Goal: Task Accomplishment & Management: Manage account settings

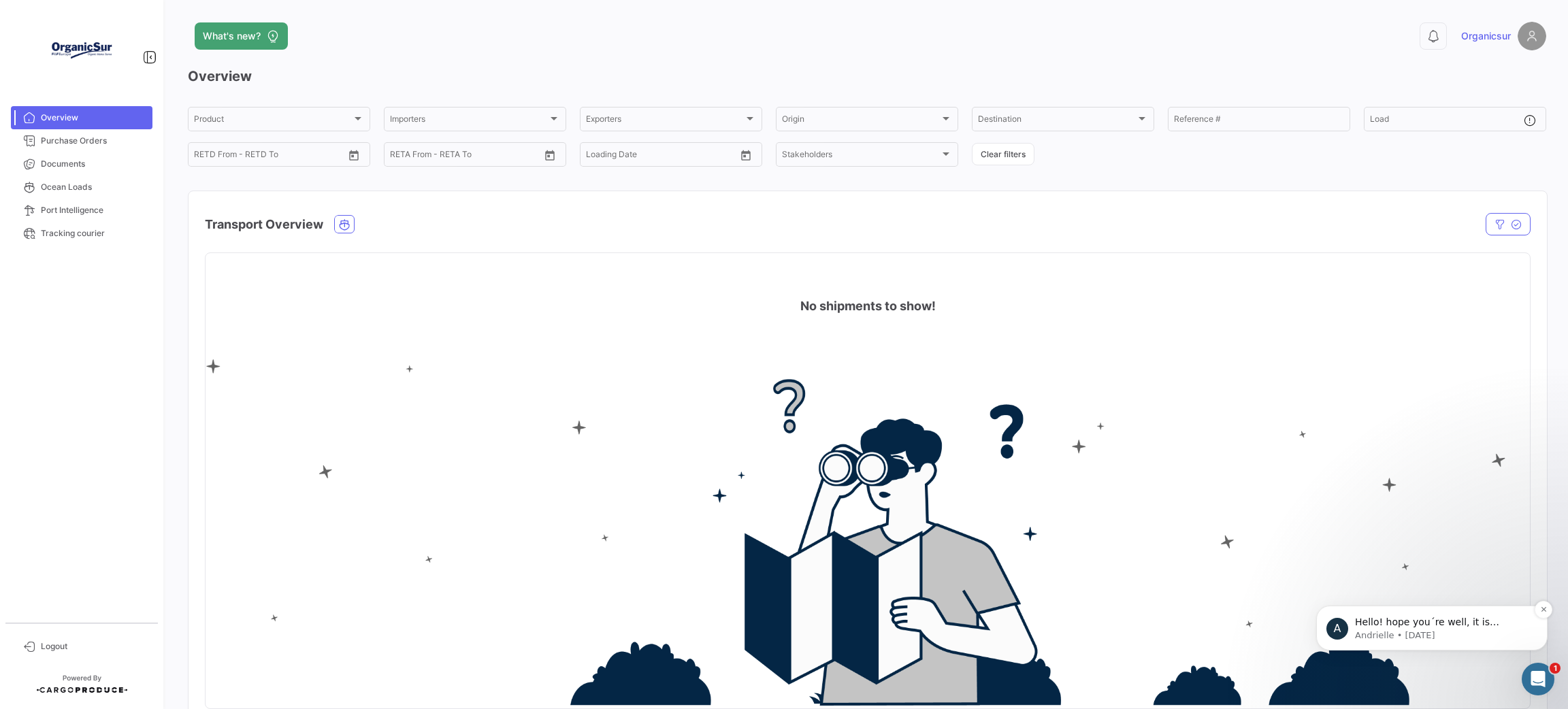
click at [1486, 620] on span "Hello! hope you´re well, it is because the shipping line Grat White Fleet does …" at bounding box center [1442, 689] width 174 height 146
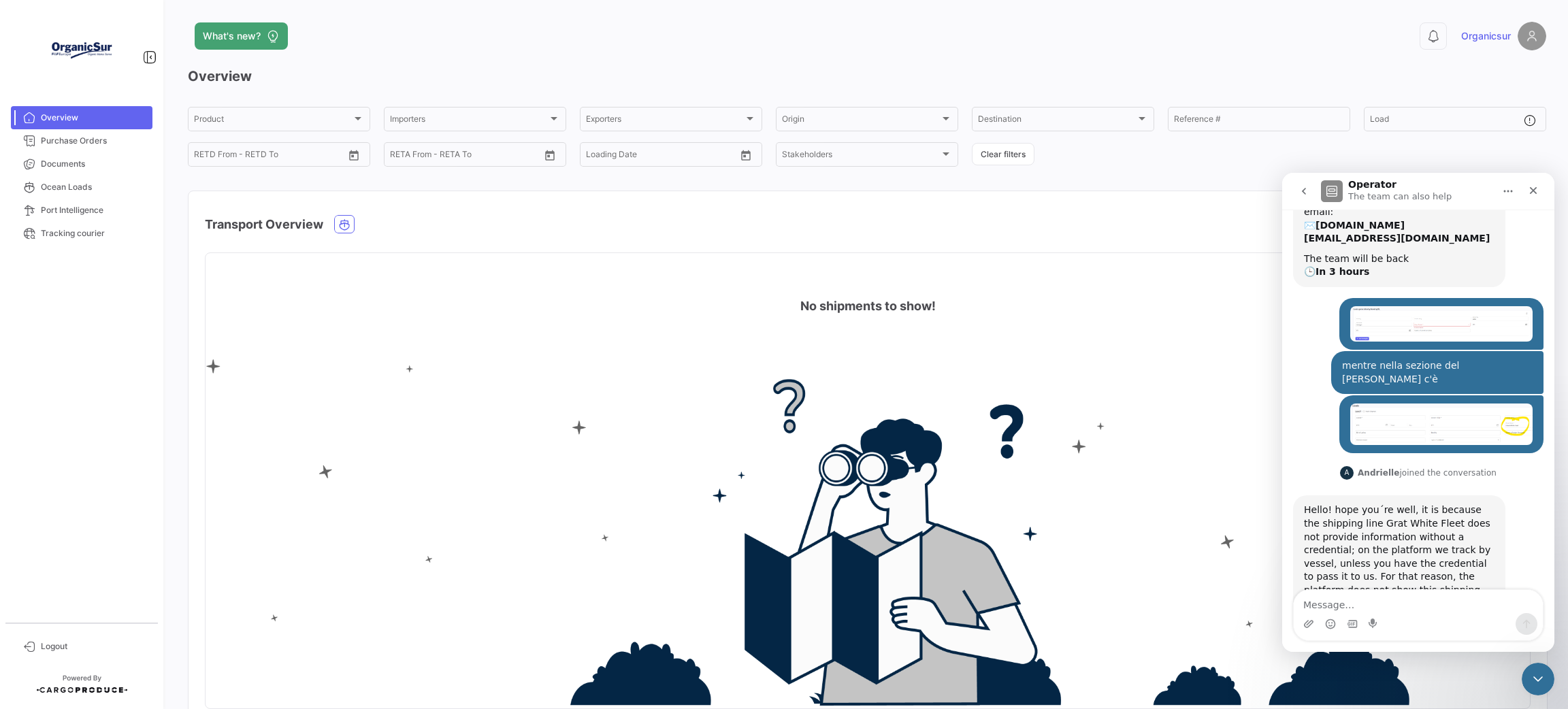
scroll to position [125, 0]
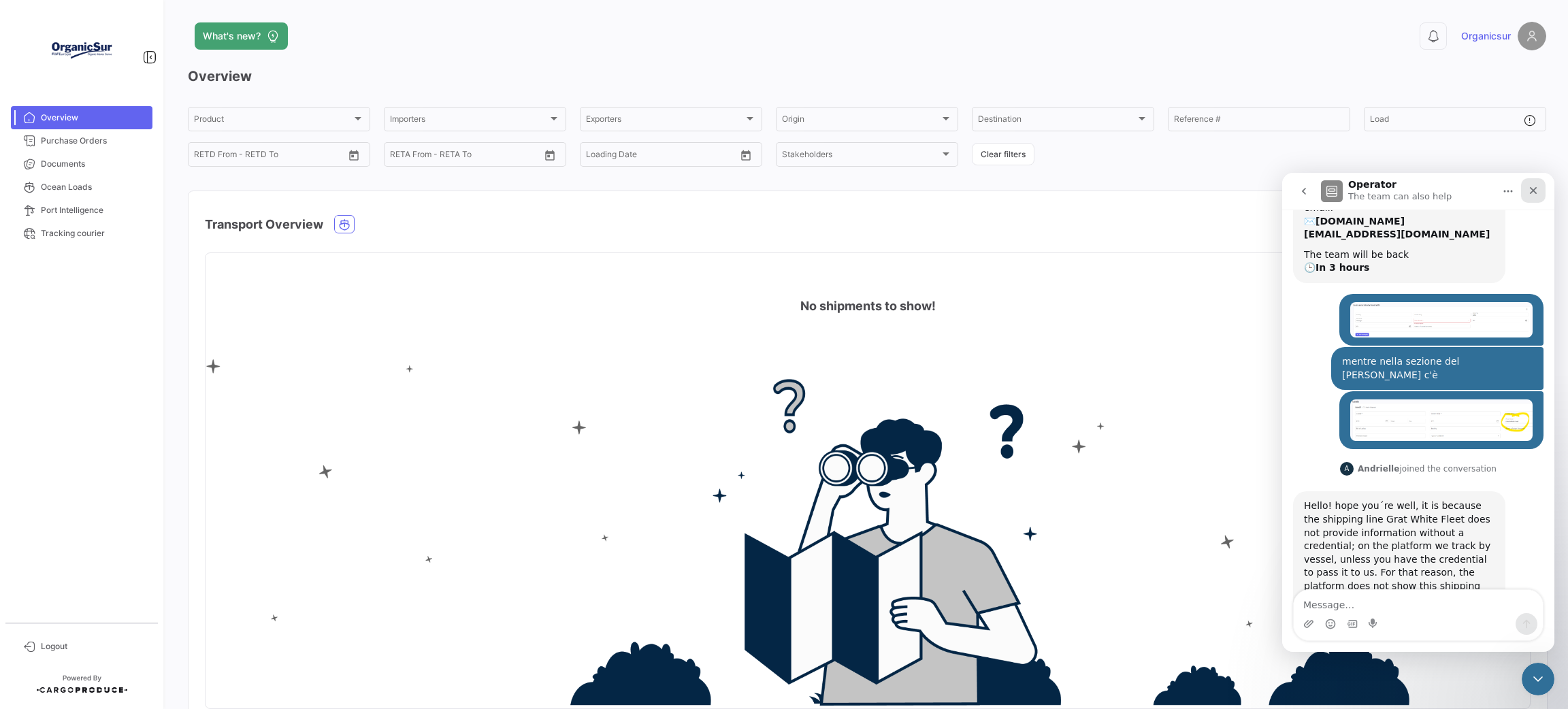
click at [1528, 189] on icon "Close" at bounding box center [1533, 190] width 11 height 11
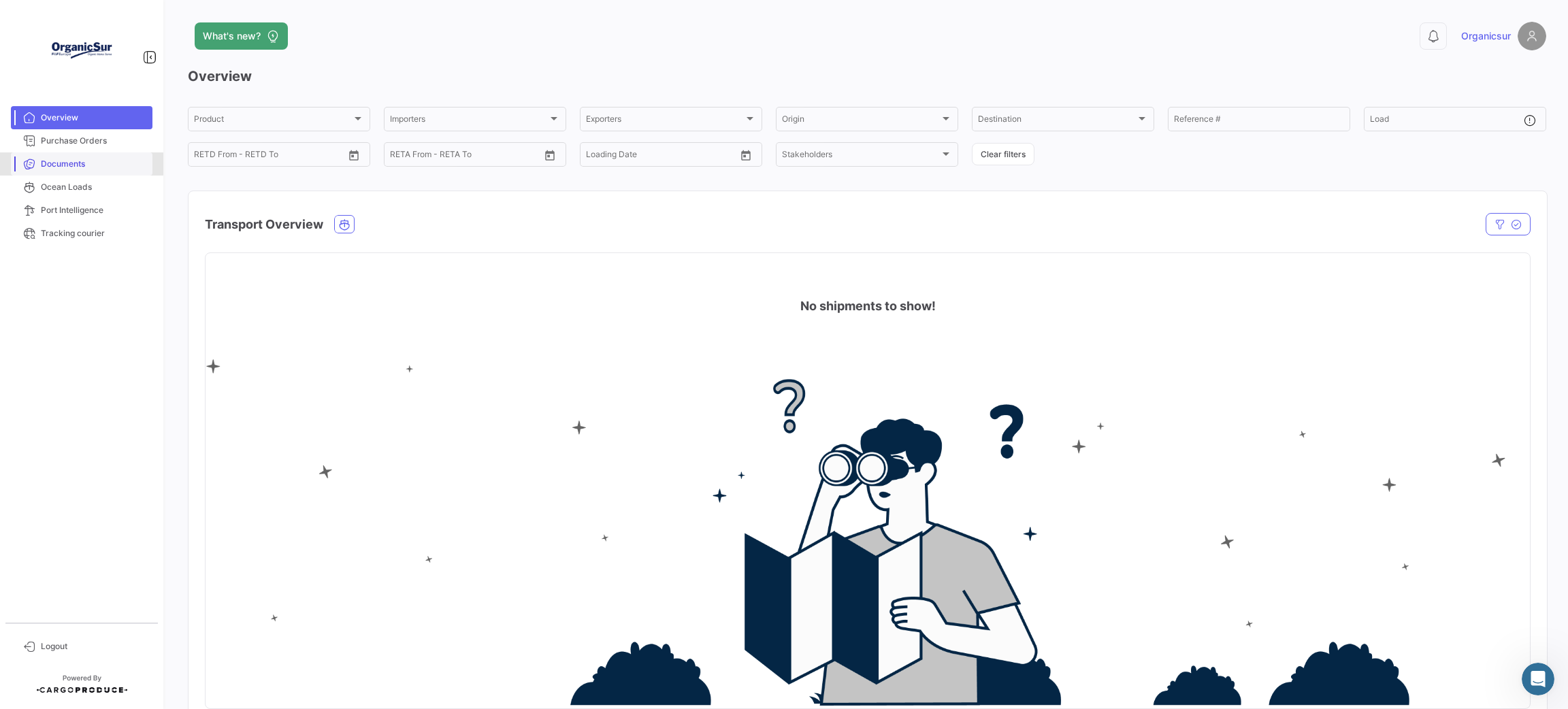
click at [68, 163] on span "Documents" at bounding box center [93, 164] width 106 height 13
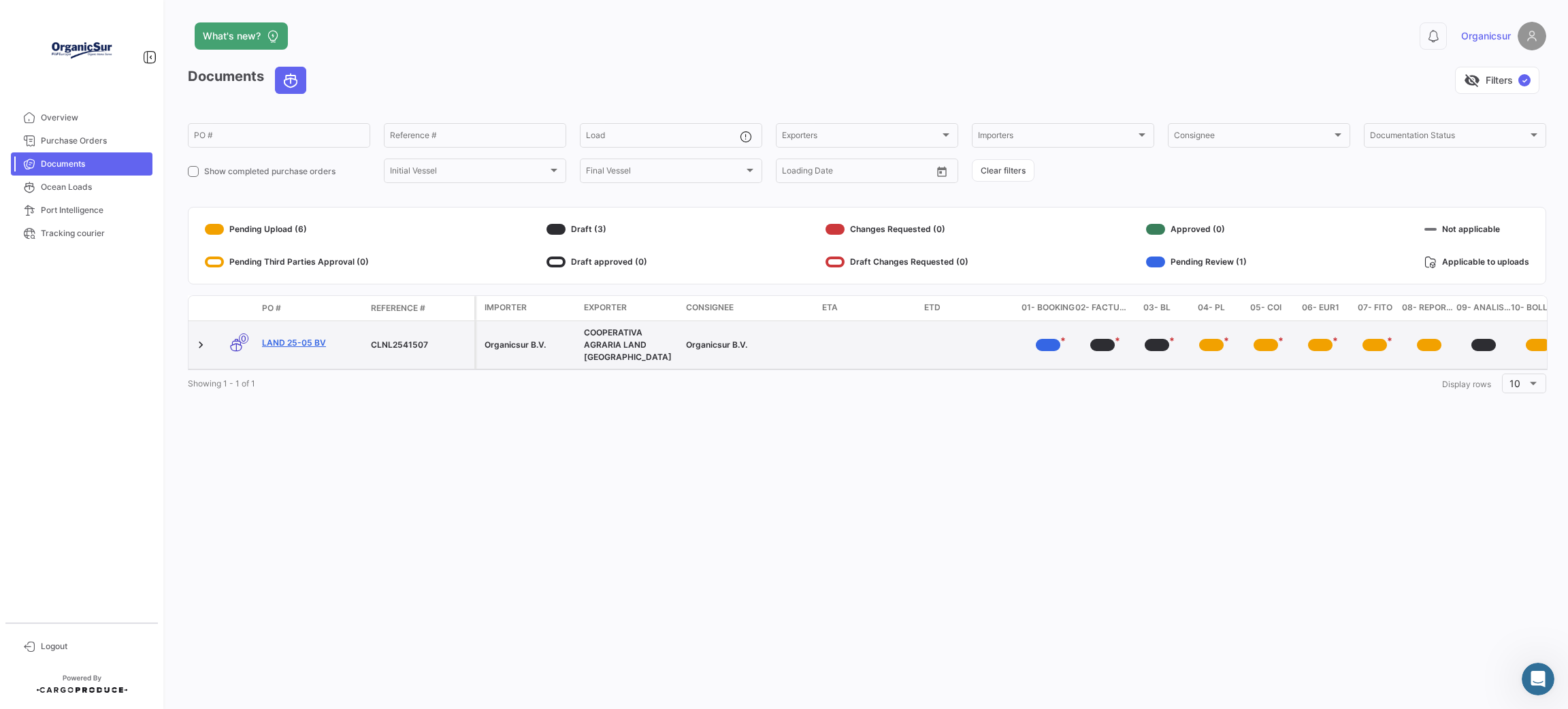
click at [279, 341] on link "LAND 25-05 BV" at bounding box center [311, 343] width 98 height 13
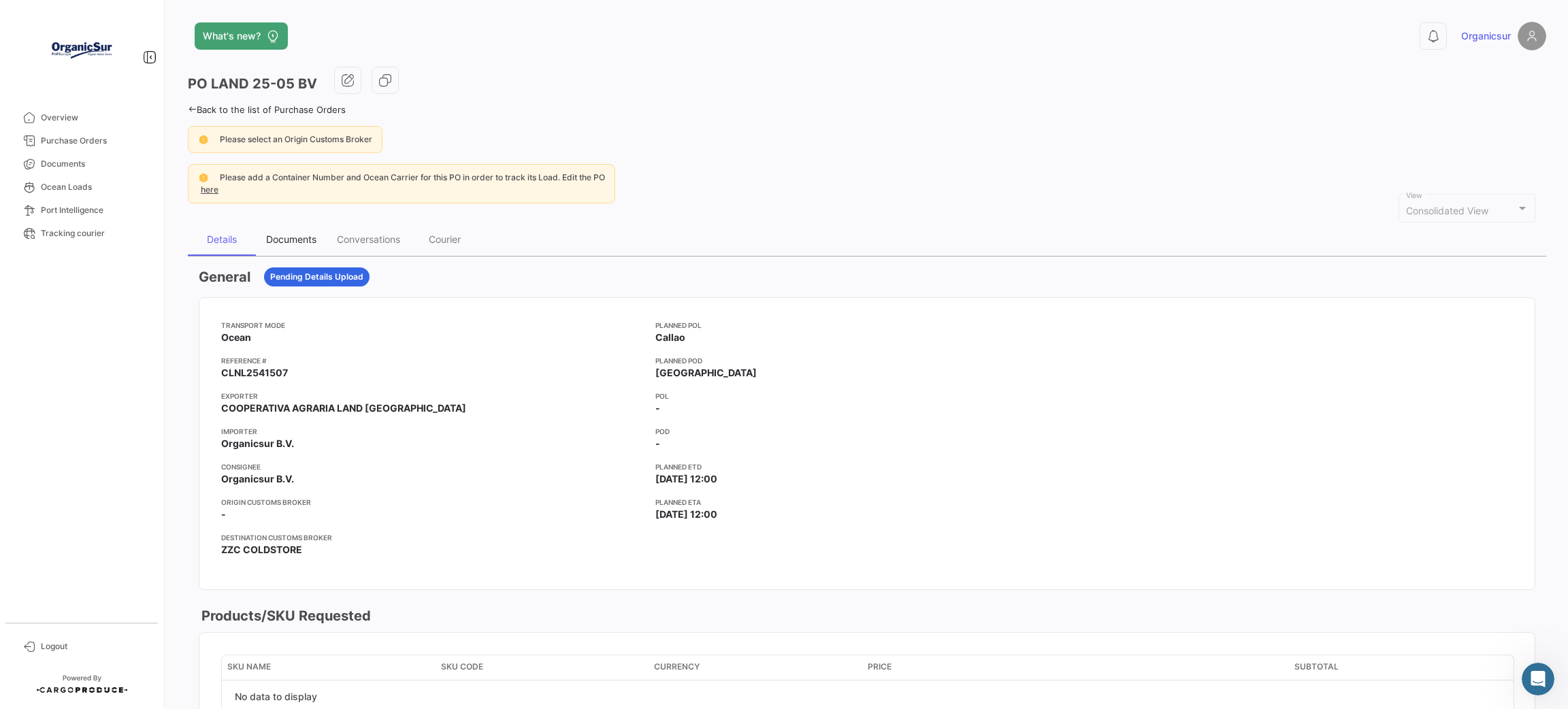
click at [290, 234] on div "Documents" at bounding box center [291, 238] width 51 height 12
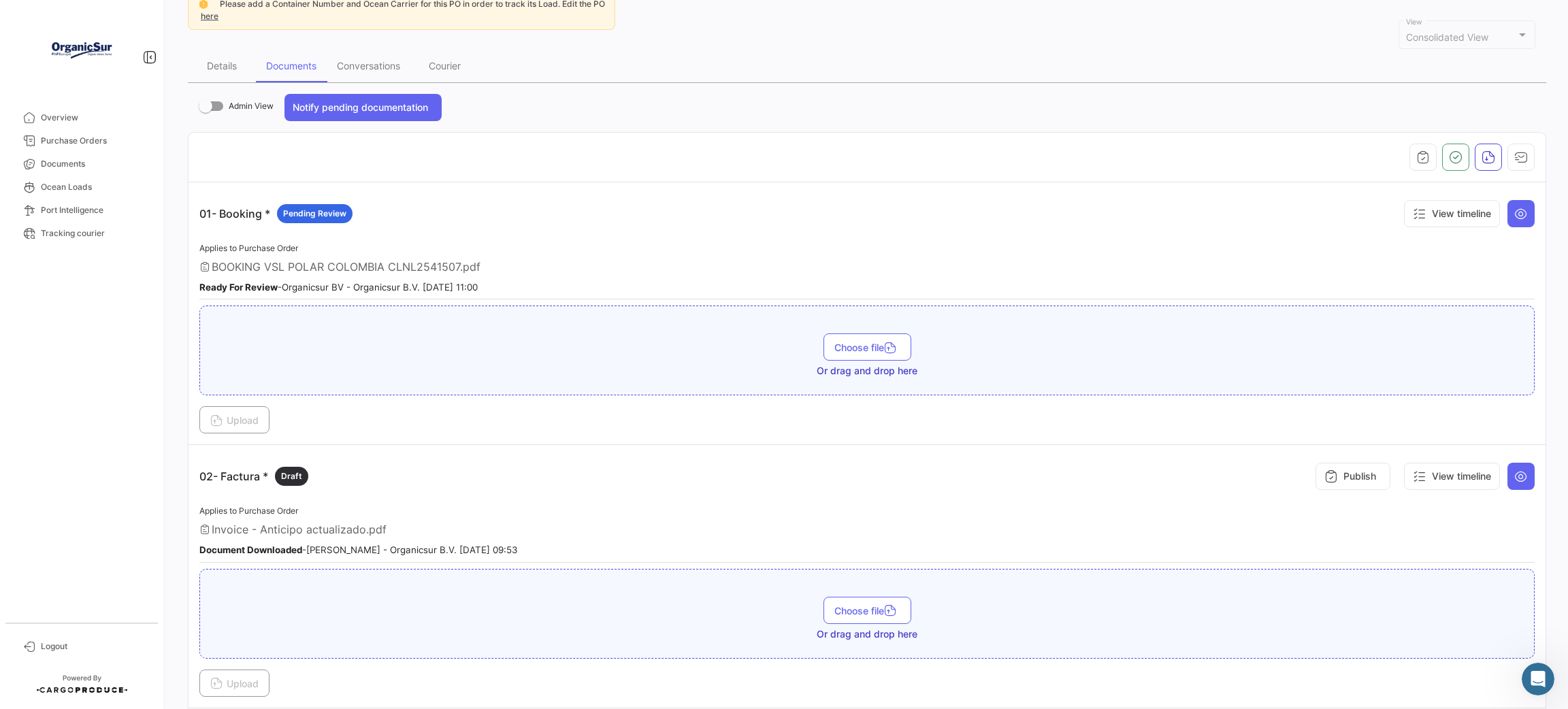
scroll to position [408, 0]
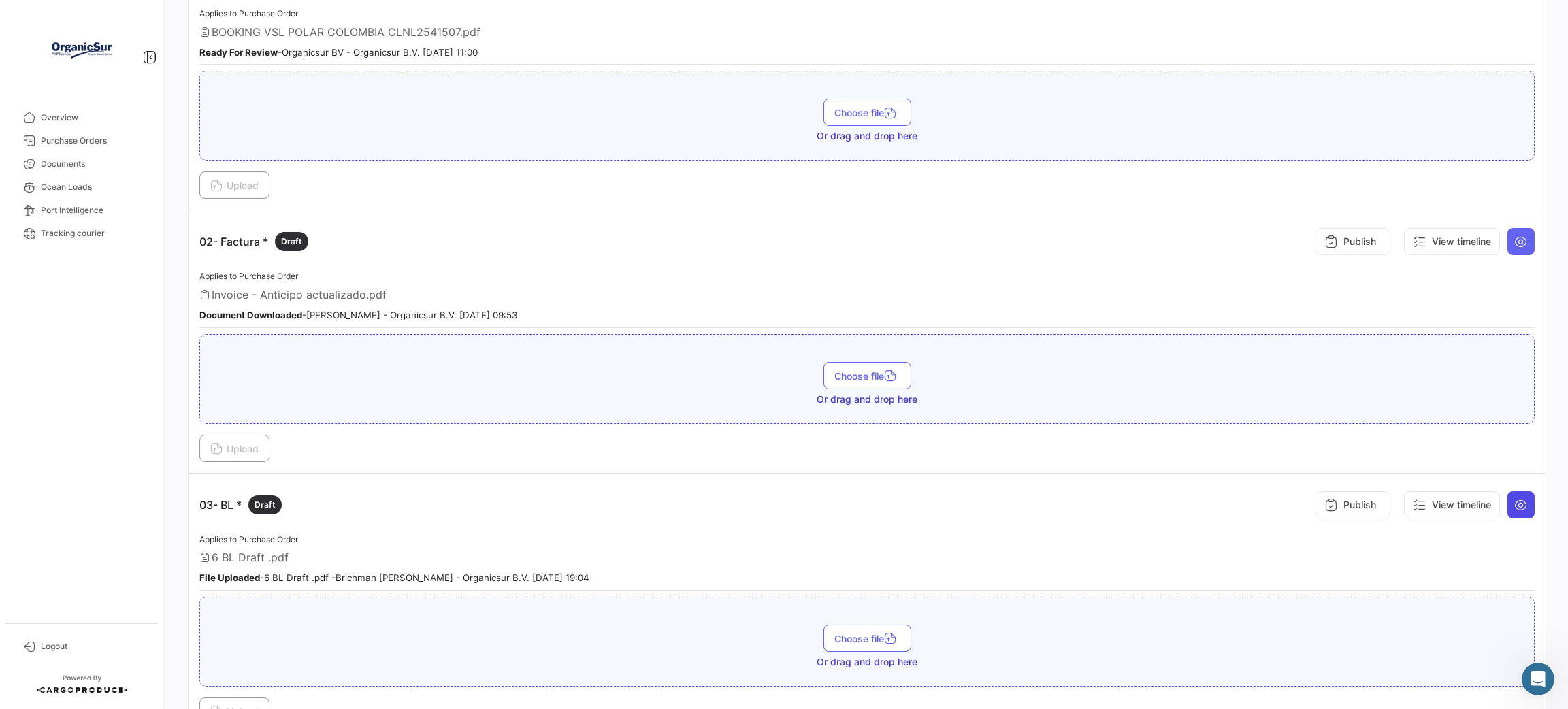
click at [1514, 501] on icon at bounding box center [1520, 504] width 14 height 14
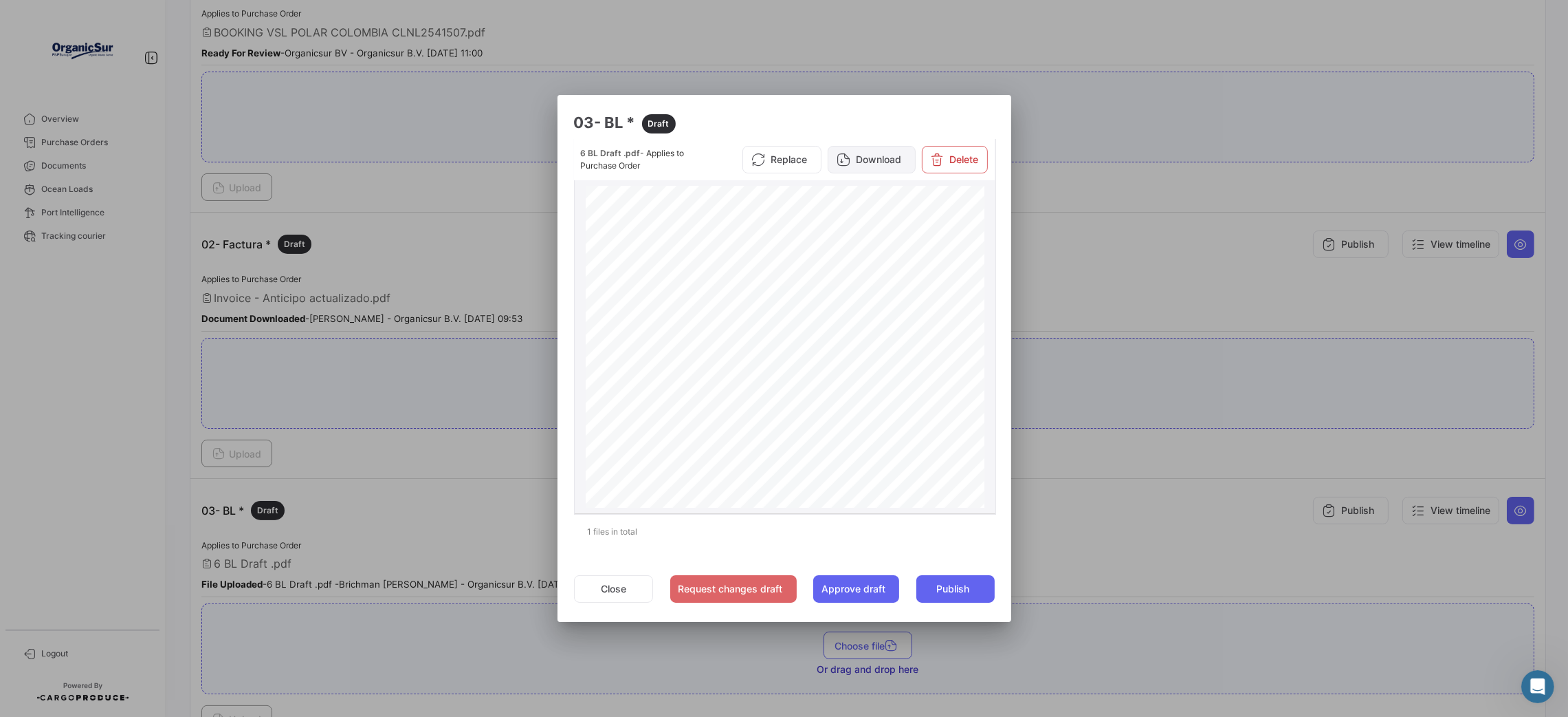
click at [864, 146] on button "Download" at bounding box center [872, 160] width 88 height 28
click at [863, 591] on button "Approve draft" at bounding box center [857, 589] width 86 height 28
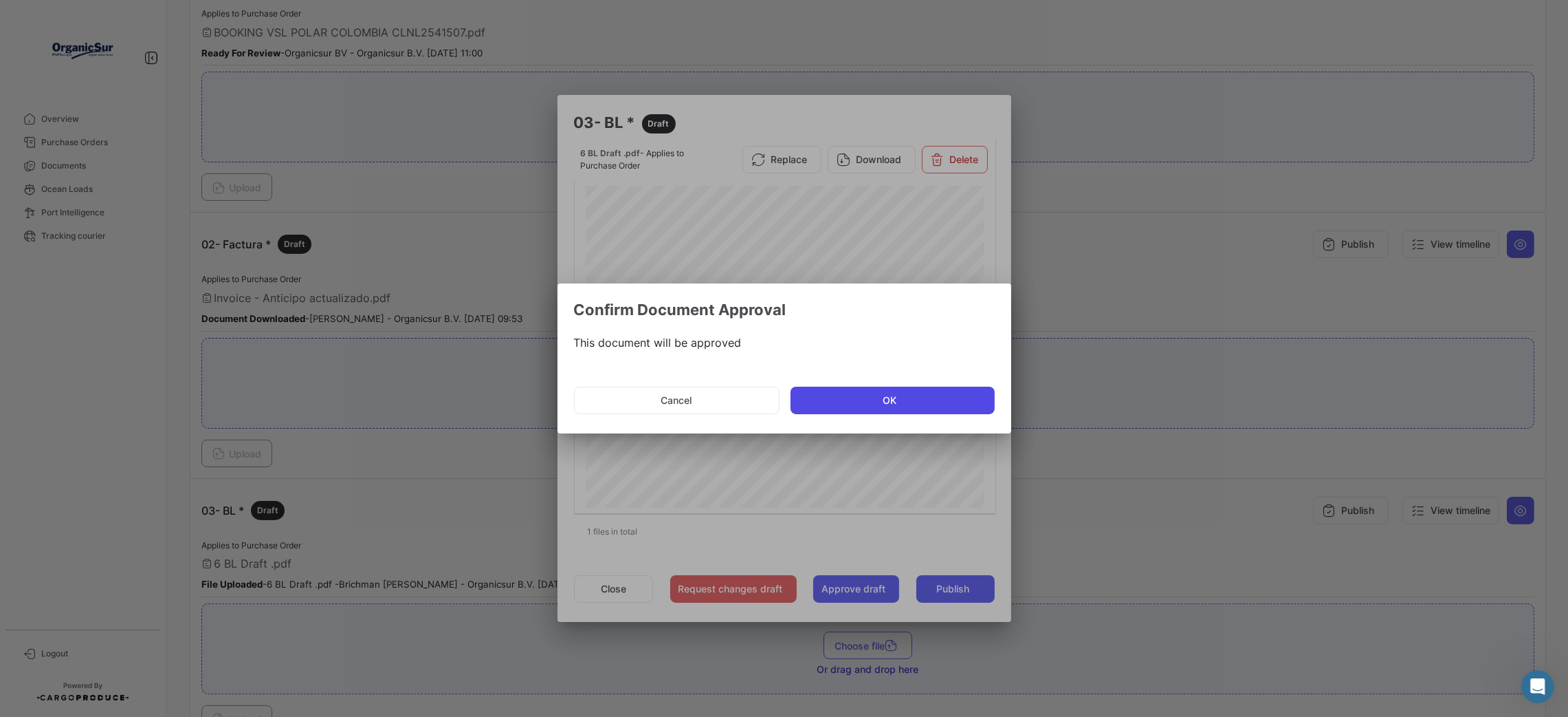
click at [939, 392] on button "OK" at bounding box center [893, 401] width 204 height 28
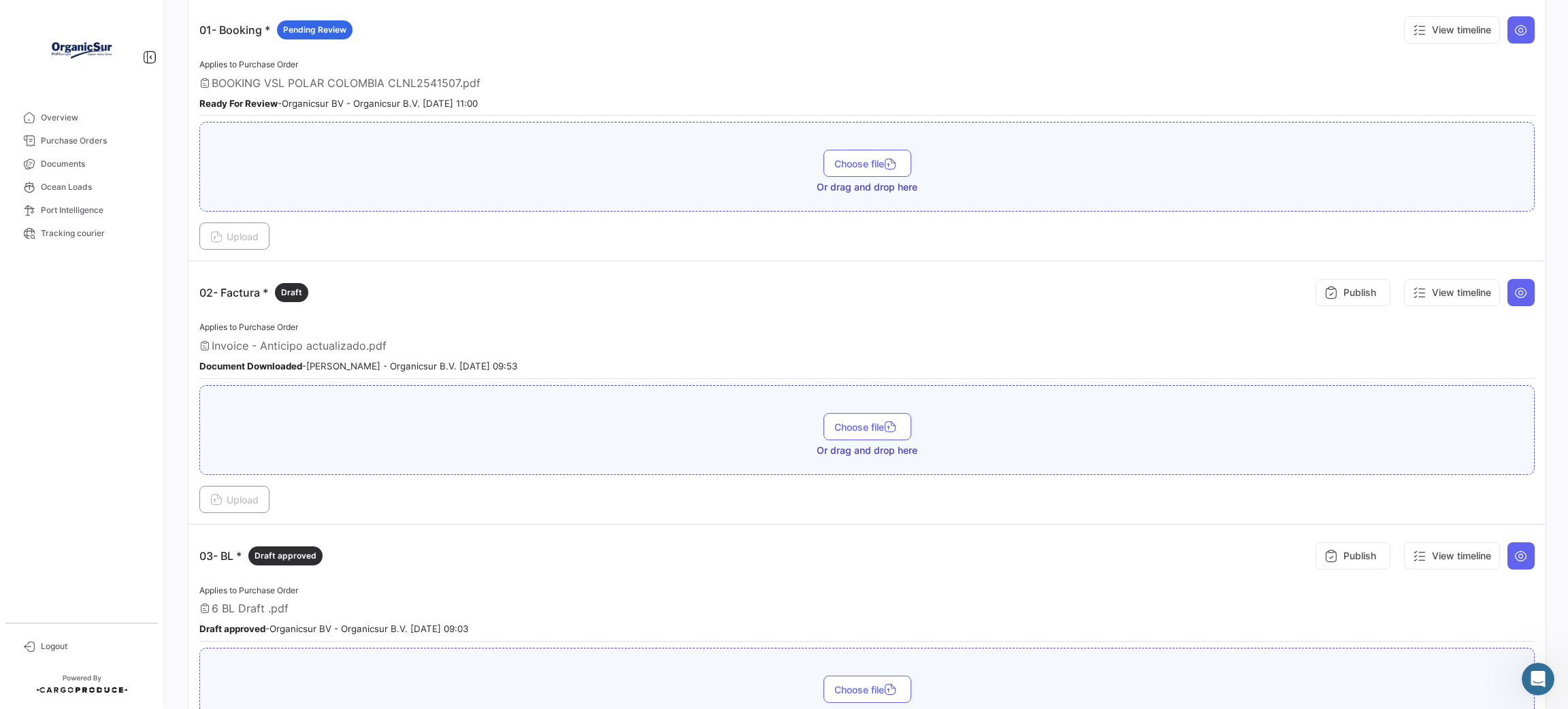
scroll to position [0, 0]
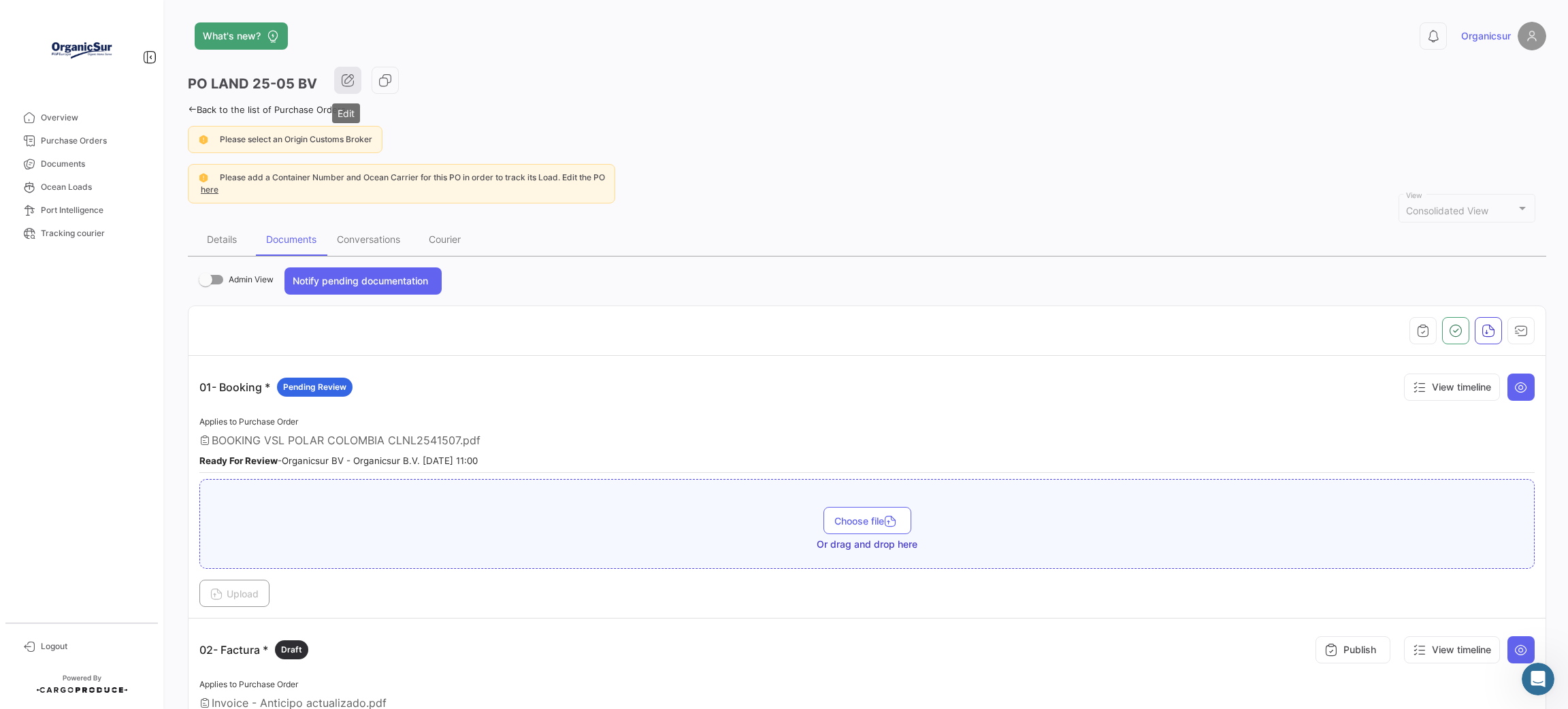
click at [346, 79] on icon "button" at bounding box center [347, 80] width 14 height 14
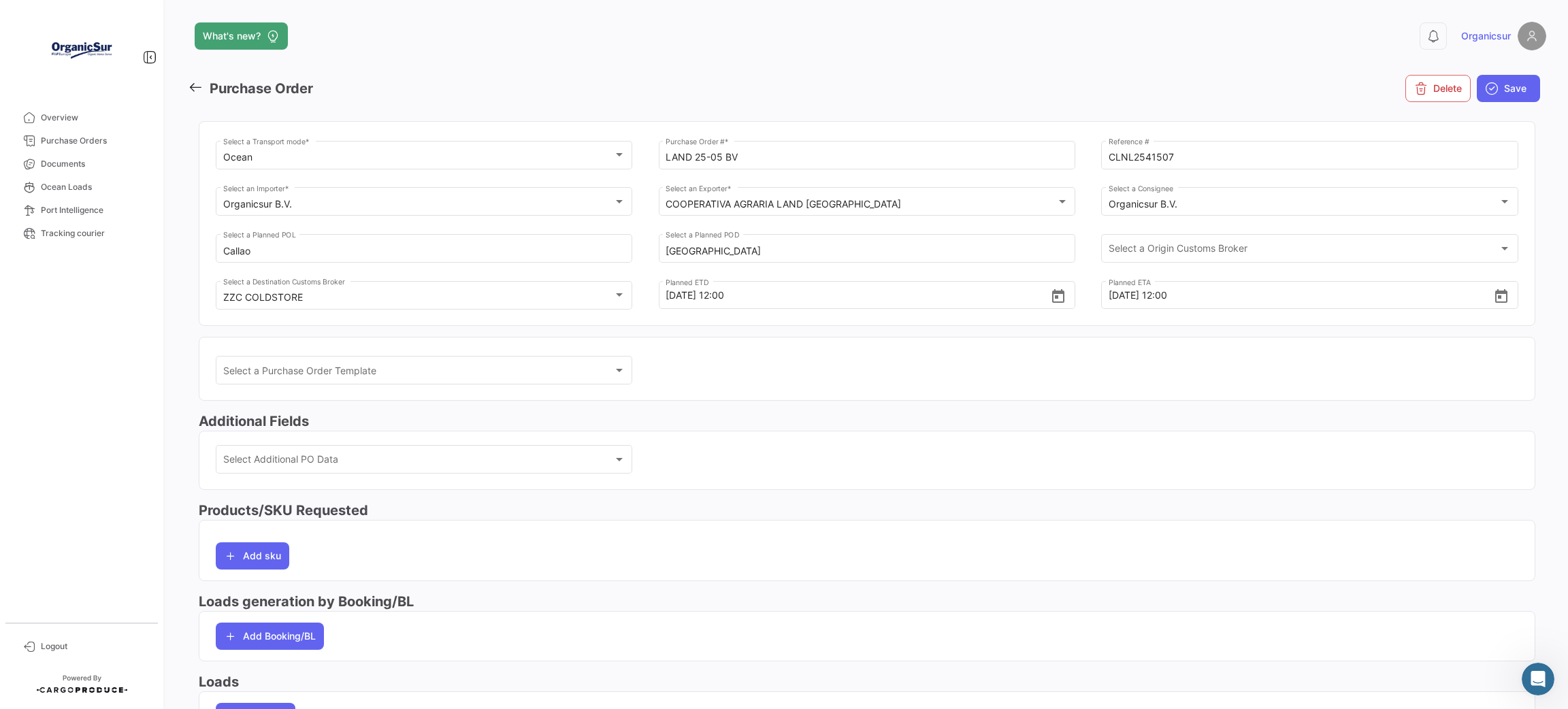
click at [1475, 38] on span "Organicsur" at bounding box center [1485, 35] width 50 height 14
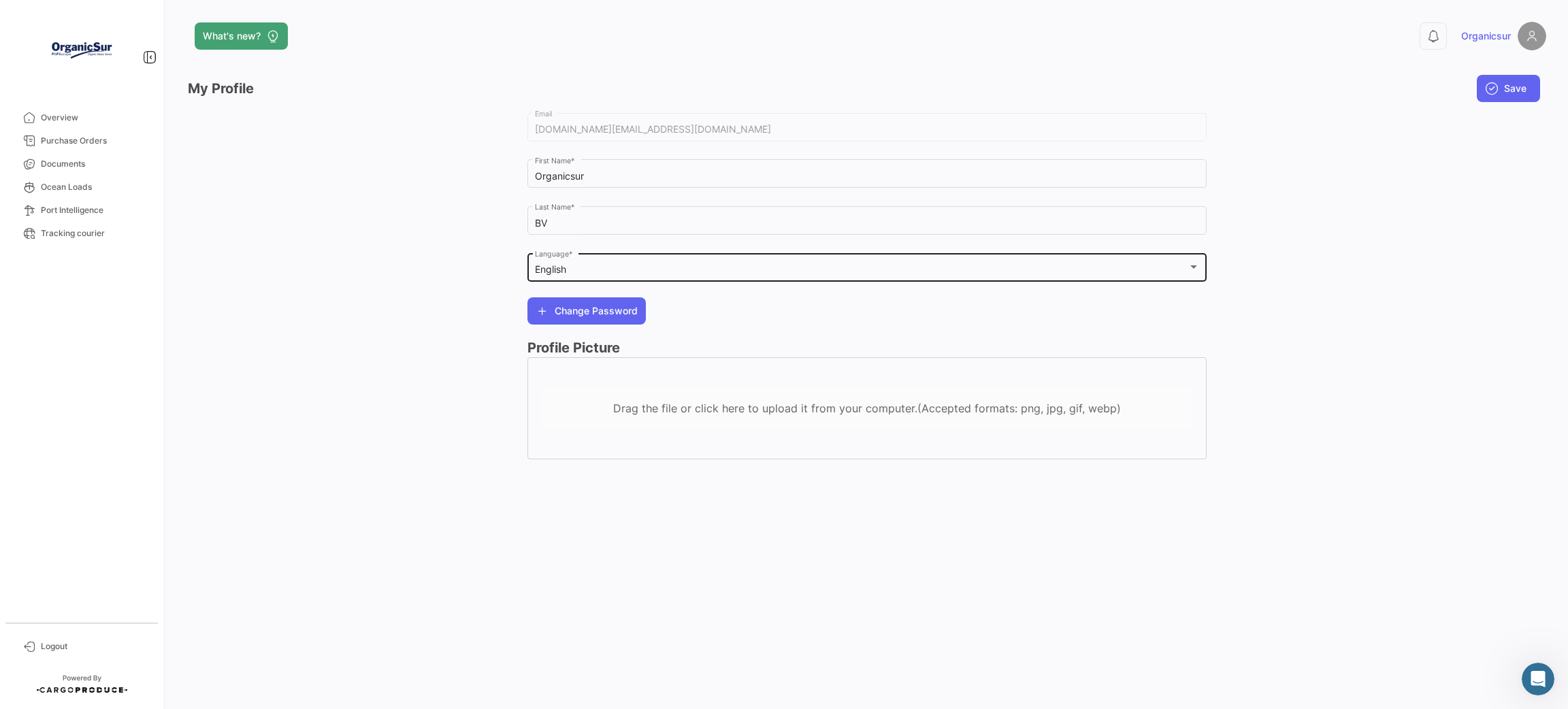
click at [707, 266] on div "English" at bounding box center [862, 269] width 653 height 12
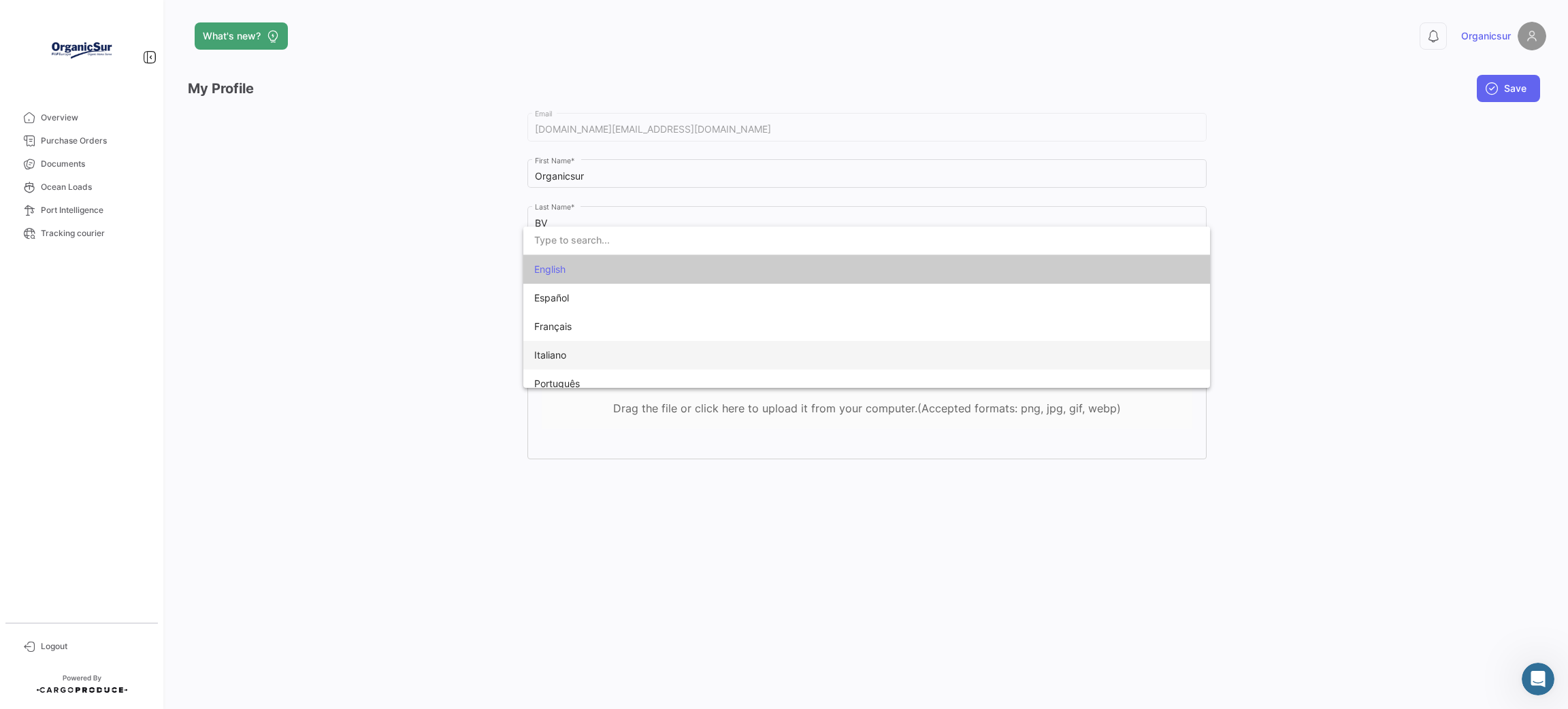
click at [639, 355] on span "Italiano" at bounding box center [866, 355] width 665 height 29
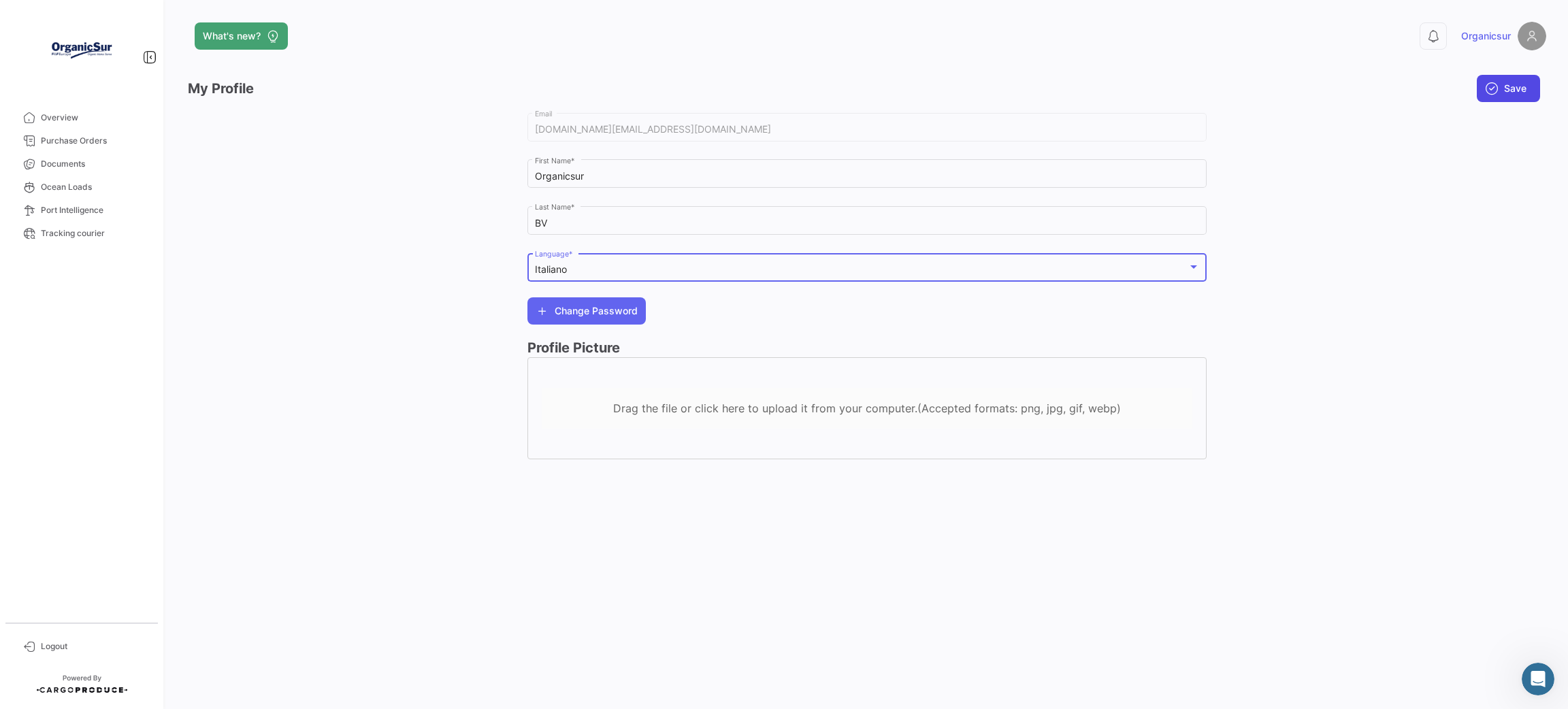
click at [1492, 83] on icon "submit" at bounding box center [1491, 88] width 14 height 14
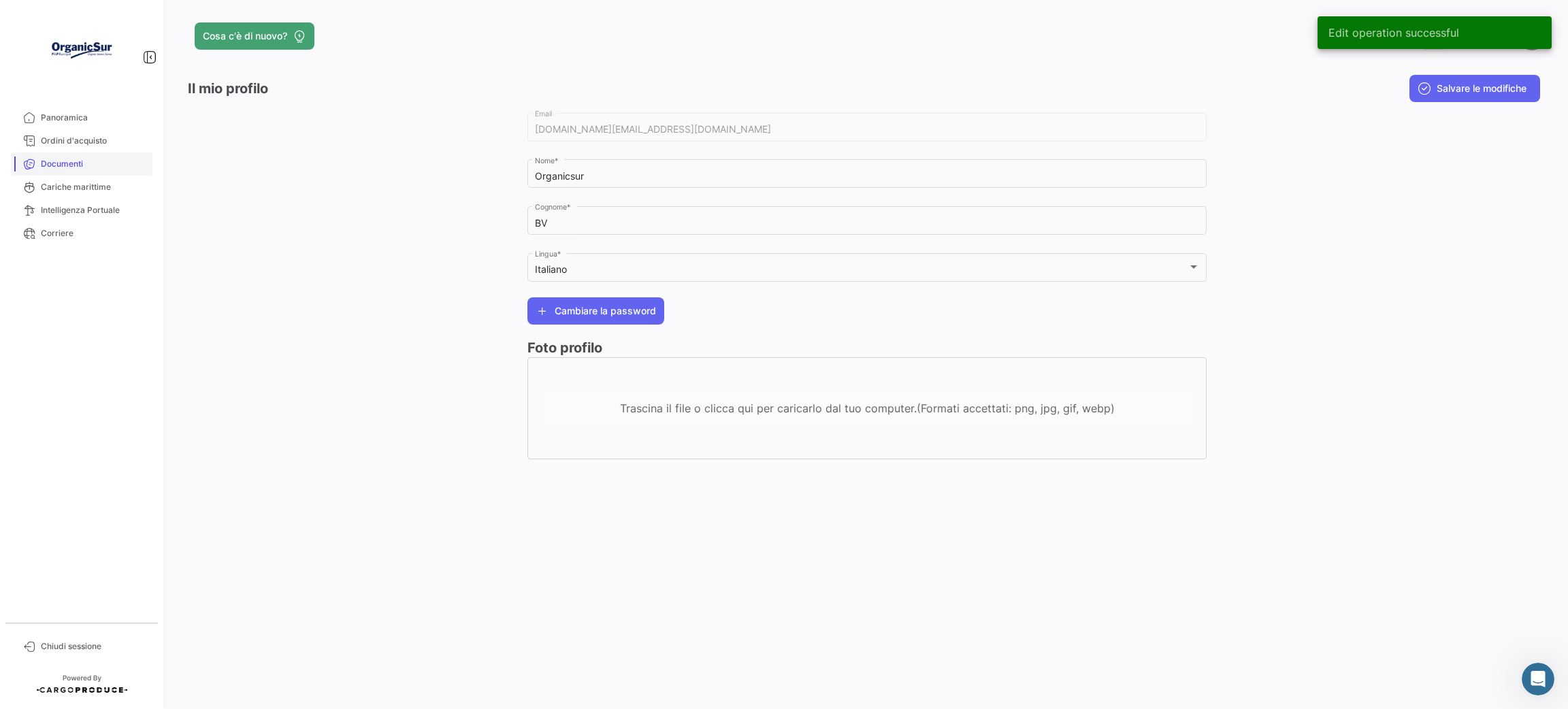
click at [63, 167] on span "Documenti" at bounding box center [93, 164] width 106 height 13
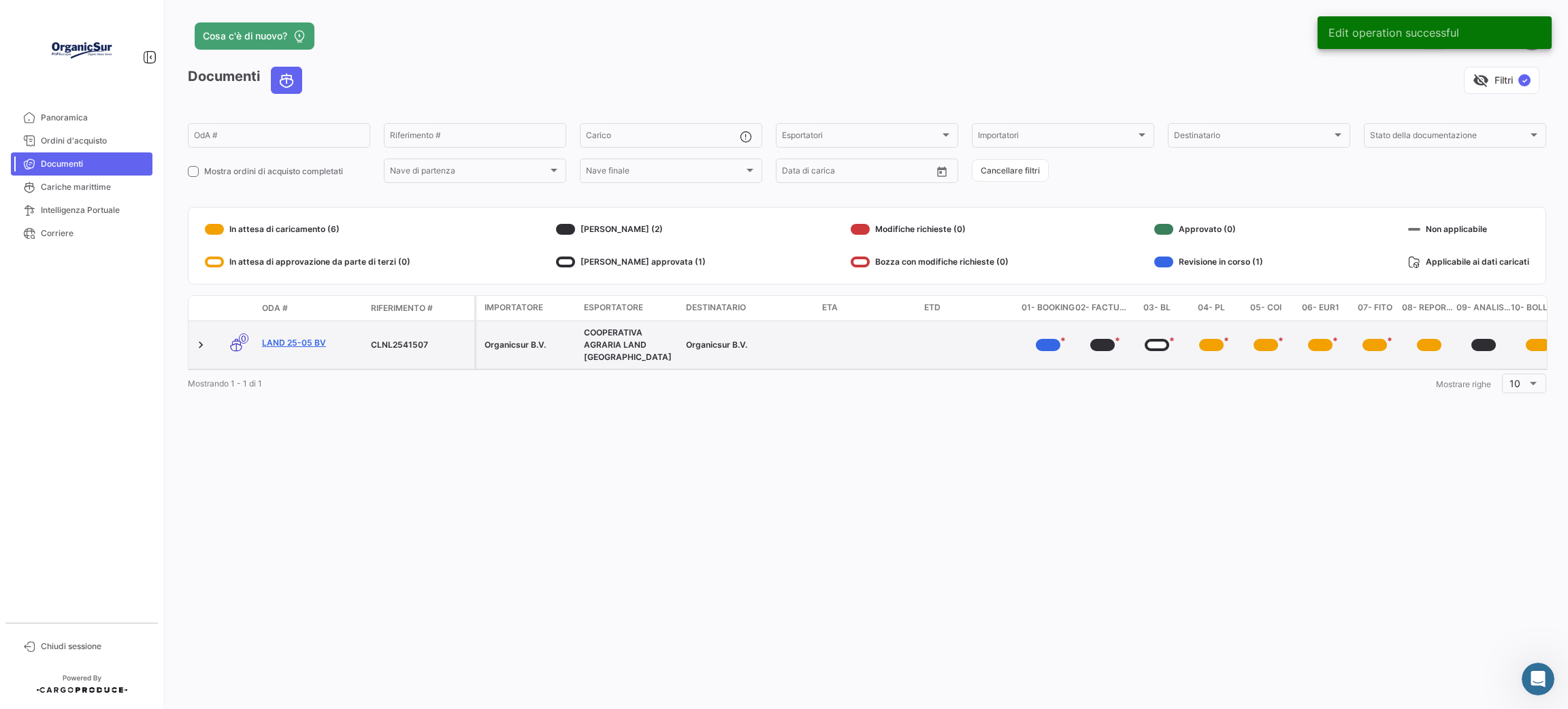
click at [306, 336] on link "LAND 25-05 BV" at bounding box center [311, 343] width 98 height 13
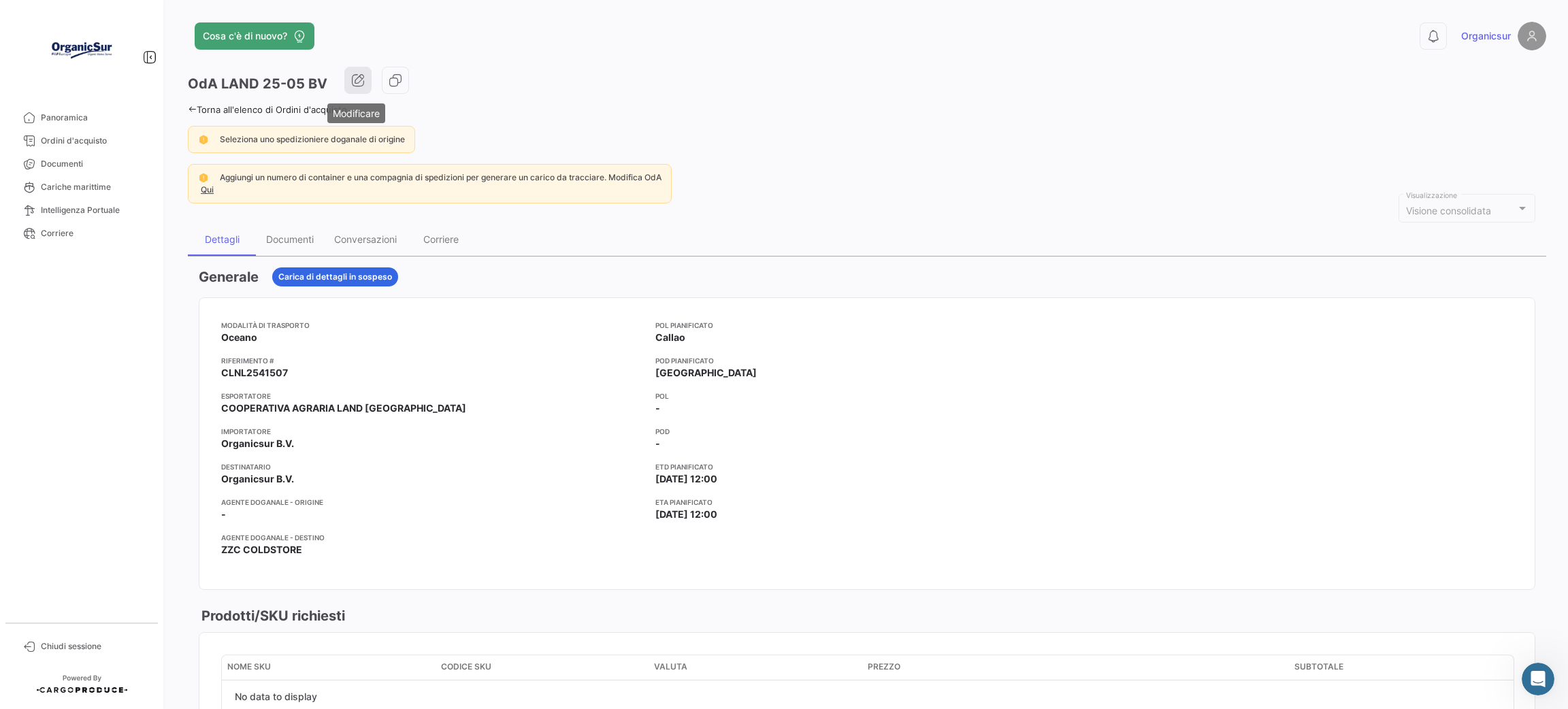
click at [363, 89] on button "button" at bounding box center [358, 81] width 27 height 27
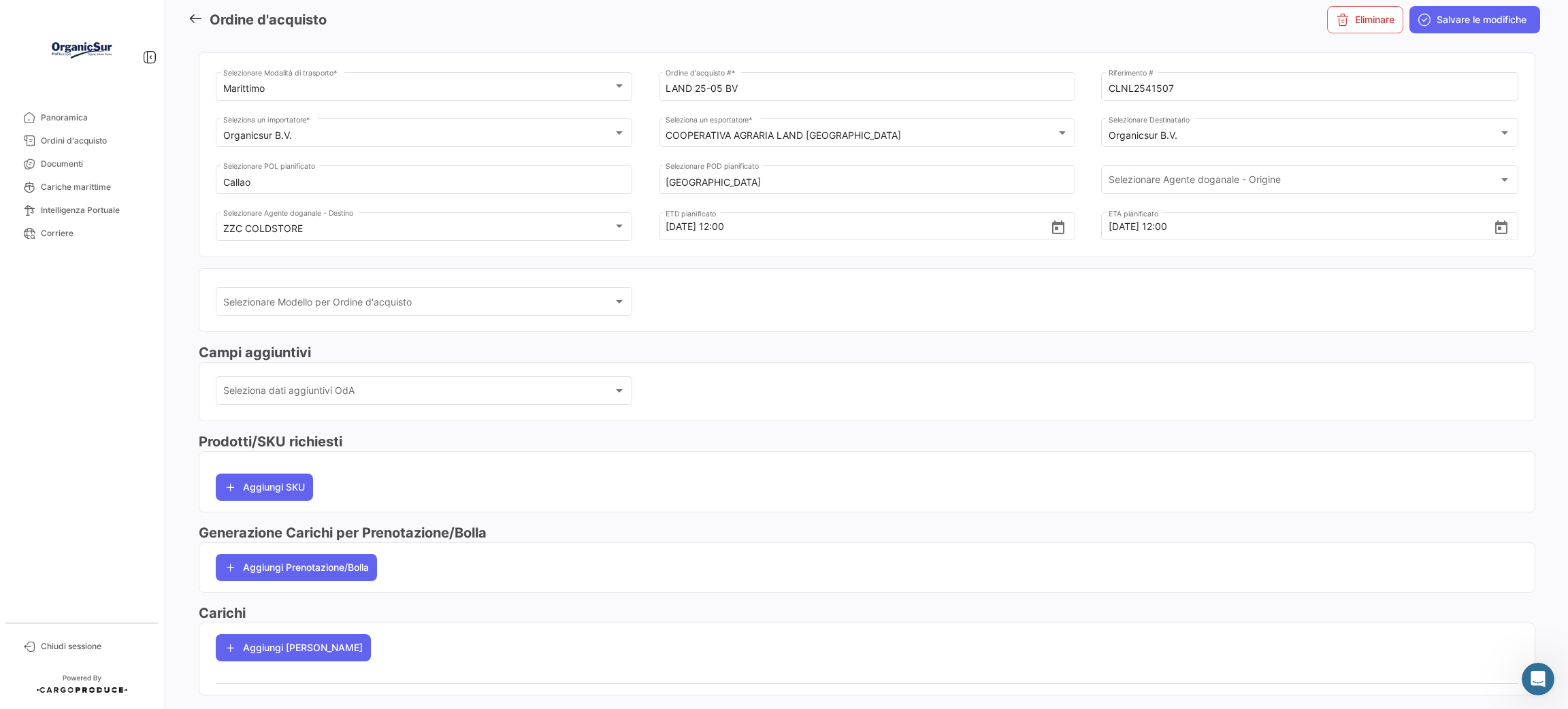
scroll to position [100, 0]
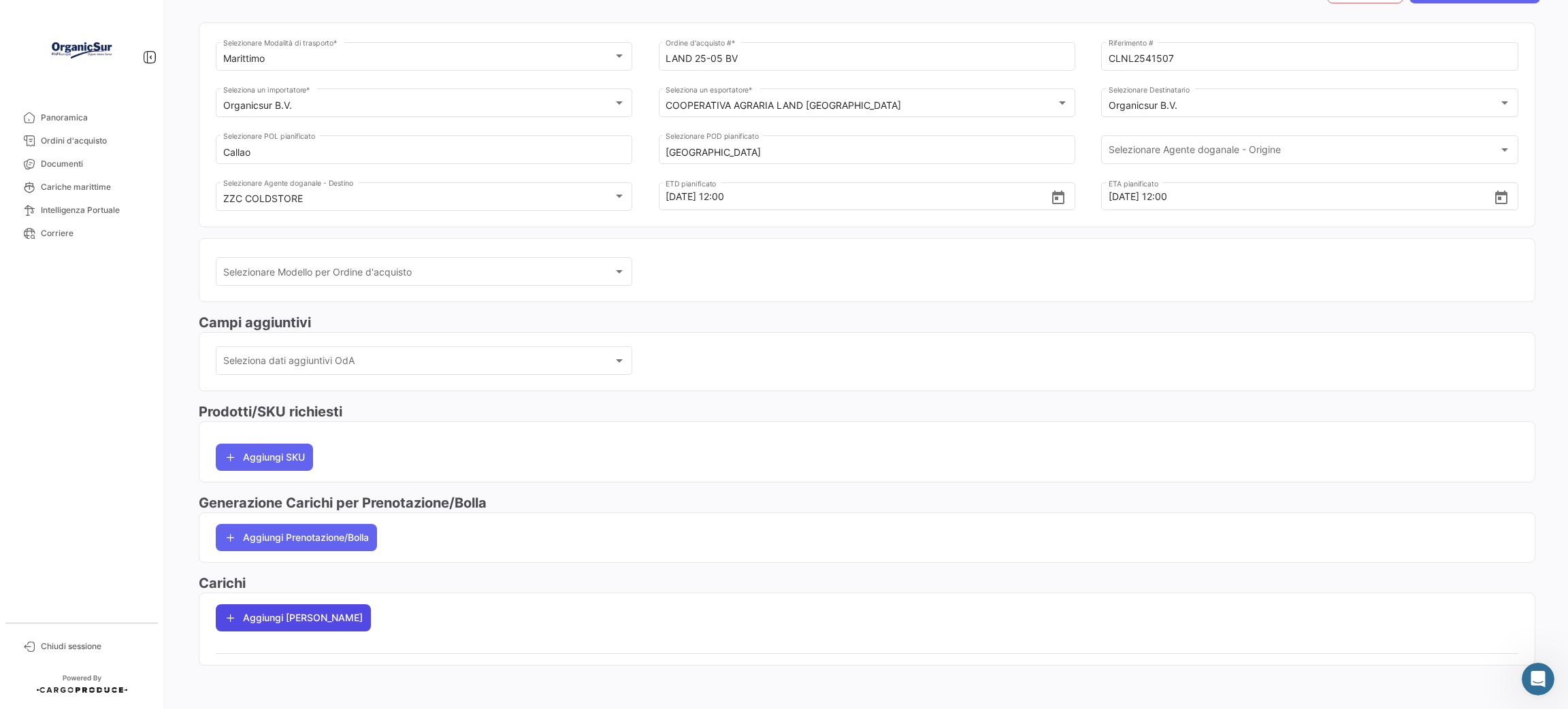
click at [287, 616] on button "Aggiungi [PERSON_NAME]" at bounding box center [293, 617] width 155 height 27
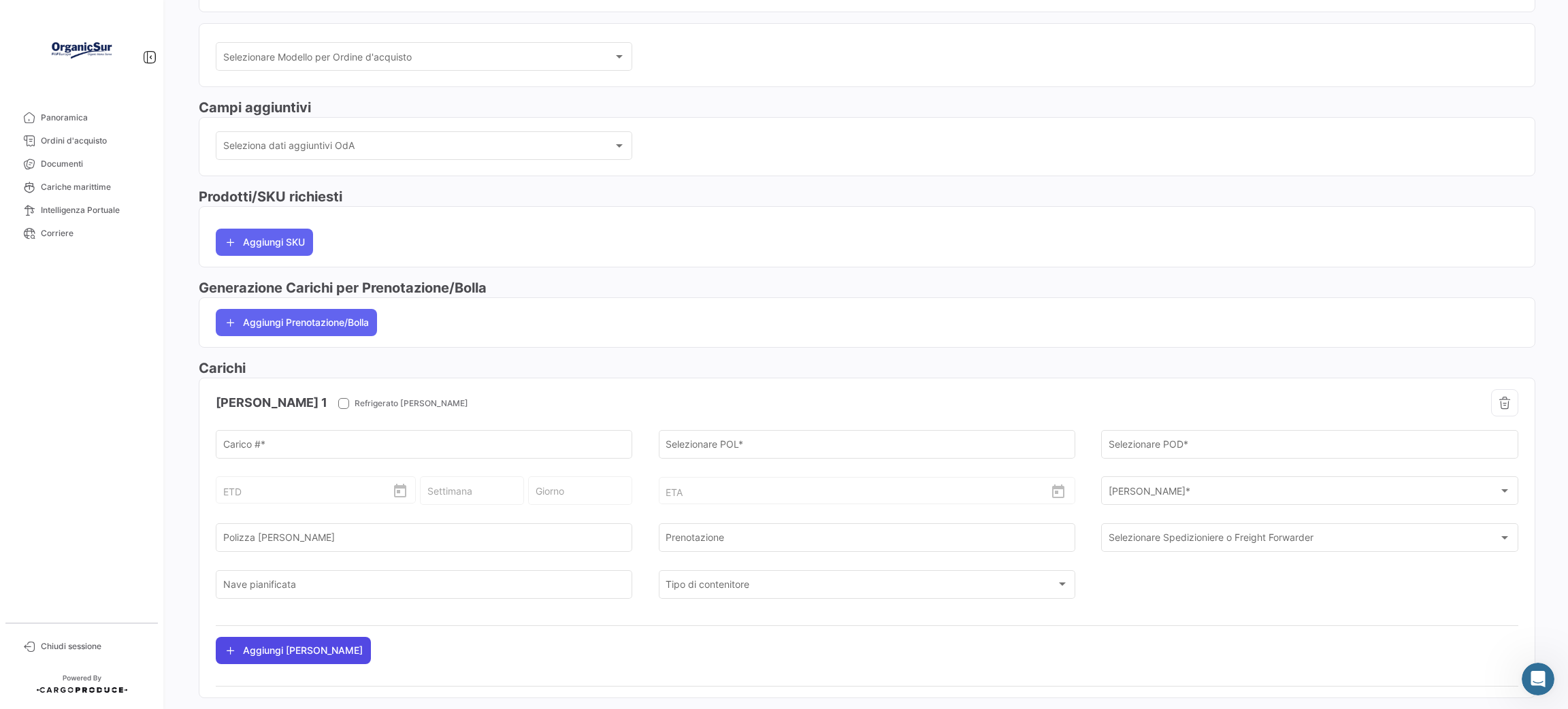
scroll to position [347, 0]
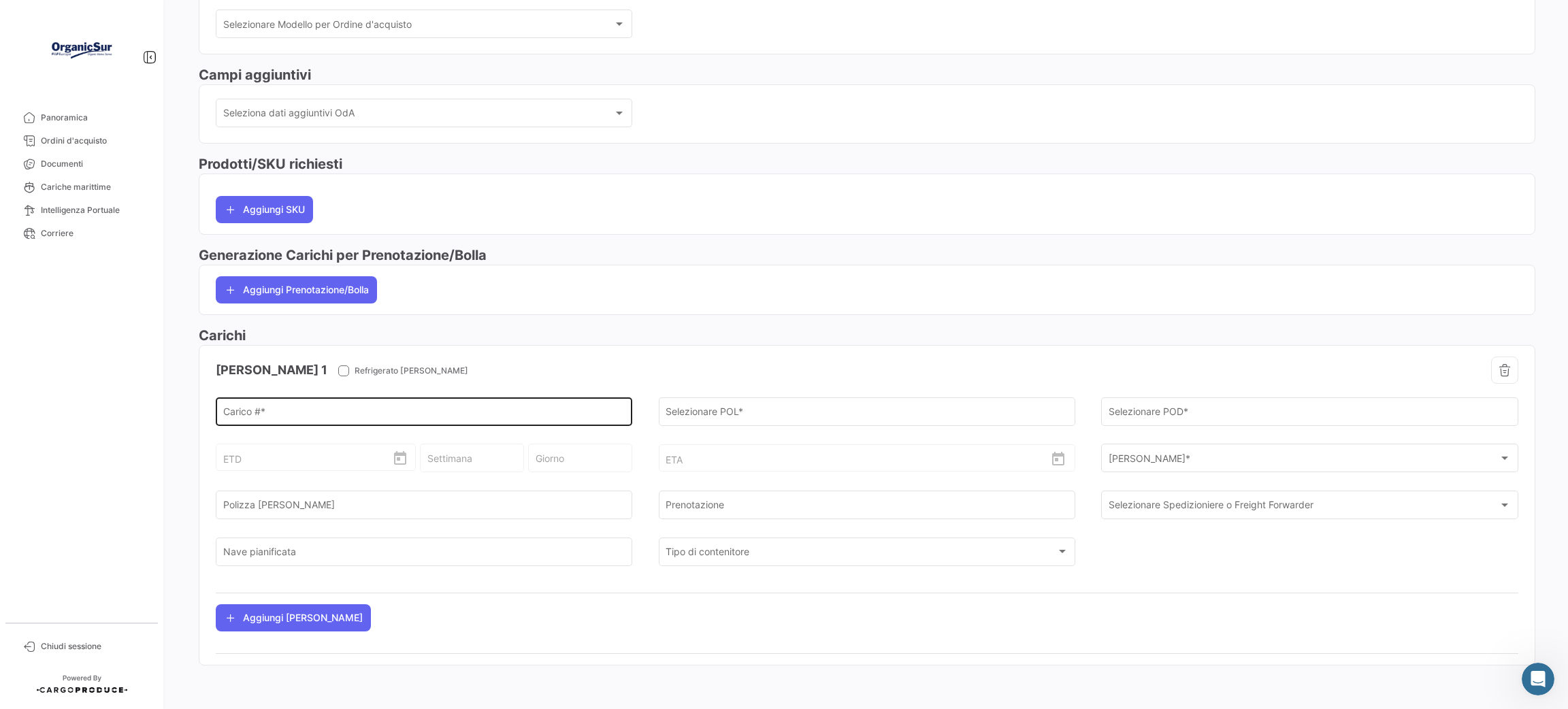
click at [315, 411] on input "[PERSON_NAME] # *" at bounding box center [424, 413] width 402 height 12
paste input "SILU7022545"
type input "SILU7022545"
click at [753, 415] on input "Selezionare POL *" at bounding box center [866, 413] width 402 height 12
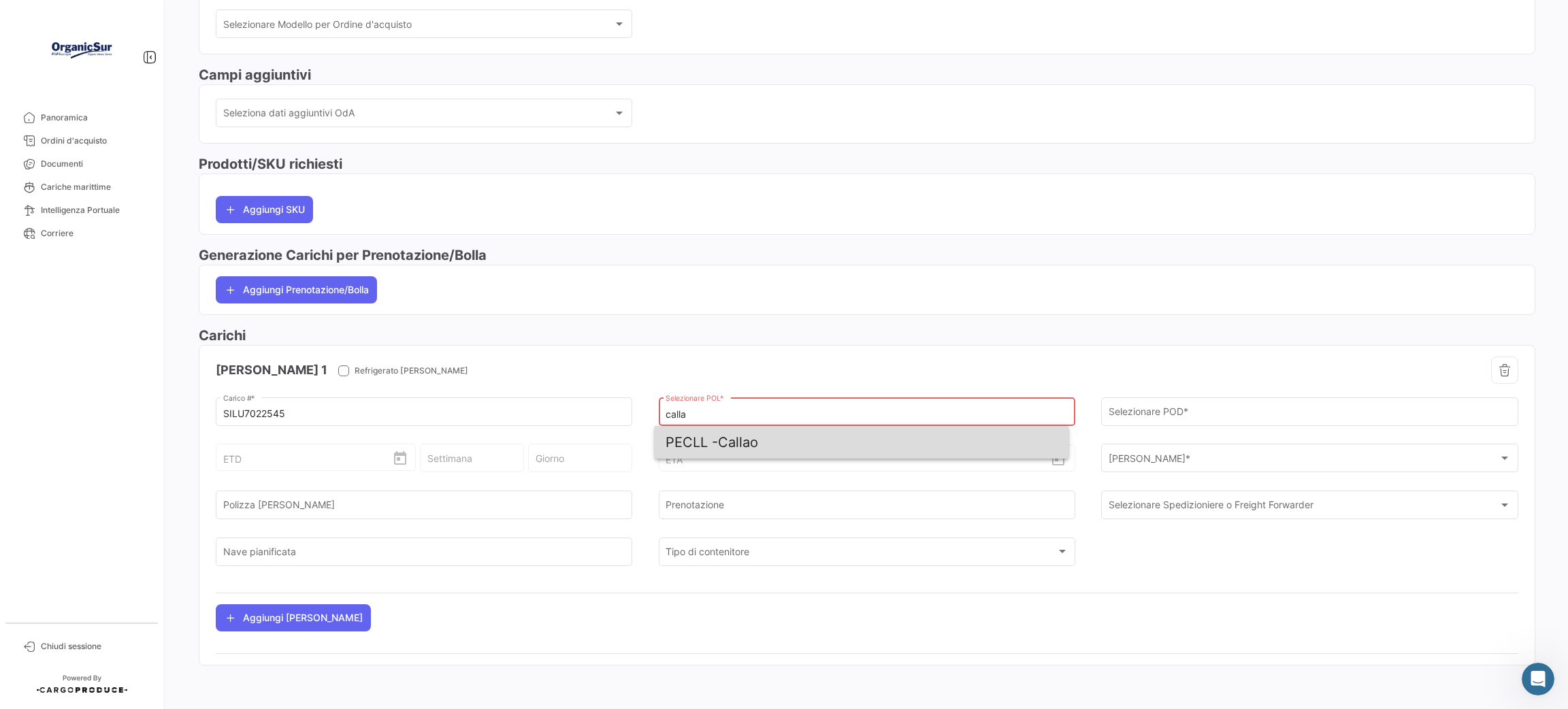
click at [748, 440] on span "PECLL - [GEOGRAPHIC_DATA]" at bounding box center [861, 442] width 391 height 33
type input "Callao"
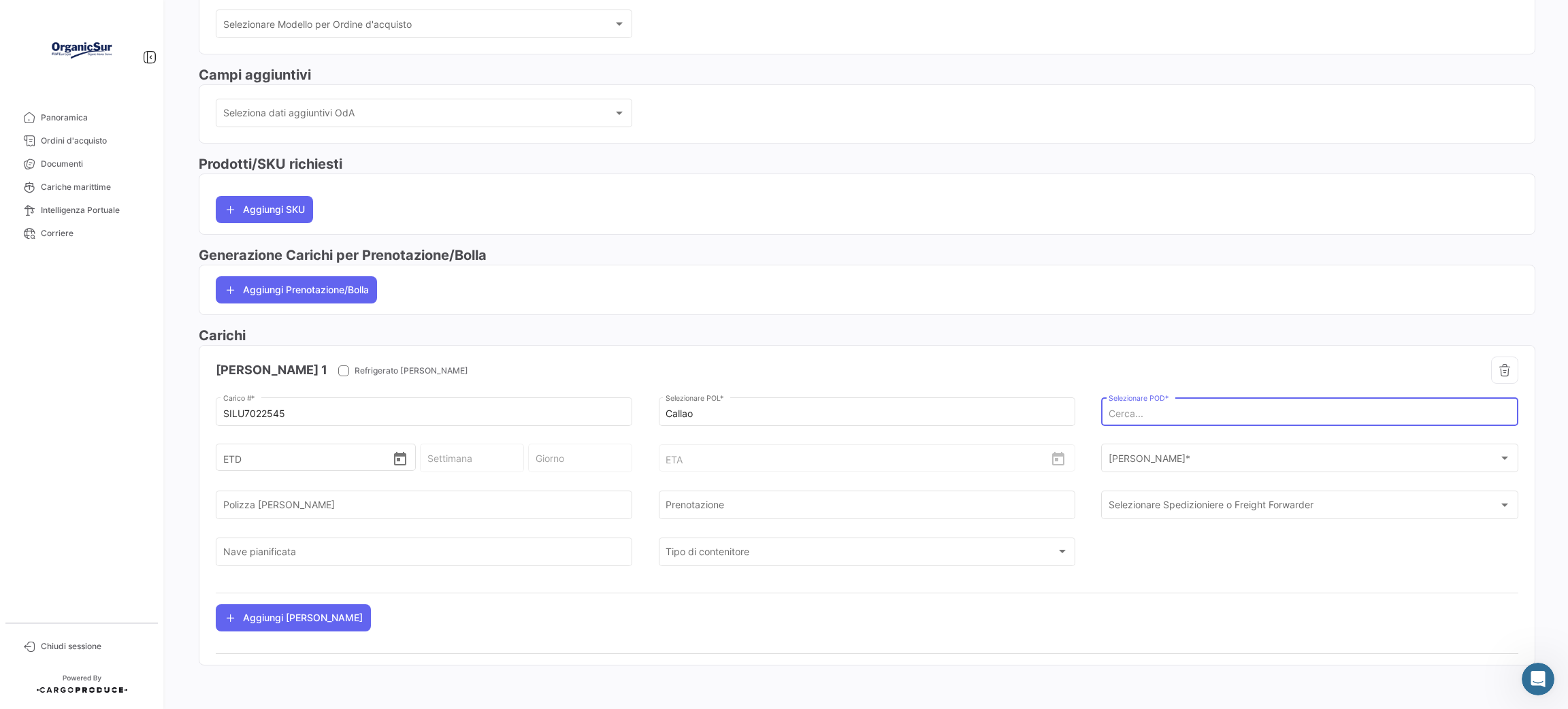
click at [1174, 418] on input "Selezionare POD *" at bounding box center [1309, 413] width 402 height 12
click at [1176, 443] on span "NLVLI - [GEOGRAPHIC_DATA]" at bounding box center [1300, 442] width 391 height 33
type input "[GEOGRAPHIC_DATA]"
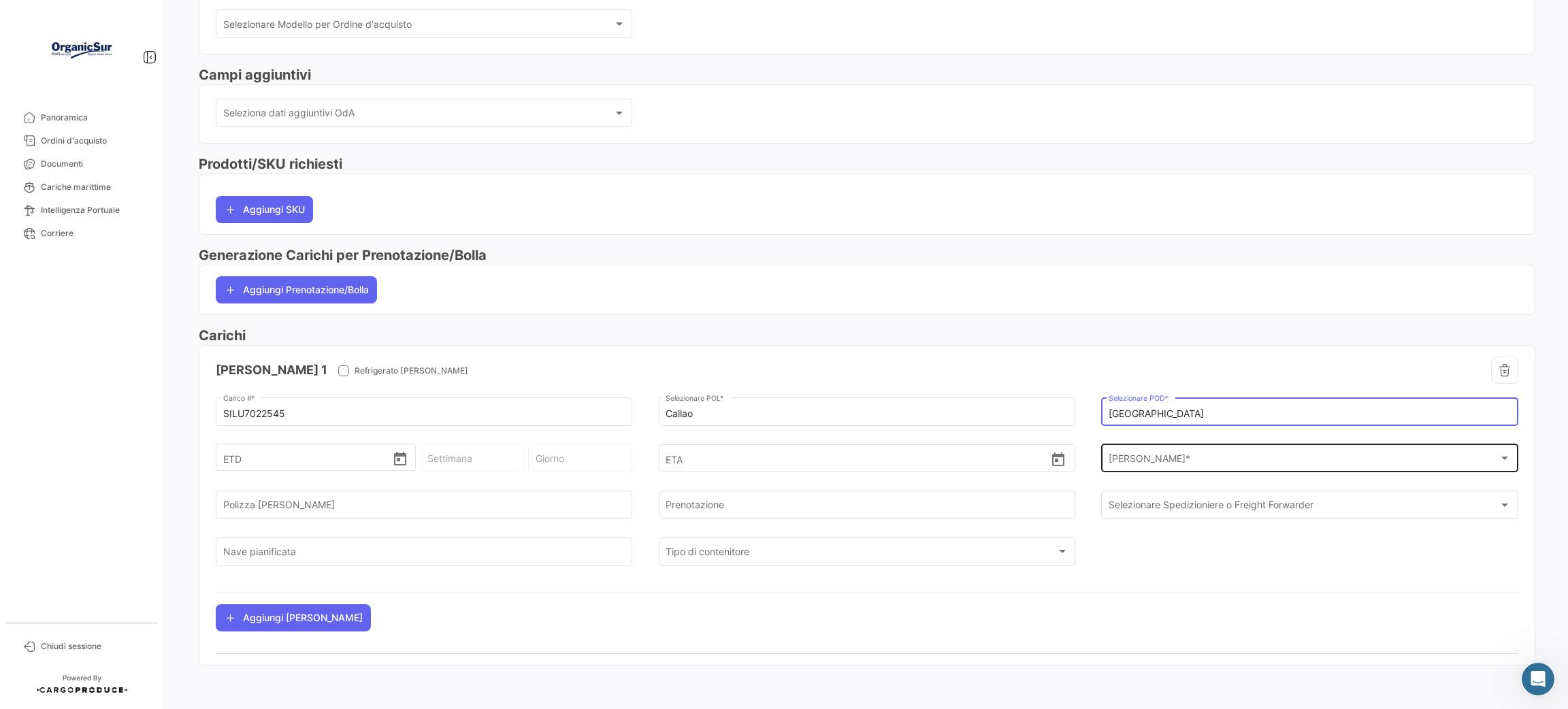
click at [1194, 452] on div "[PERSON_NAME] * [PERSON_NAME] *" at bounding box center [1309, 457] width 402 height 32
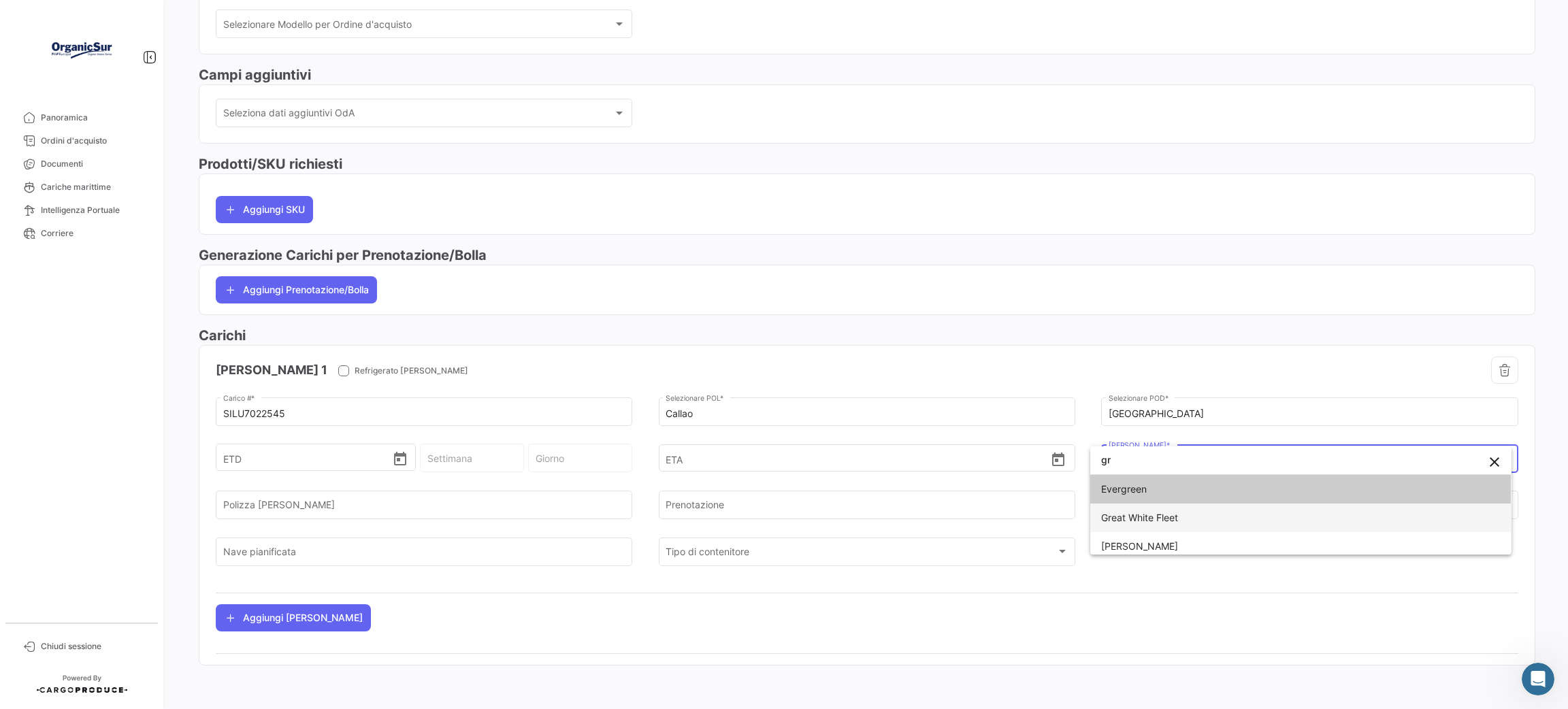
type input "gr"
click at [1189, 509] on span "Great White Fleet" at bounding box center [1300, 518] width 399 height 29
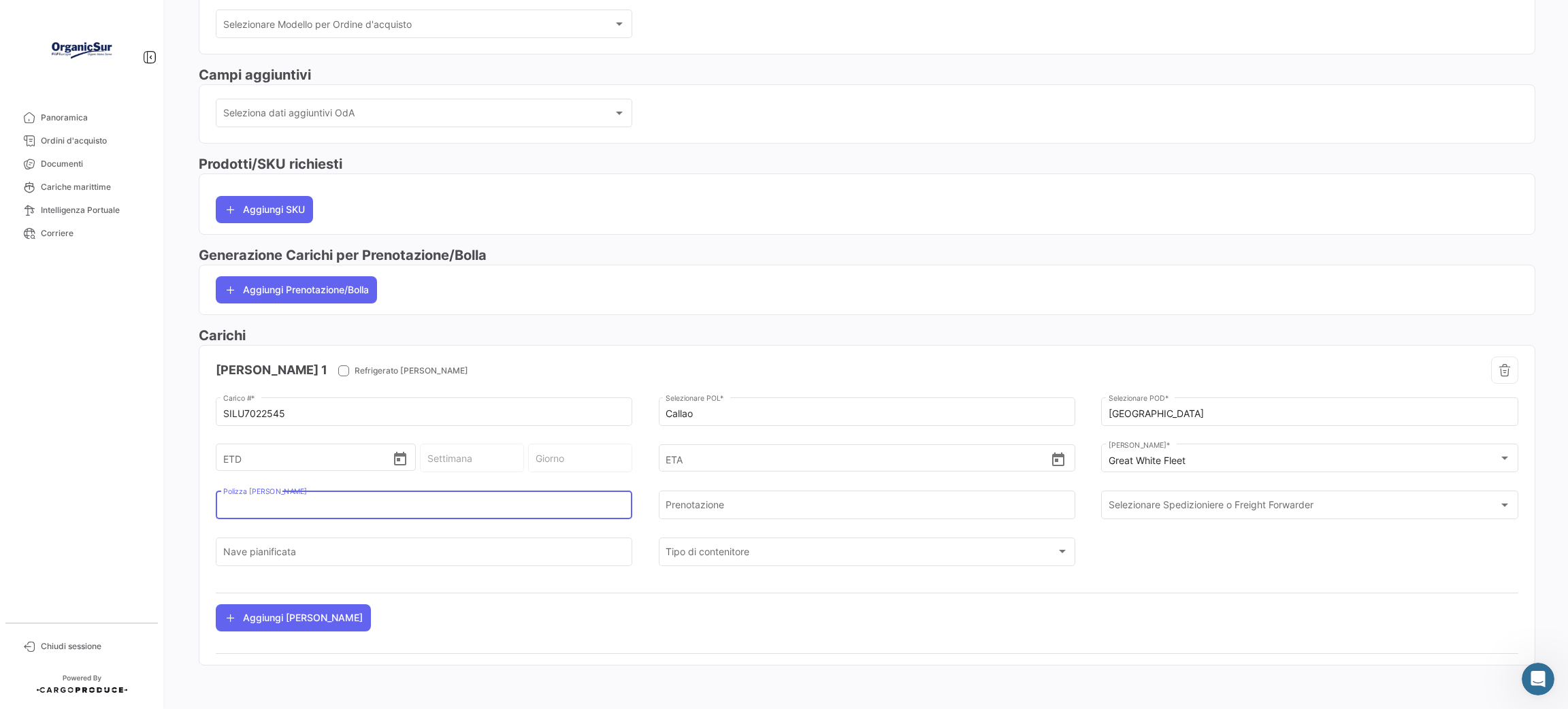
click at [342, 509] on input "Polizza [PERSON_NAME]" at bounding box center [424, 508] width 402 height 12
paste input "CLNL2541507"
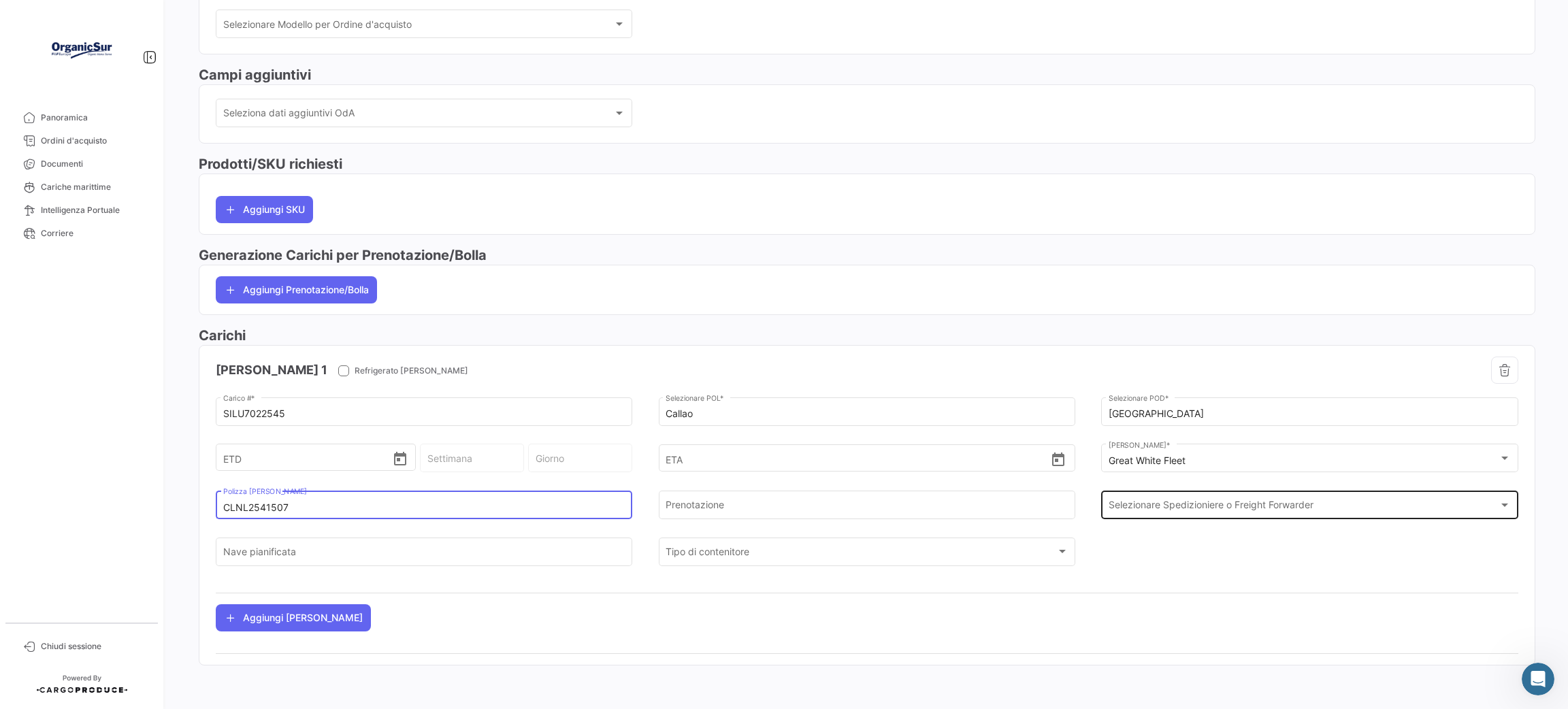
type input "CLNL2541507"
click at [1208, 509] on span "Selezionare Spedizioniere o Freight Forwarder" at bounding box center [1303, 508] width 390 height 12
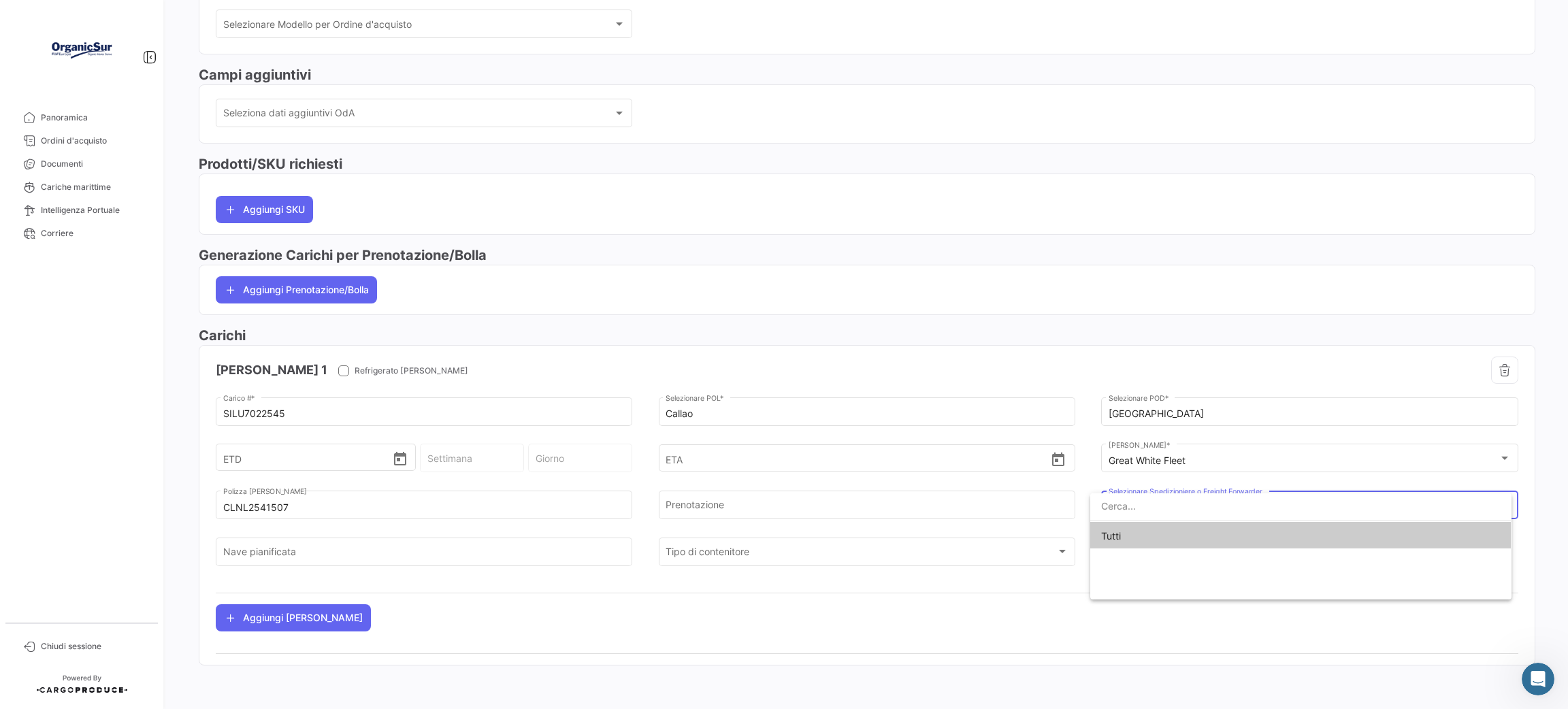
click at [1208, 509] on input "dropdown search" at bounding box center [1300, 506] width 421 height 29
click at [997, 562] on div at bounding box center [784, 354] width 1568 height 709
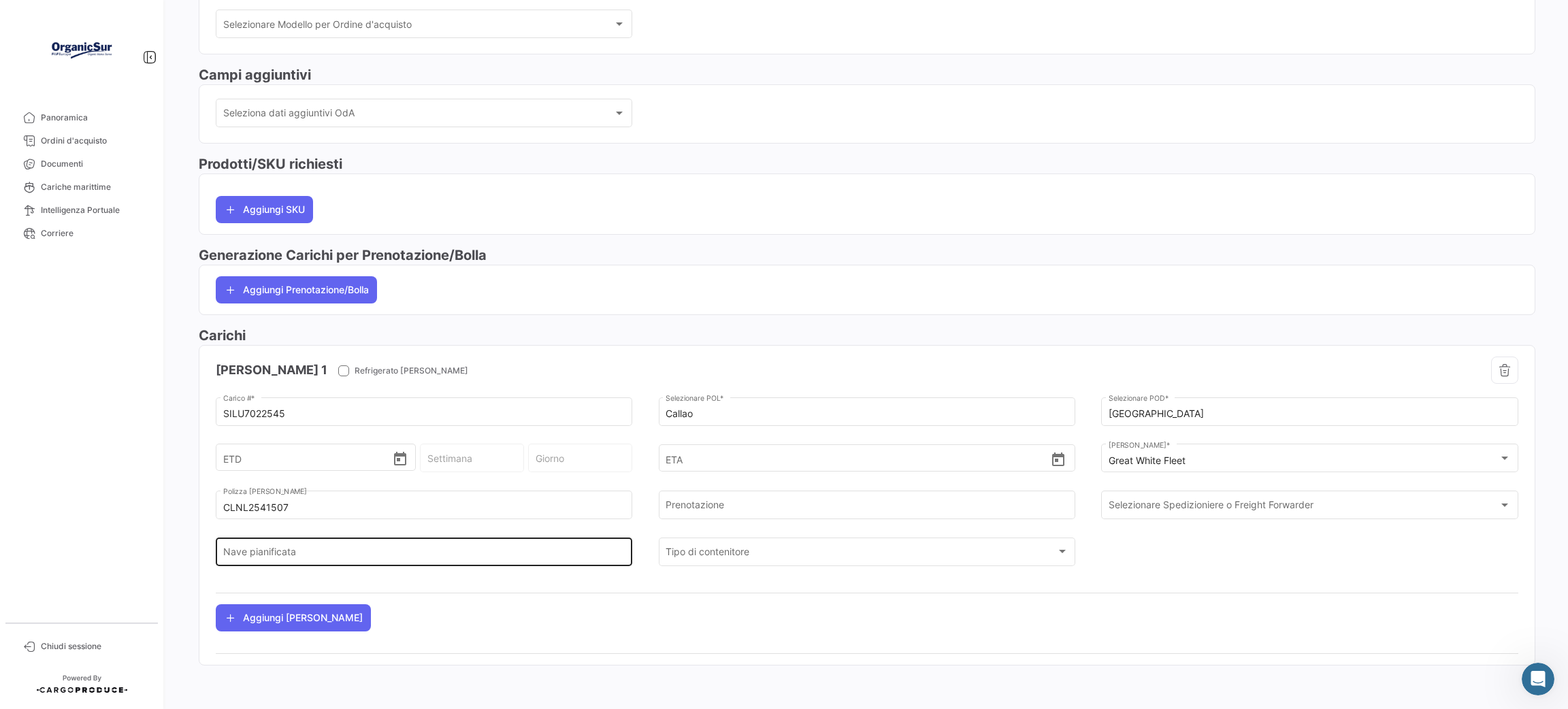
click at [440, 550] on input "Nave pianificata" at bounding box center [424, 554] width 402 height 12
click at [437, 558] on input "Nave pianificata" at bounding box center [424, 554] width 402 height 12
paste input "POLAR COLOMBIA 539N"
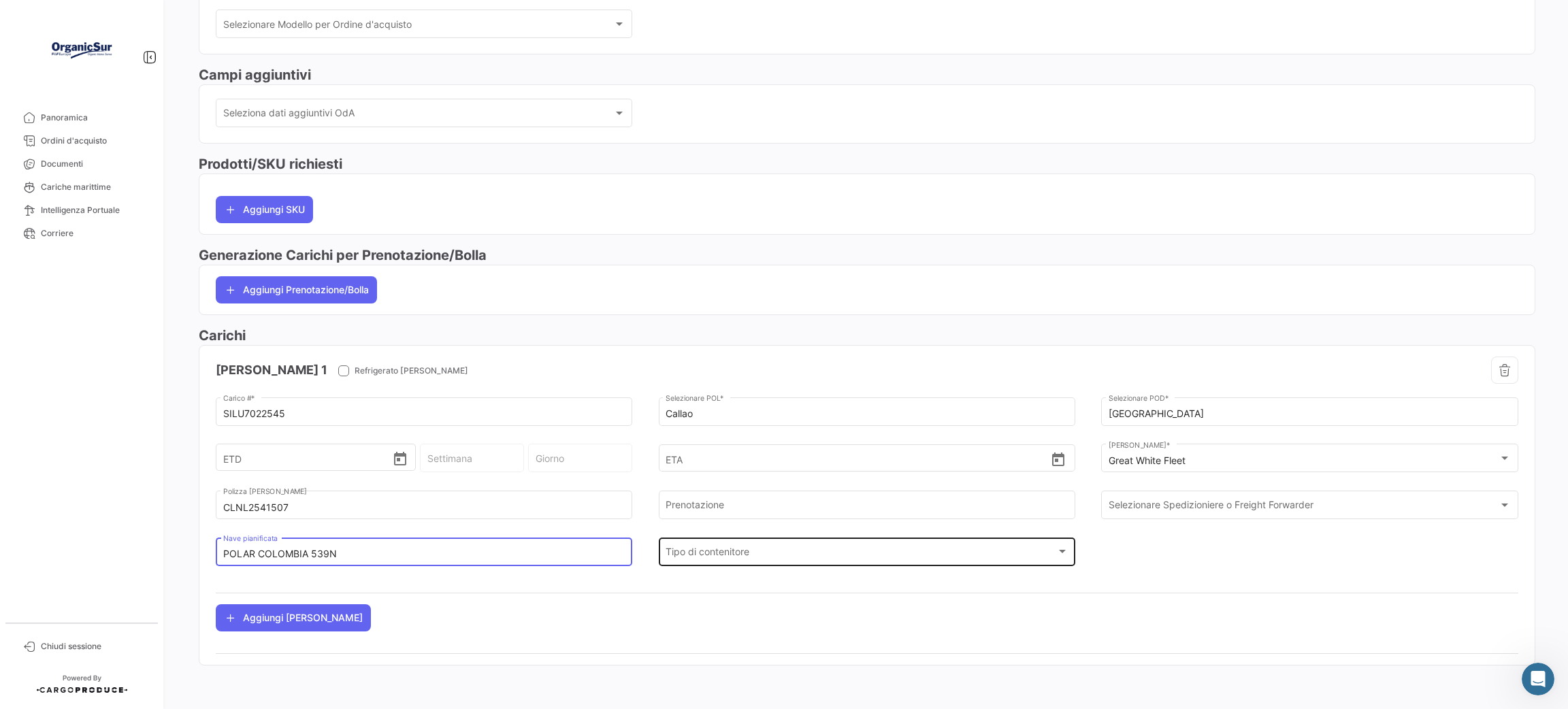
type input "POLAR COLOMBIA 539N"
click at [722, 543] on div "Tipo di contenitore Tipo di contenitore" at bounding box center [866, 550] width 402 height 32
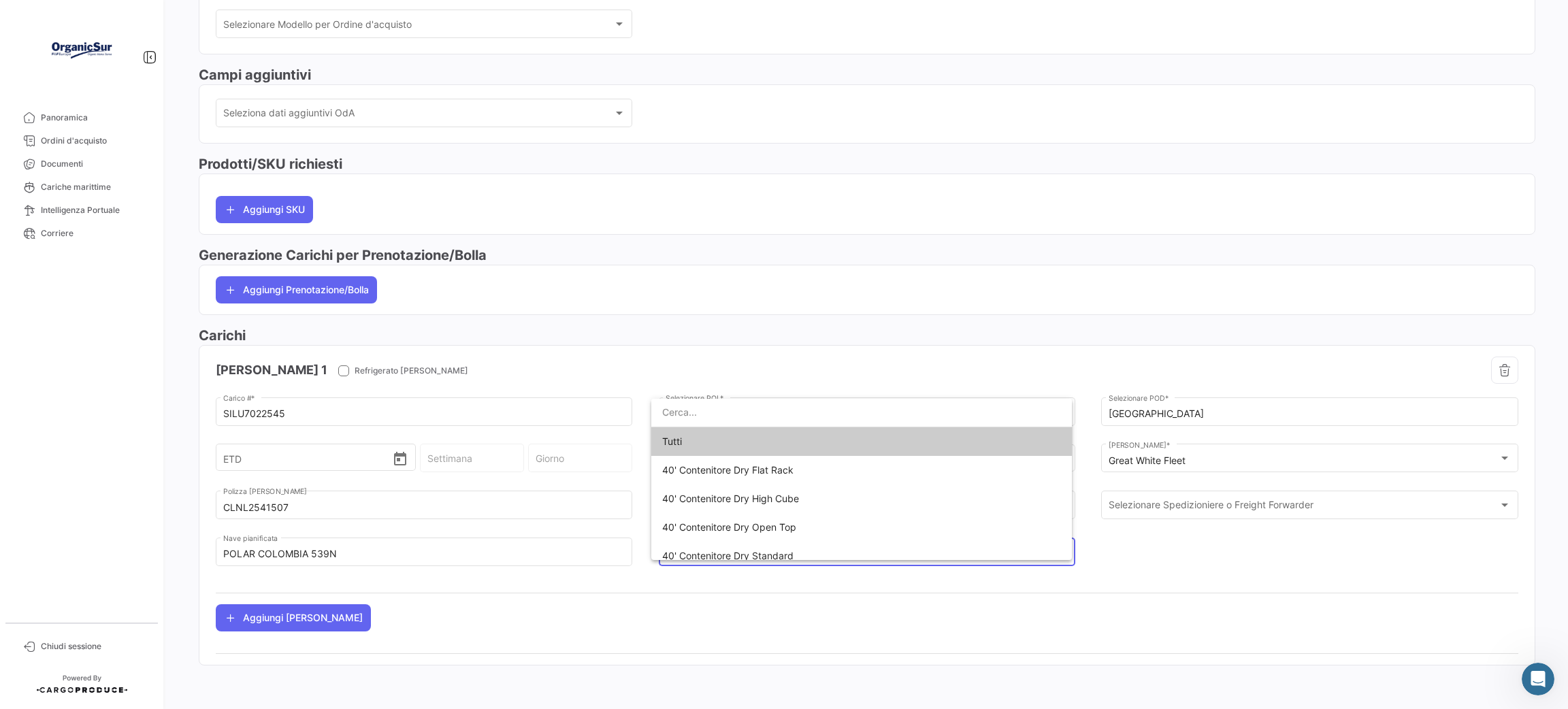
click at [1313, 542] on div at bounding box center [784, 354] width 1568 height 709
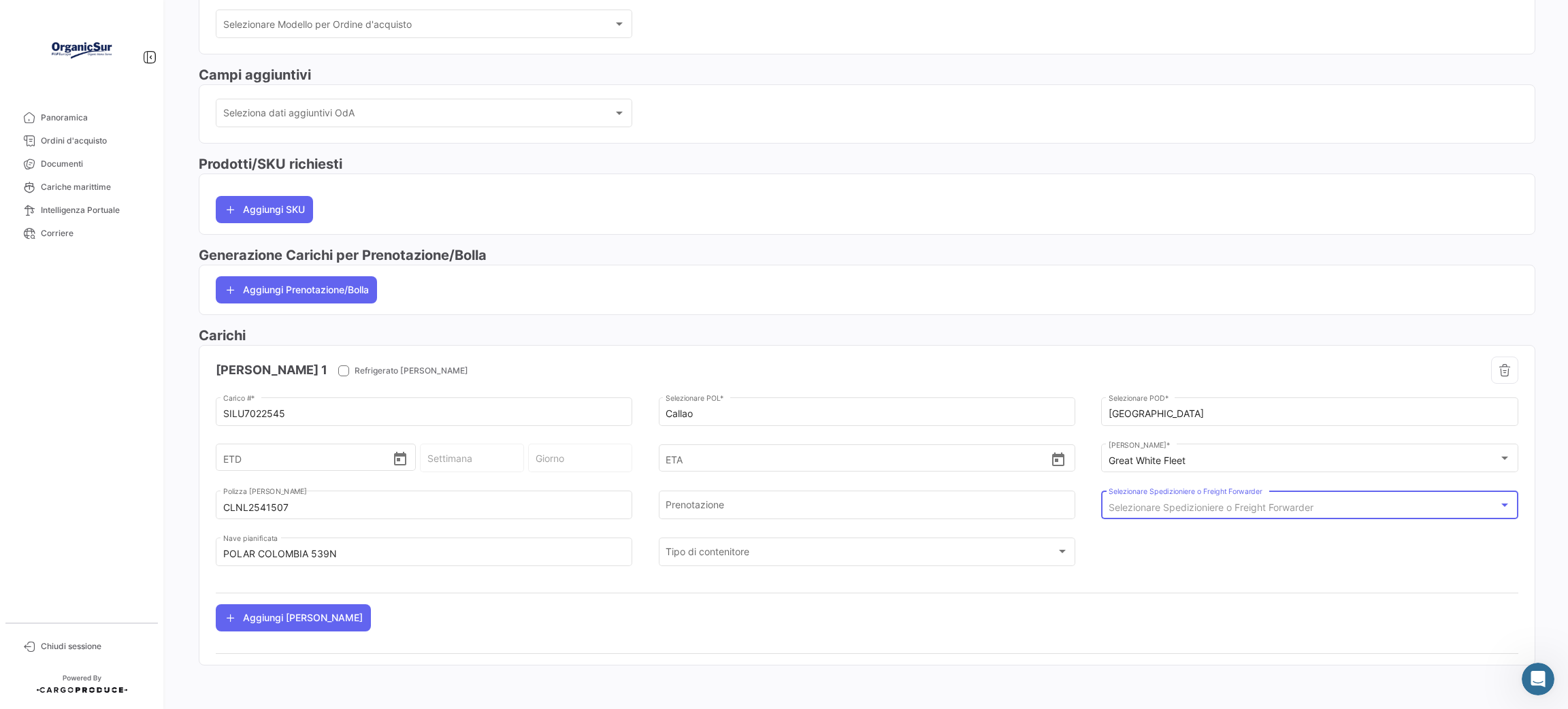
click at [1308, 511] on span "Selezionare Spedizioniere o Freight Forwarder" at bounding box center [1211, 507] width 205 height 12
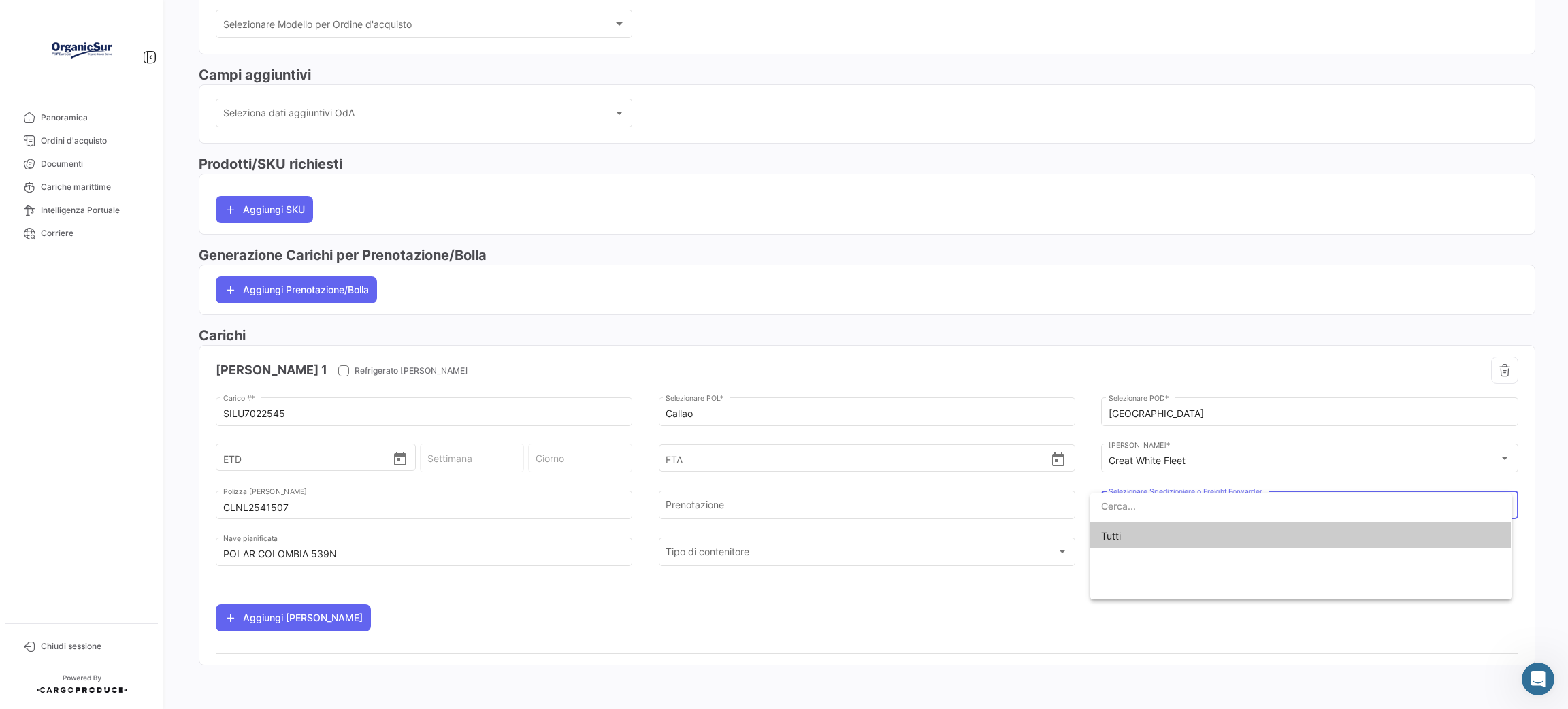
click at [1303, 534] on span "Tutti" at bounding box center [1300, 536] width 399 height 29
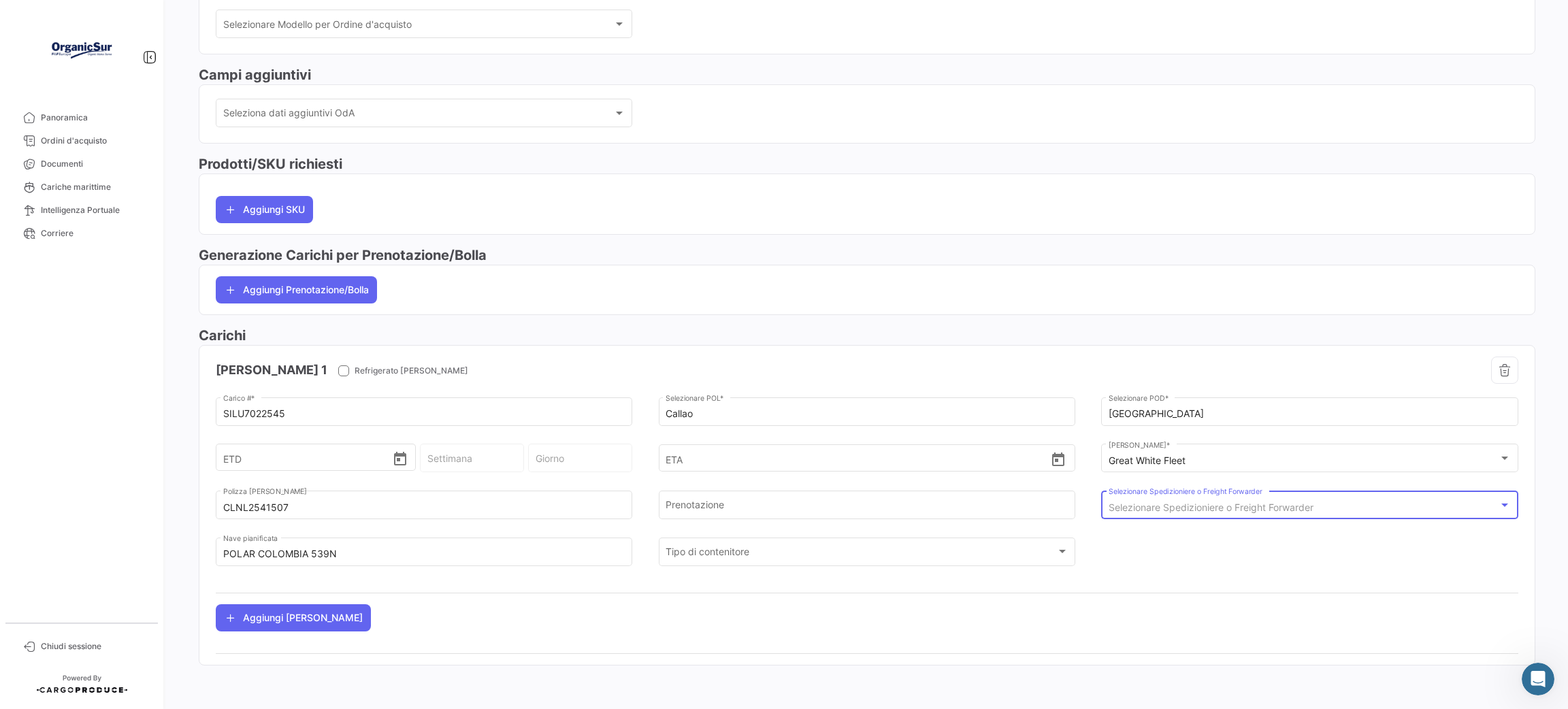
click at [1300, 510] on span "Selezionare Spedizioniere o Freight Forwarder" at bounding box center [1211, 507] width 205 height 12
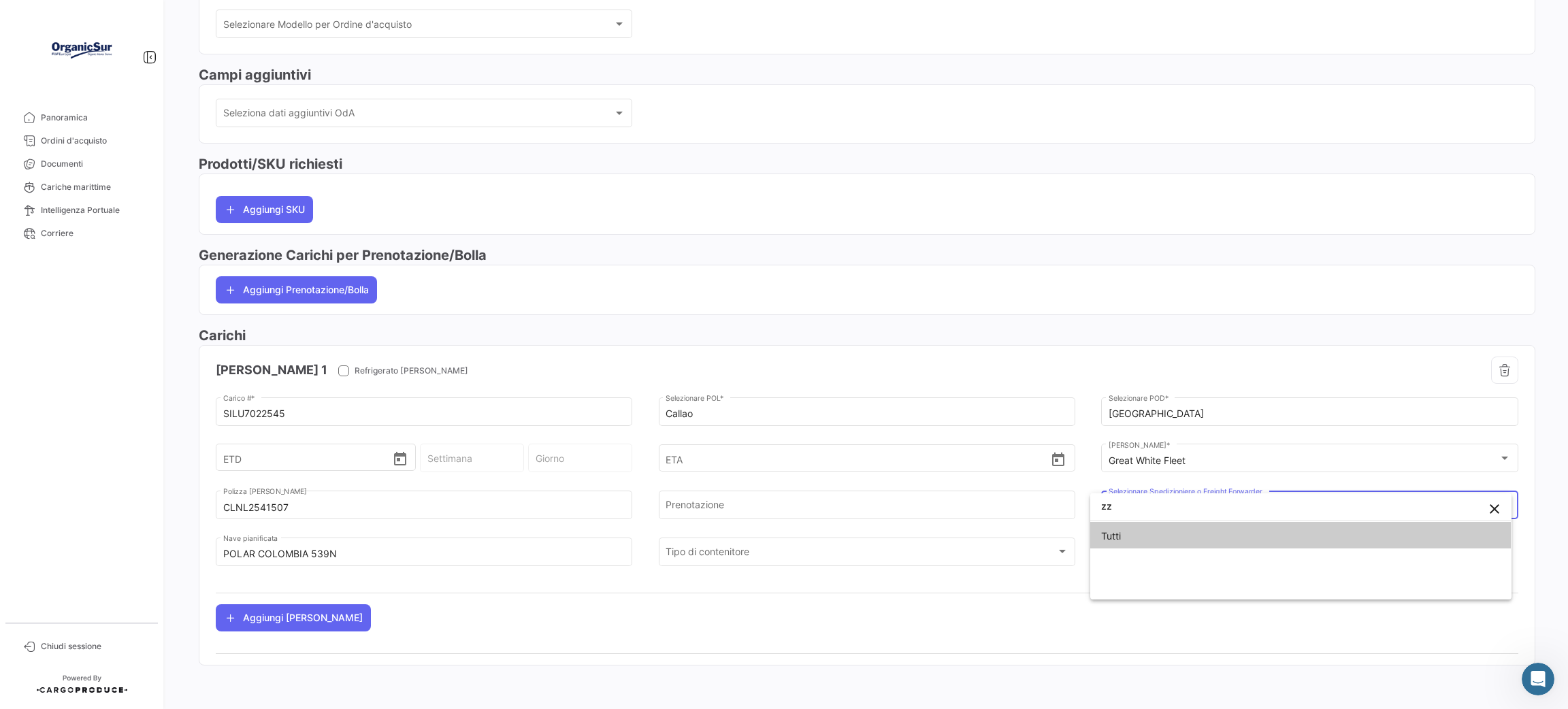
type input "z"
click at [1008, 505] on div at bounding box center [784, 354] width 1568 height 709
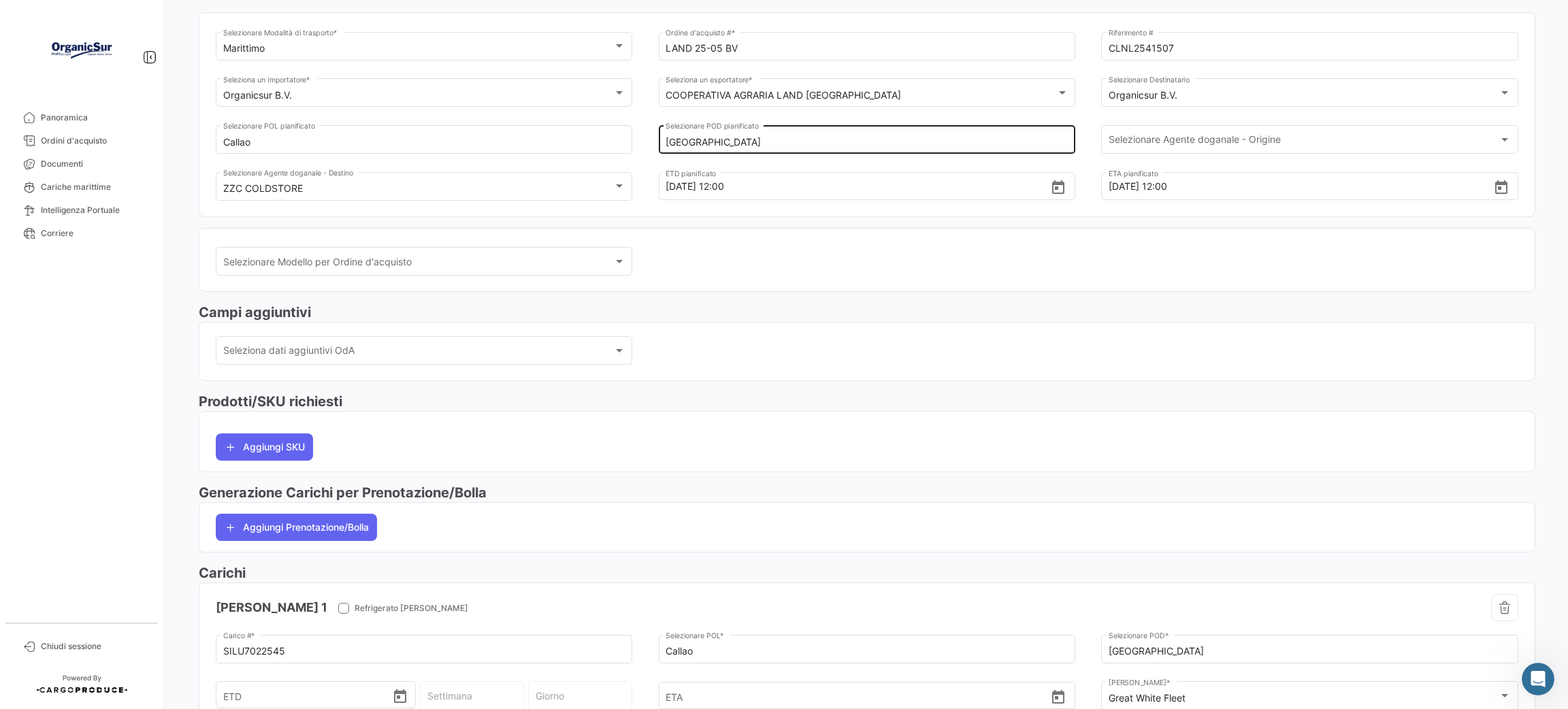
scroll to position [0, 0]
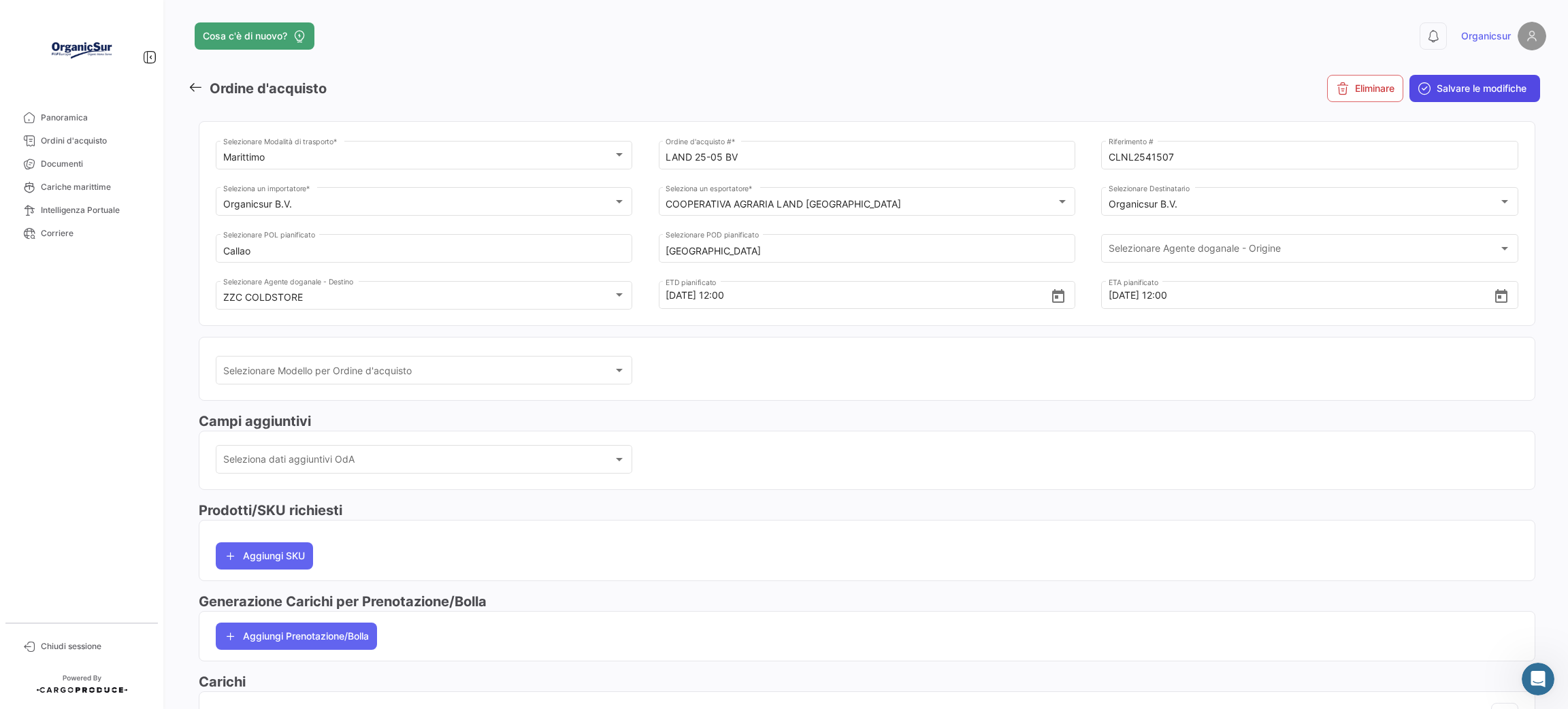
click at [1442, 77] on button "Salvare le modifiche" at bounding box center [1475, 89] width 131 height 27
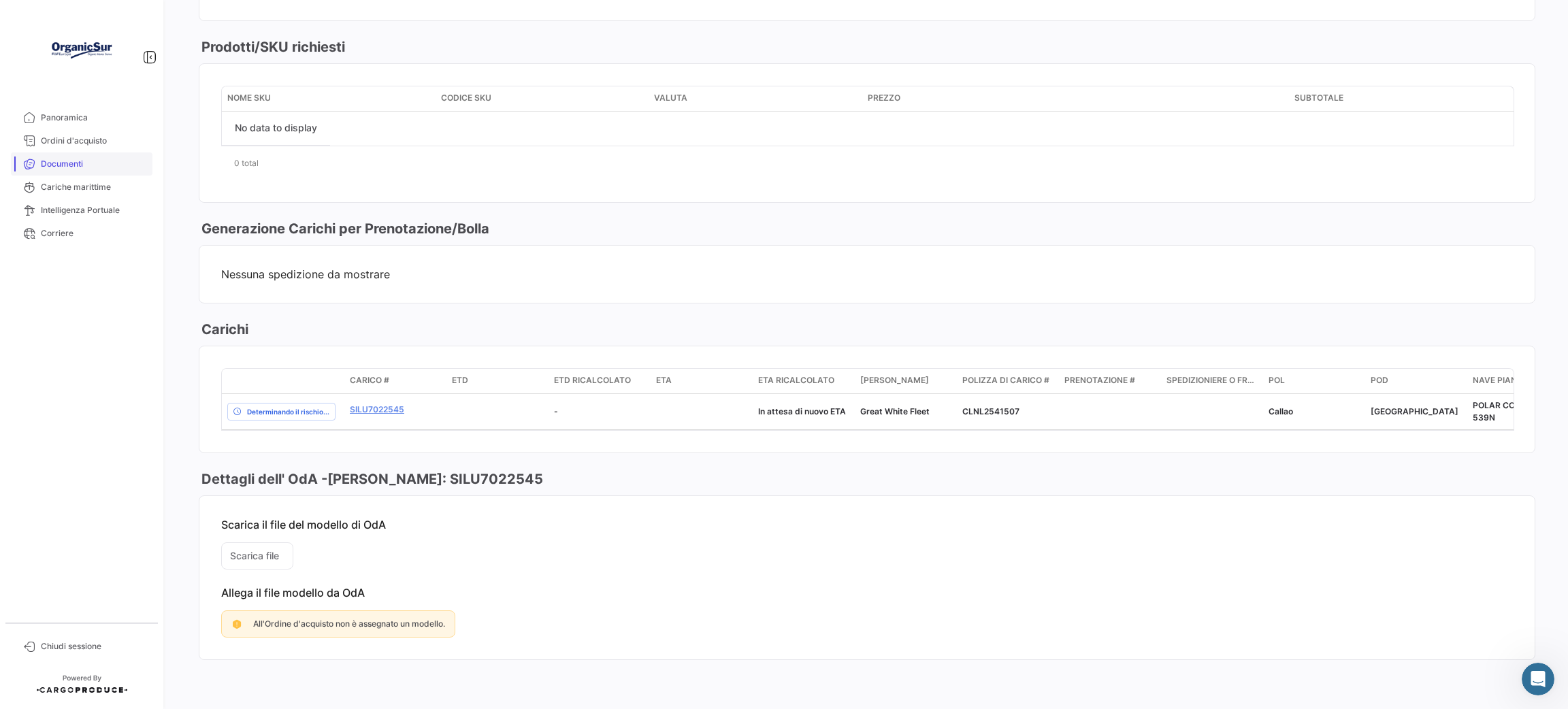
click at [60, 155] on link "Documenti" at bounding box center [82, 164] width 141 height 24
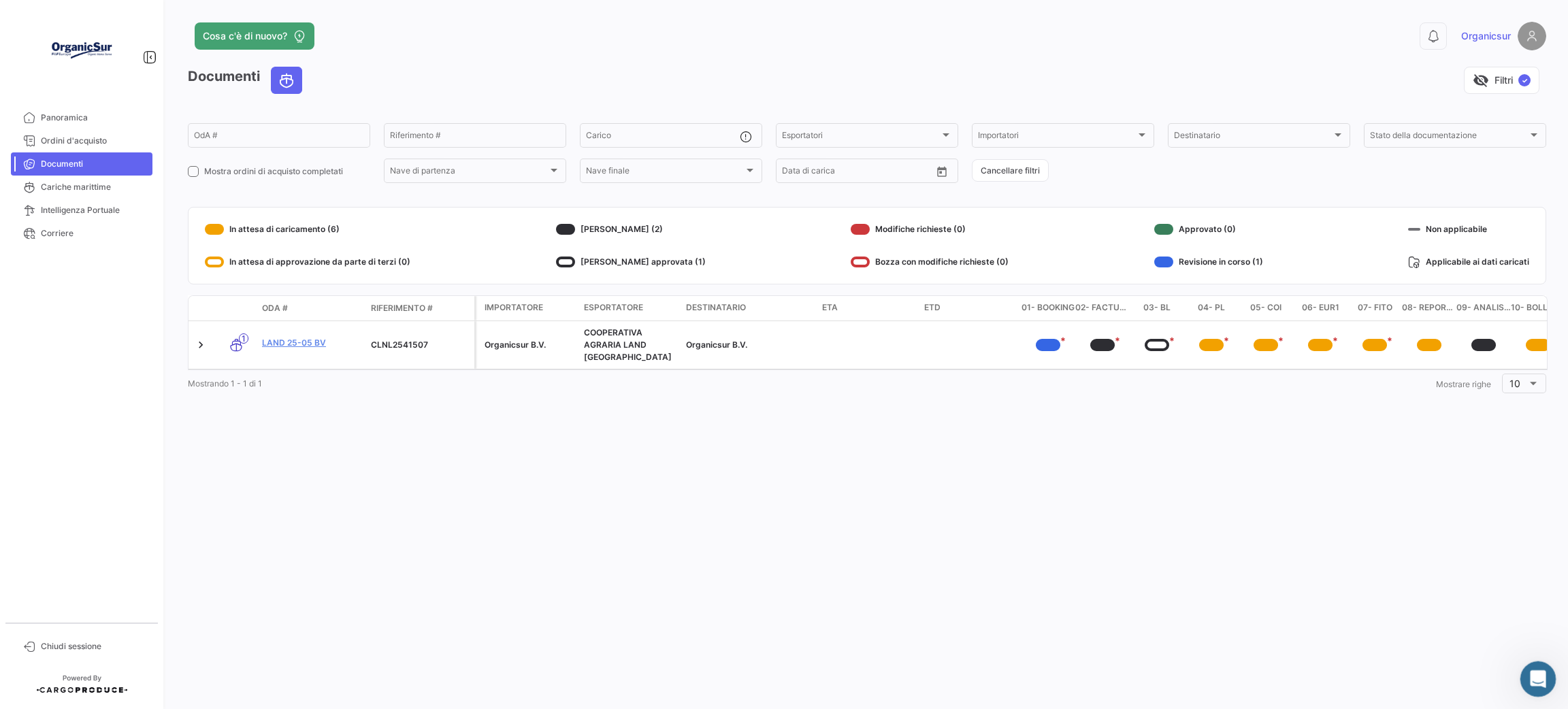
click at [1539, 679] on icon "Apri il messenger Intercom" at bounding box center [1535, 677] width 23 height 23
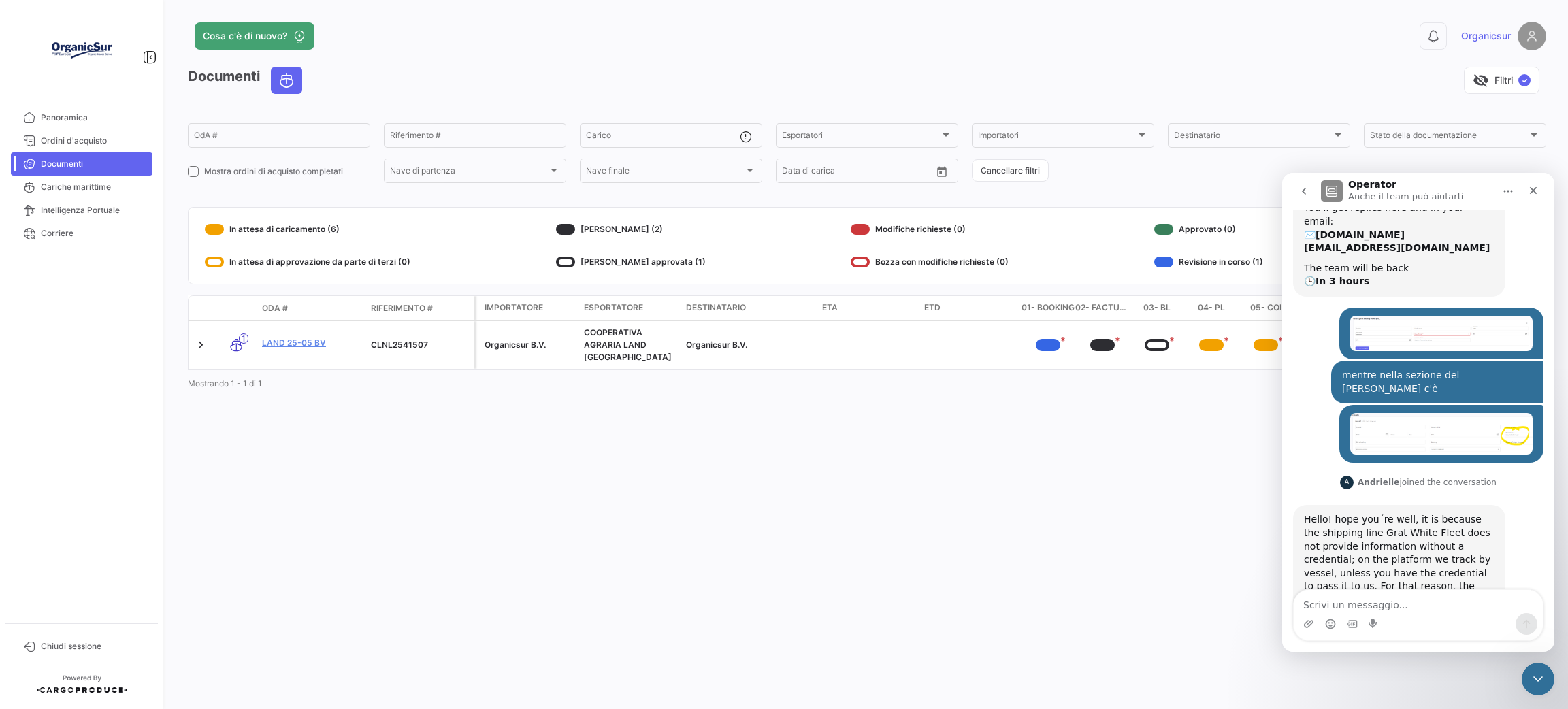
scroll to position [125, 0]
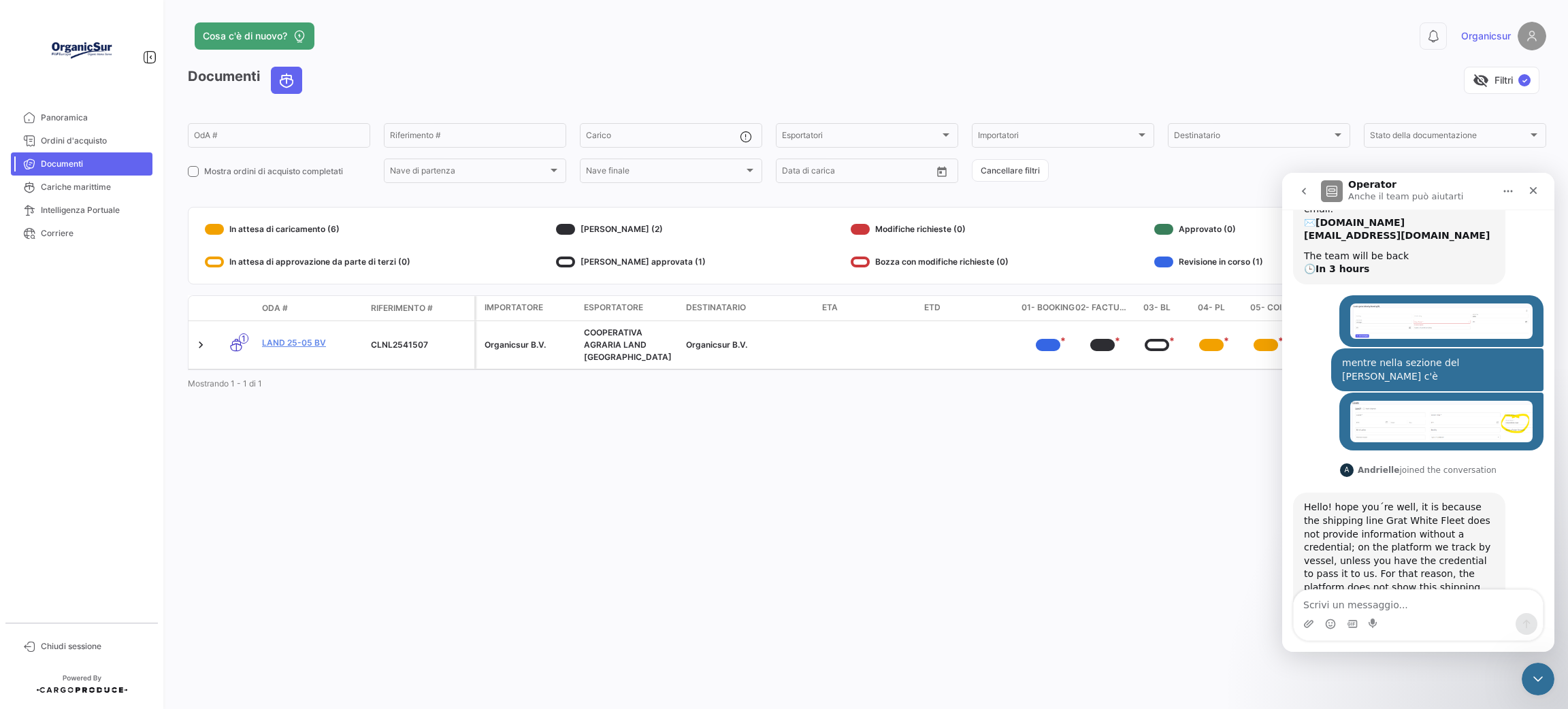
click at [1367, 618] on div "Messenger Intercom" at bounding box center [1417, 624] width 249 height 22
click at [1363, 605] on textarea "Scrivi un messaggio..." at bounding box center [1417, 601] width 249 height 24
type textarea "ok thanks"
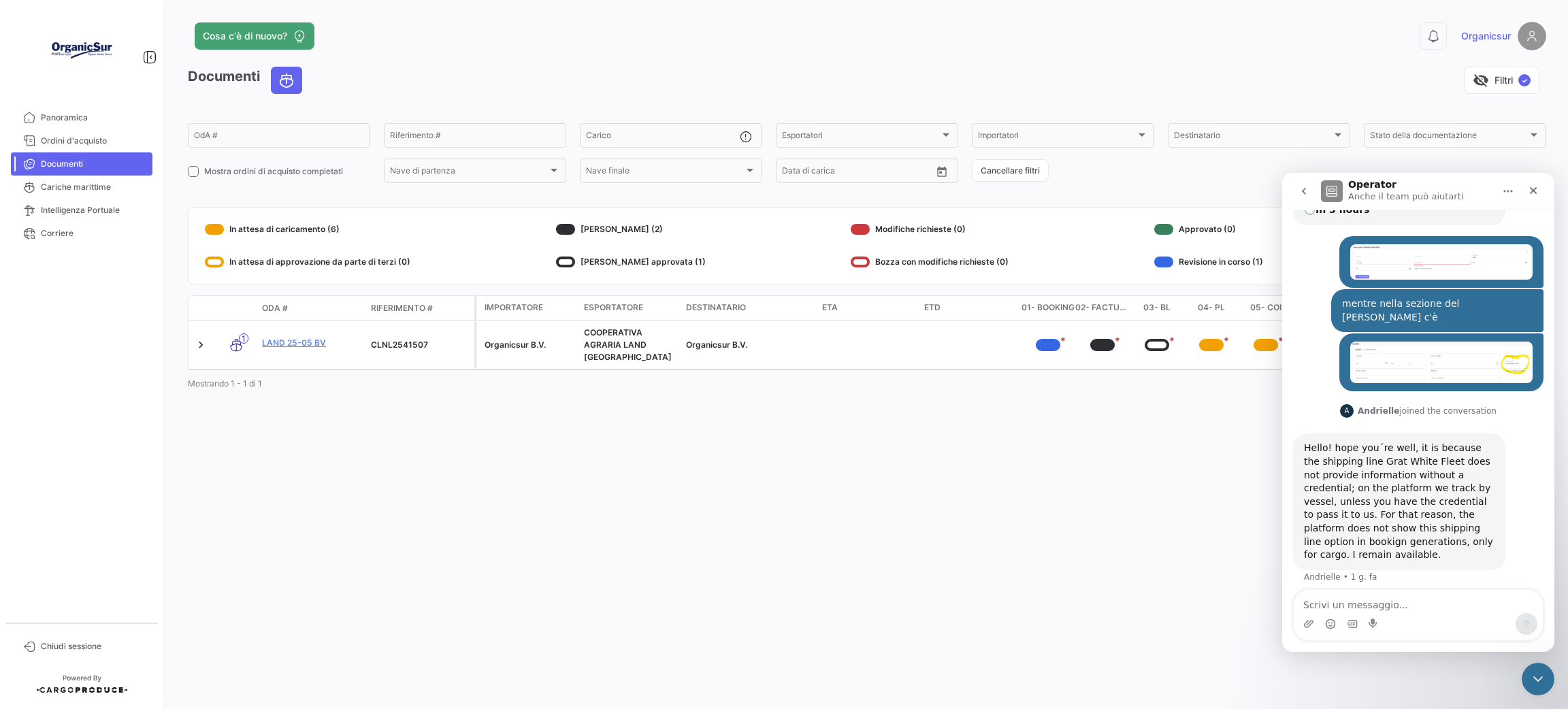
scroll to position [0, 18]
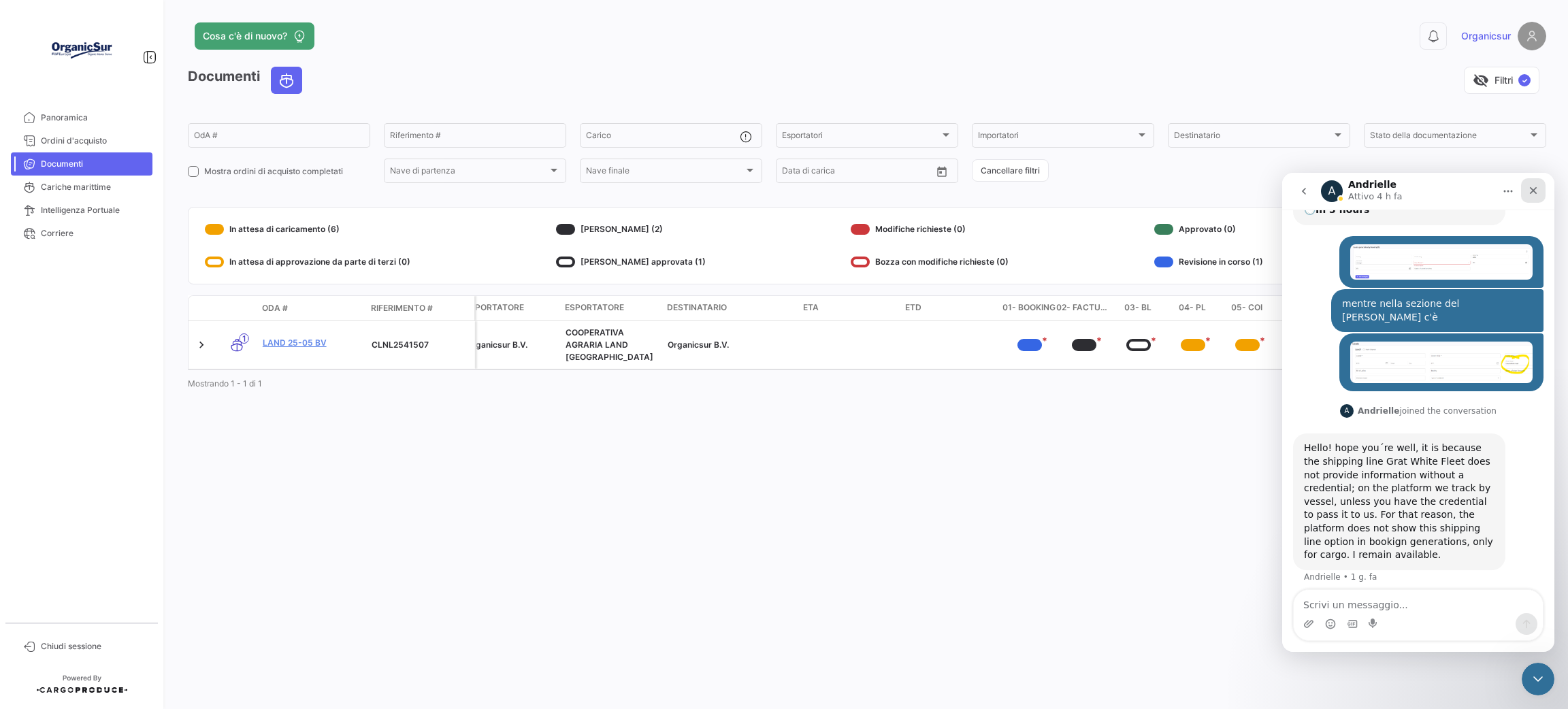
click at [1533, 187] on icon "Chiudi" at bounding box center [1533, 190] width 11 height 11
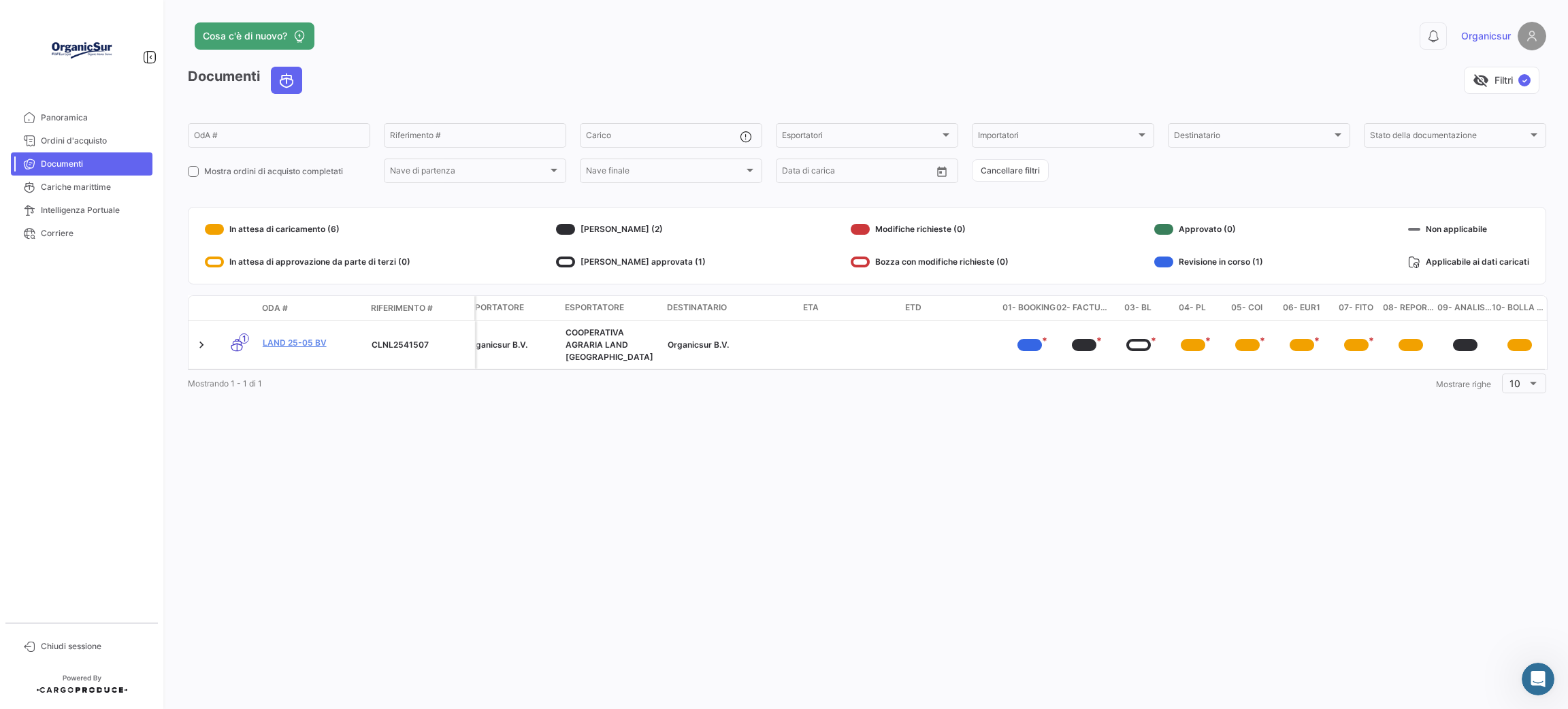
scroll to position [0, 0]
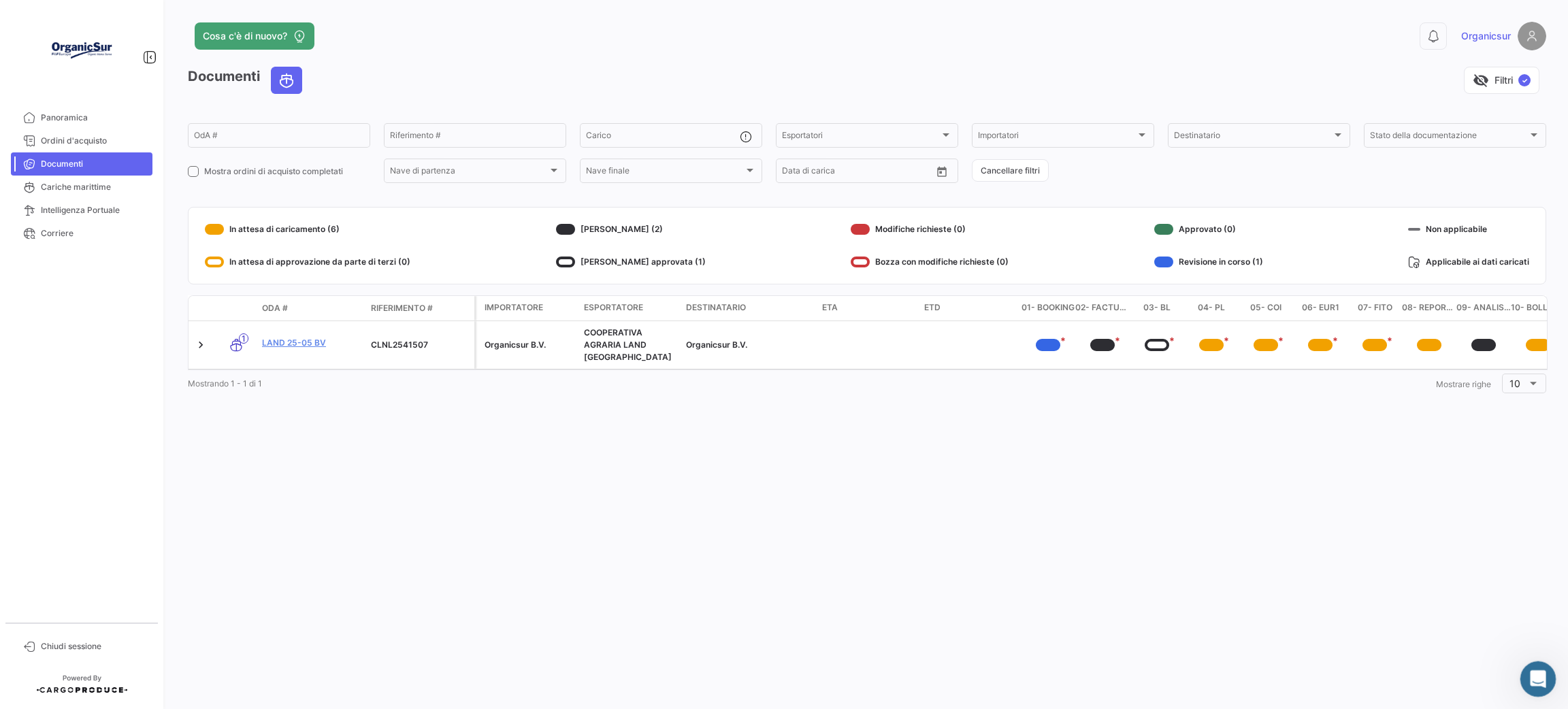
click at [1538, 683] on icon "Apri il messenger Intercom" at bounding box center [1535, 677] width 23 height 23
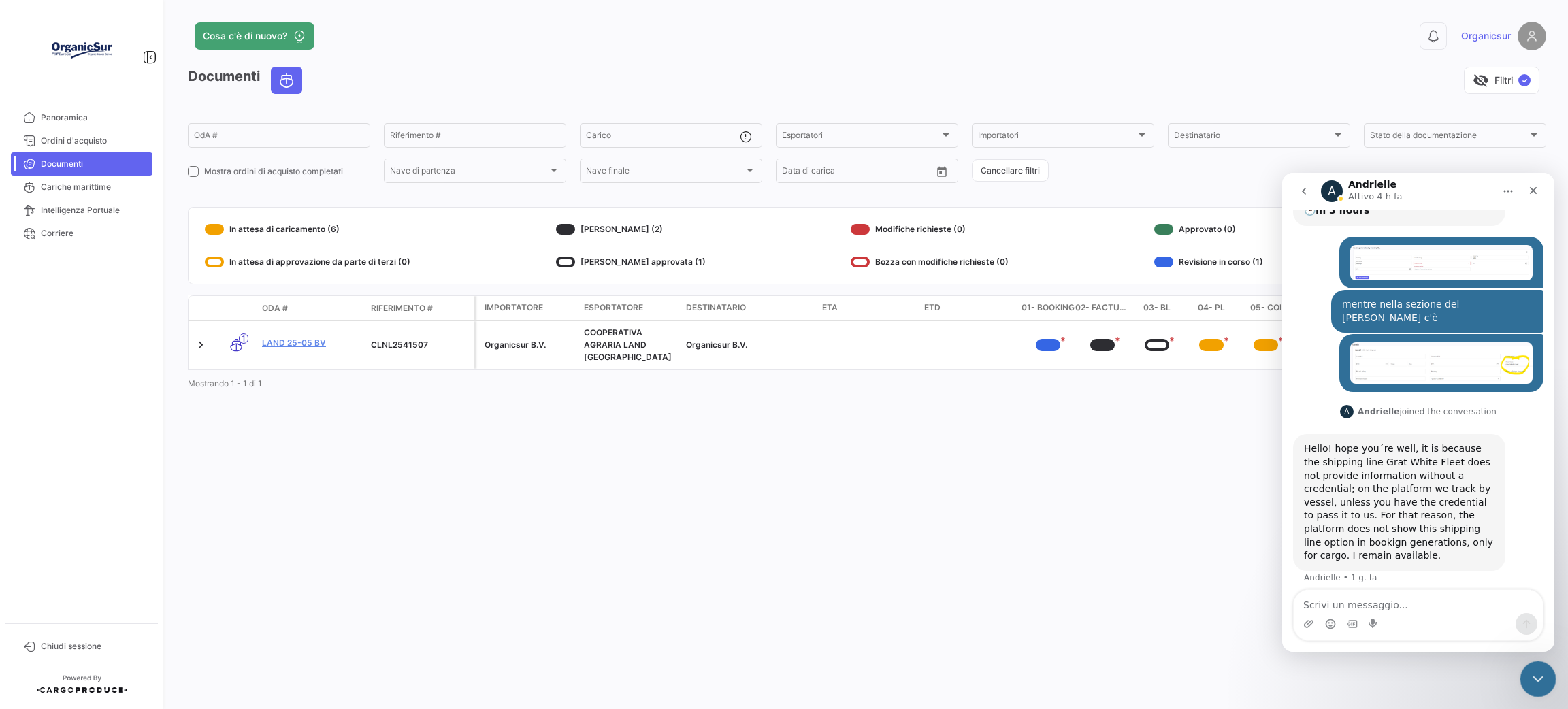
scroll to position [203, 0]
click at [1538, 684] on icon "Chiudi il messenger Intercom" at bounding box center [1535, 677] width 16 height 16
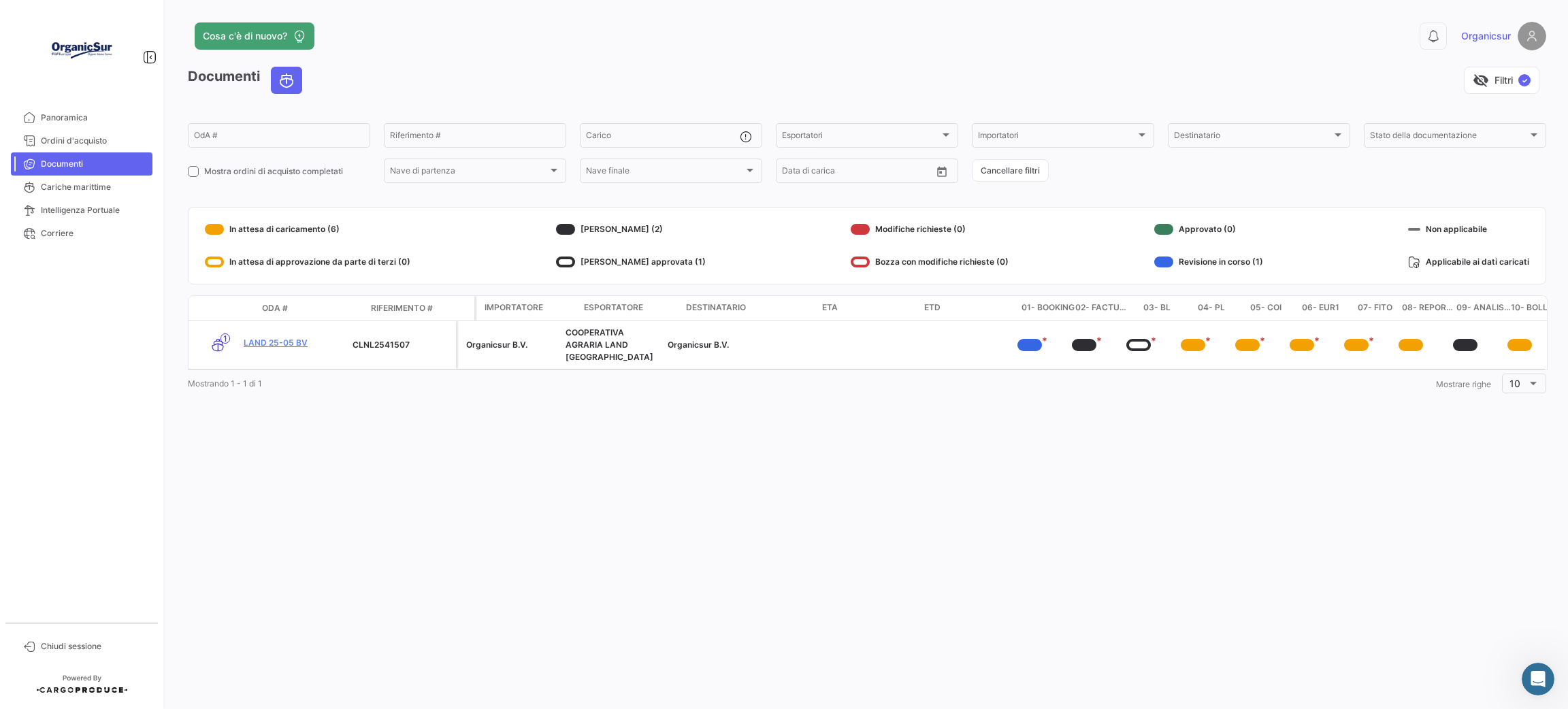
scroll to position [0, 0]
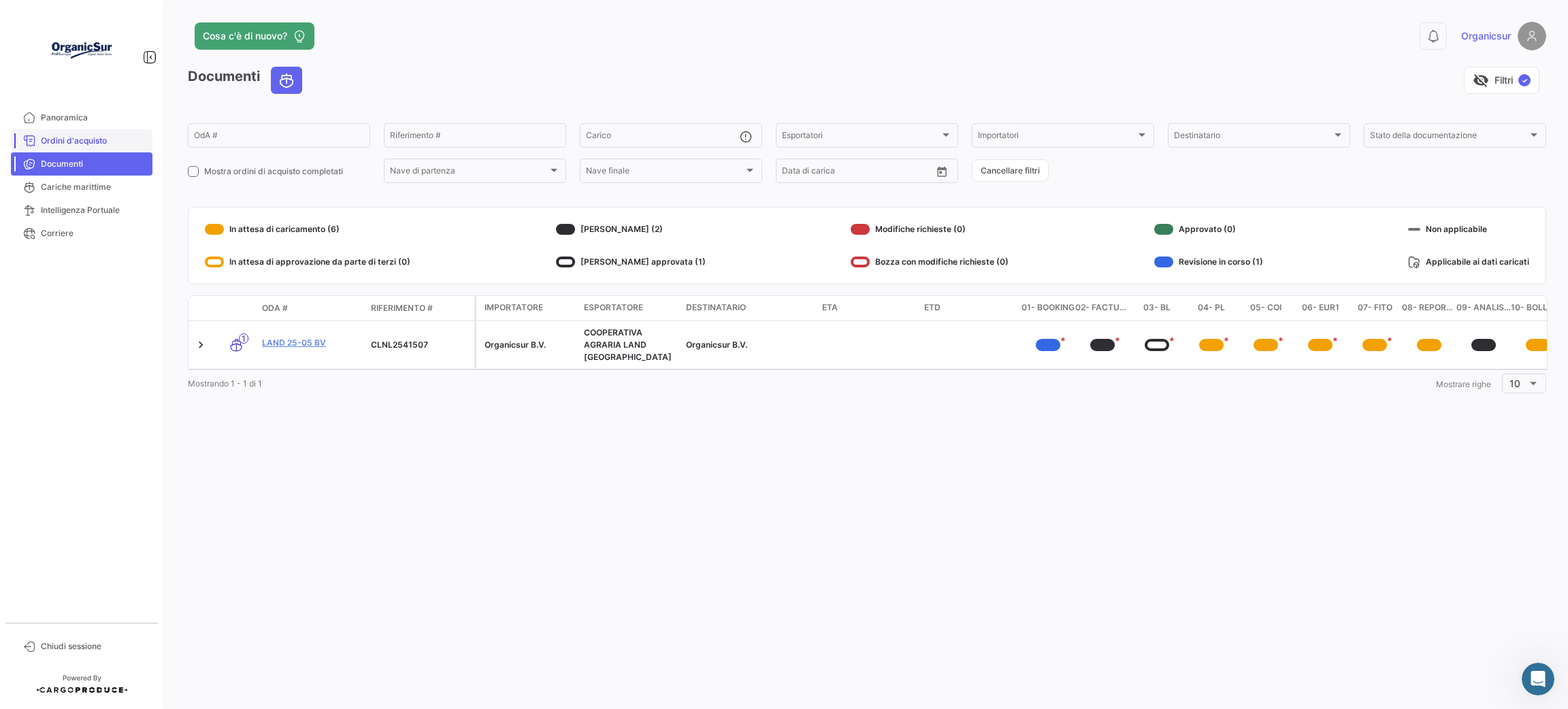
click at [72, 149] on link "Ordini d'acquisto" at bounding box center [82, 141] width 141 height 24
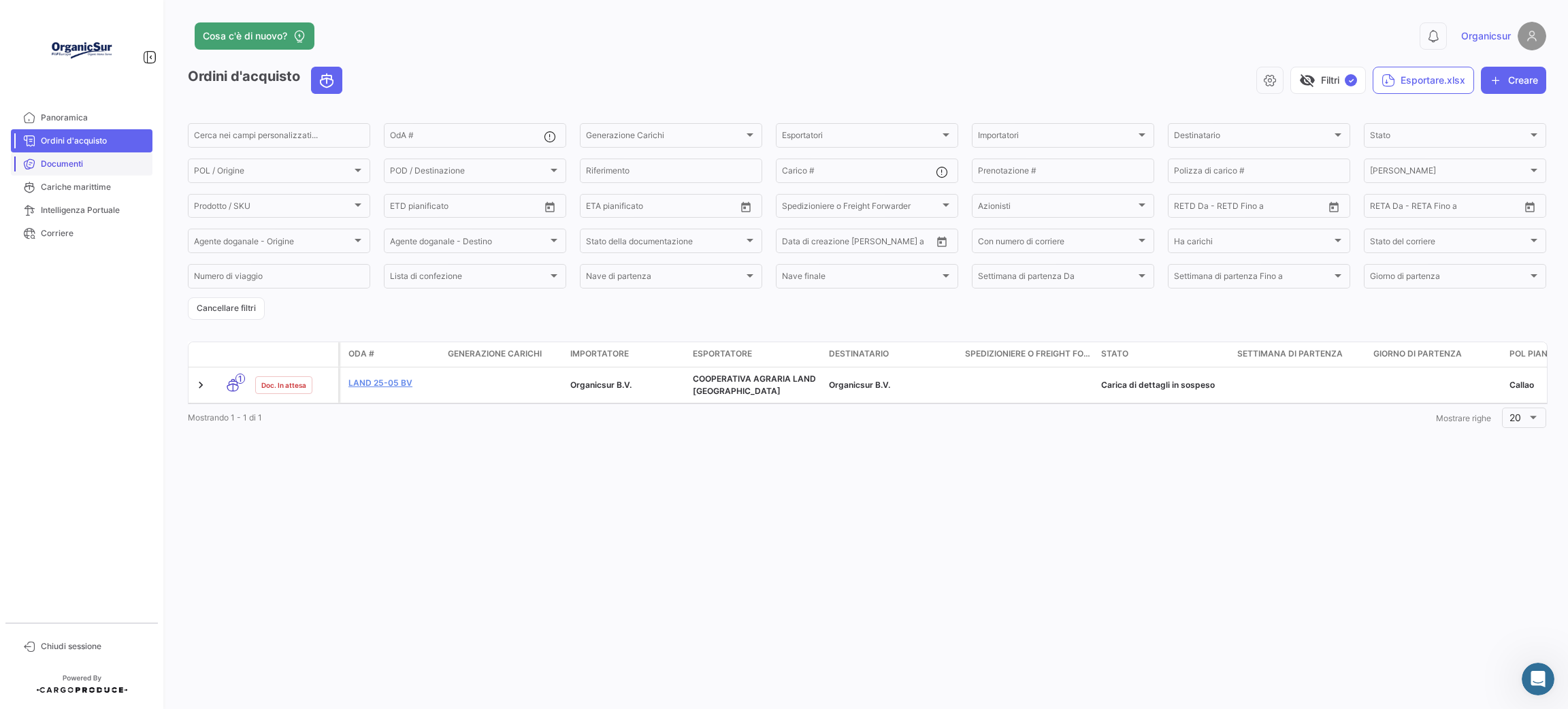
click at [75, 160] on span "Documenti" at bounding box center [93, 164] width 106 height 13
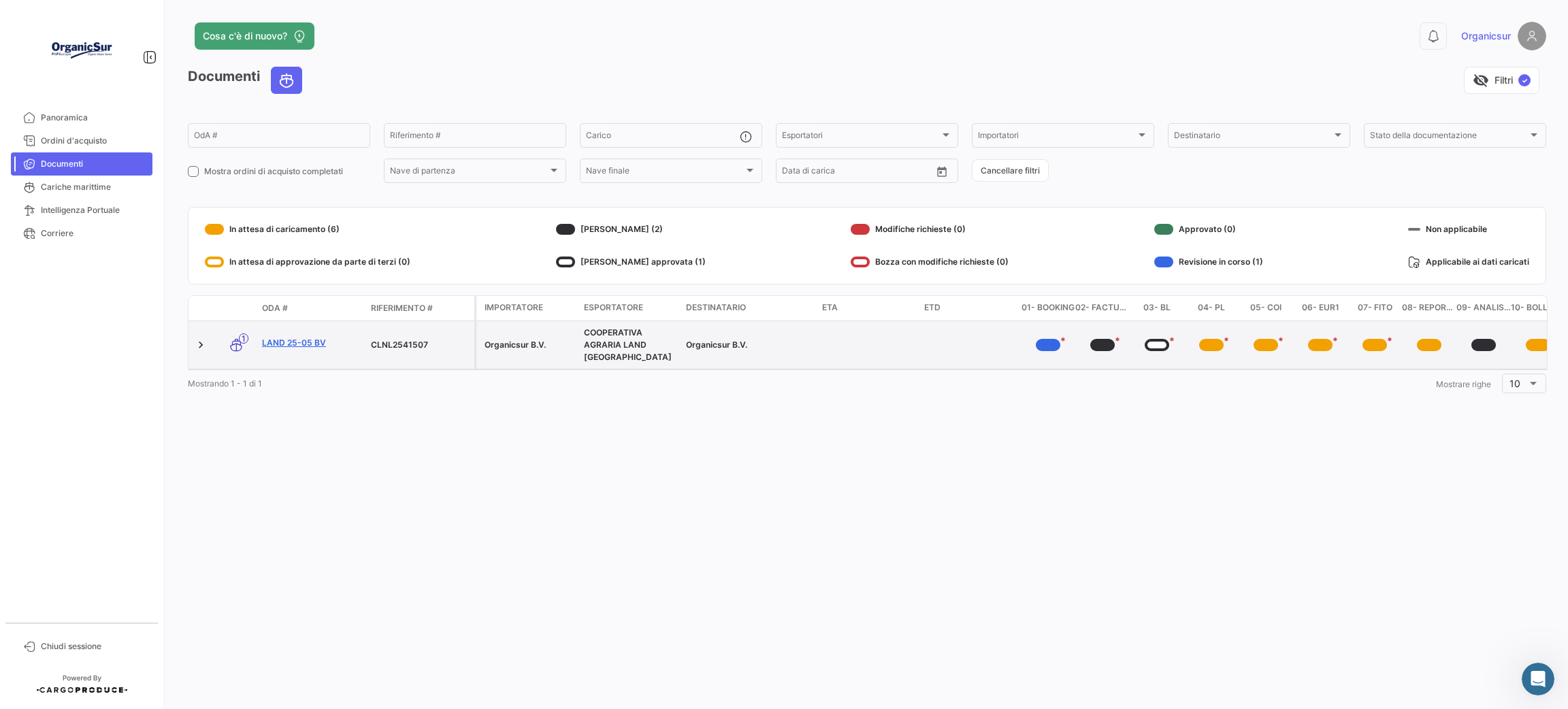
click at [300, 336] on link "LAND 25-05 BV" at bounding box center [311, 343] width 98 height 13
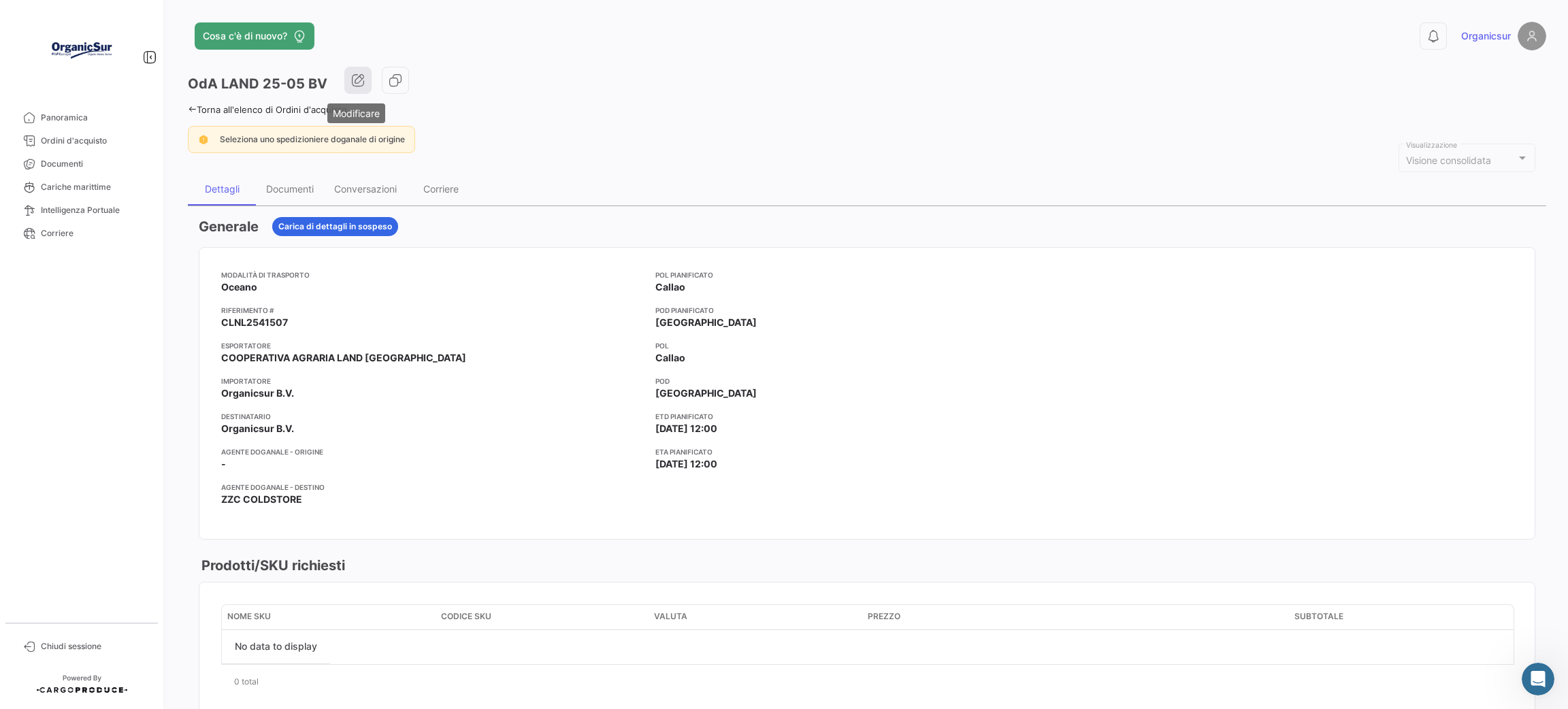
click at [358, 88] on button "button" at bounding box center [358, 81] width 27 height 27
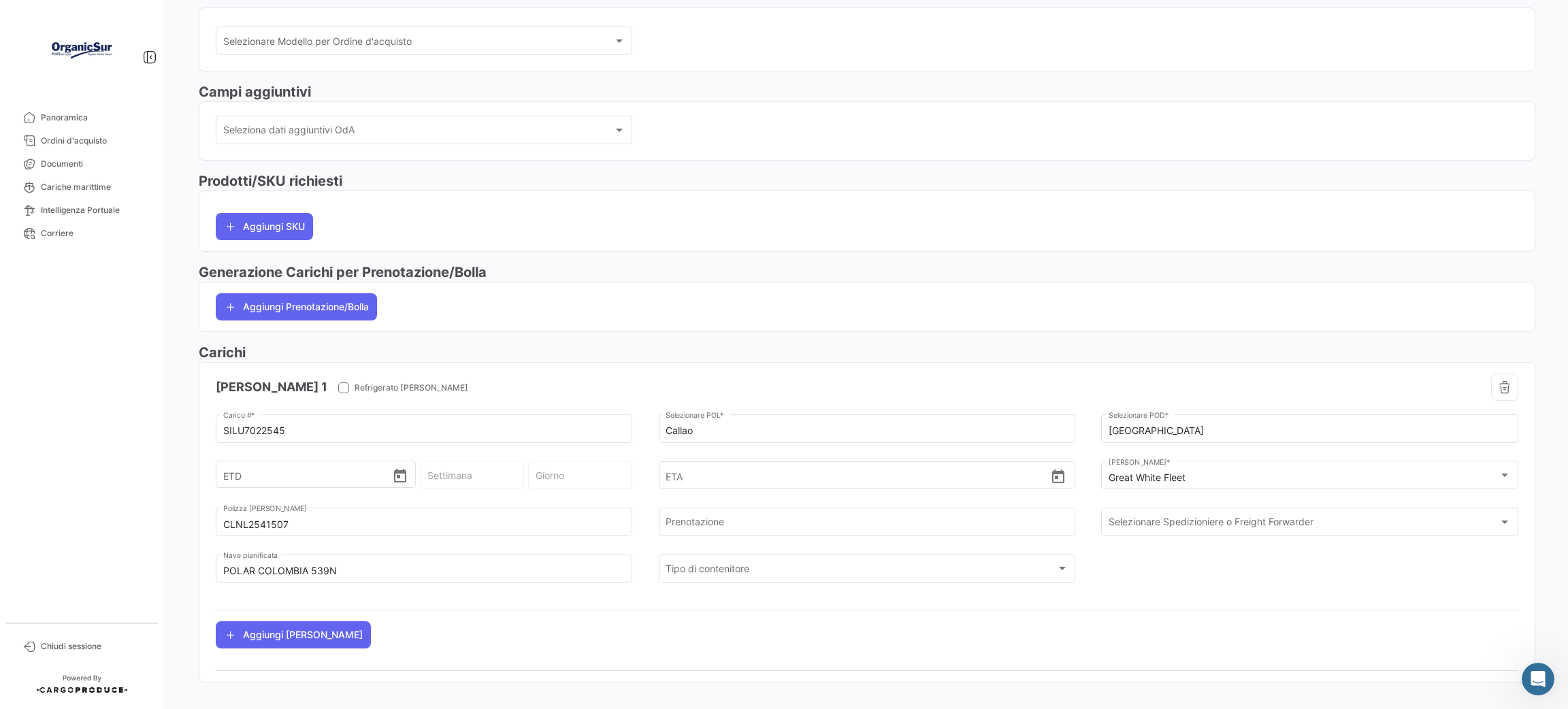
scroll to position [347, 0]
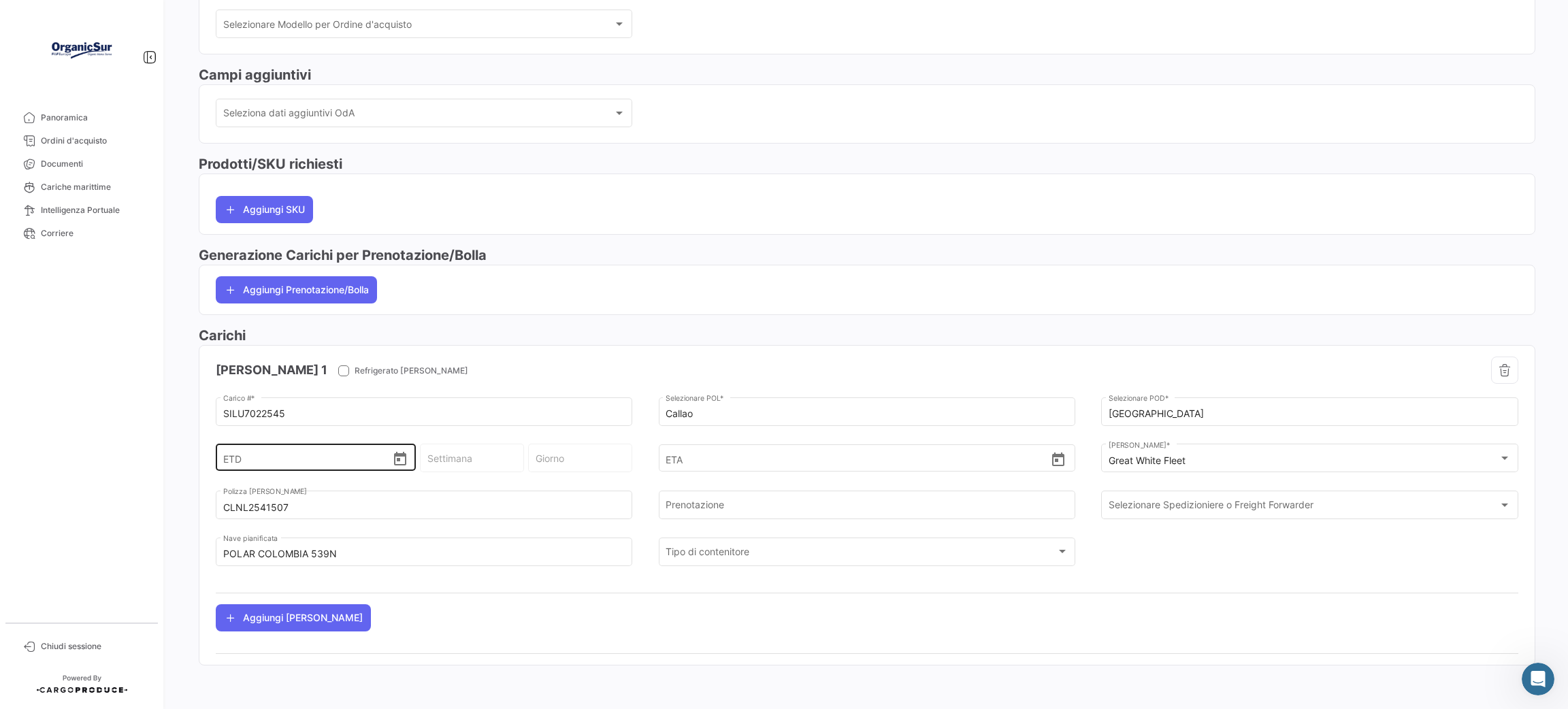
click at [394, 452] on icon "Open calendar" at bounding box center [400, 458] width 13 height 14
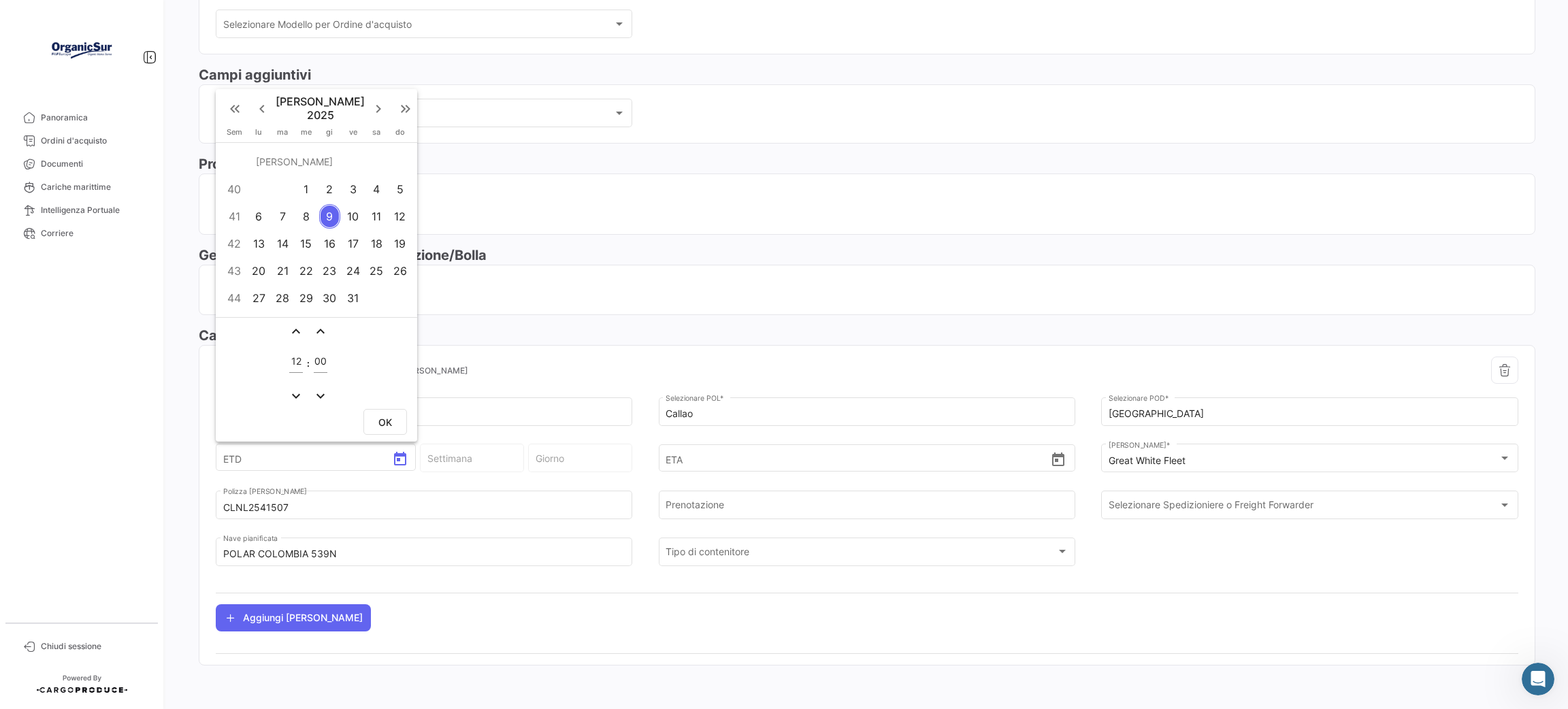
click at [345, 219] on div "10" at bounding box center [352, 216] width 21 height 24
click at [390, 418] on span "OK" at bounding box center [385, 422] width 14 height 12
type input "[DATE] 12:00"
type input "41 - 2025"
type input "Venerdì"
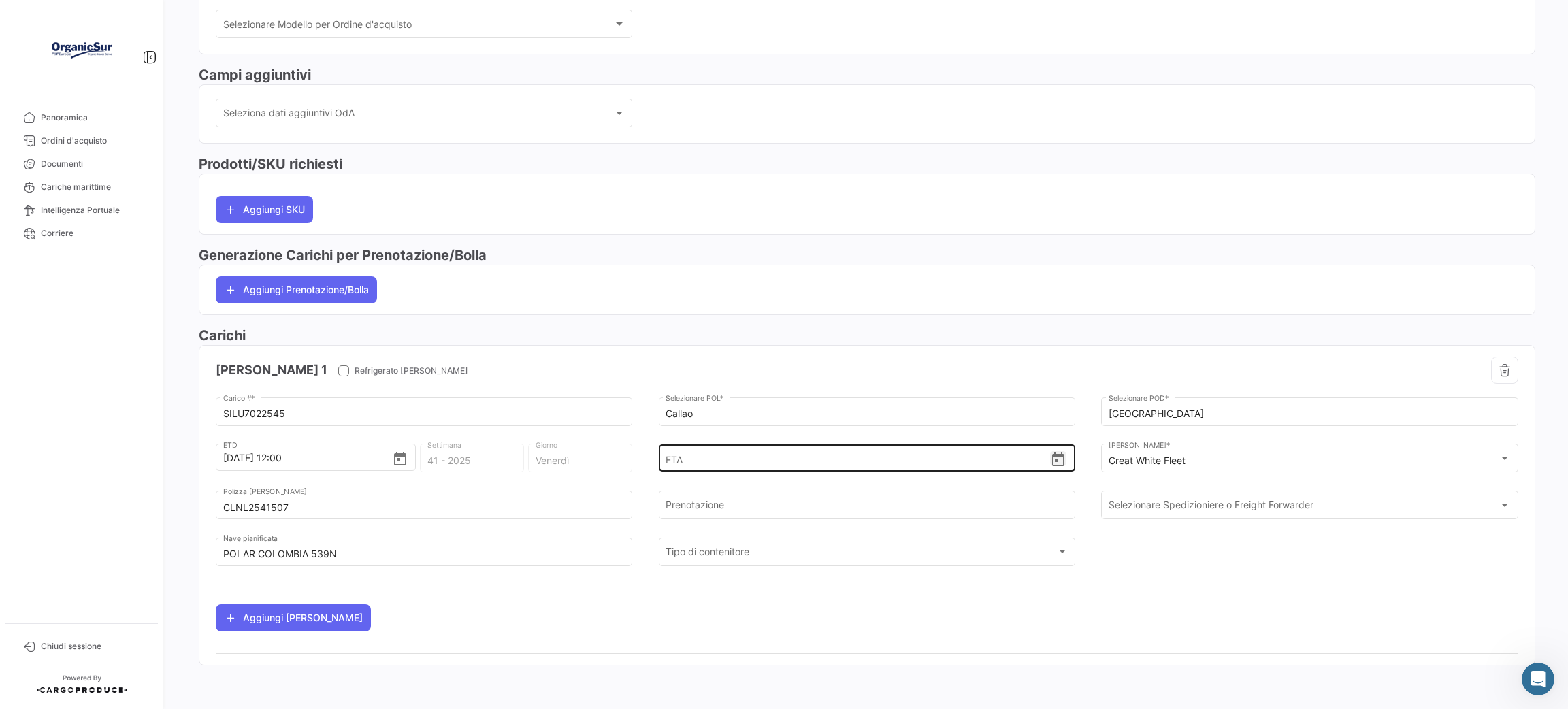
click at [1055, 461] on icon "Open calendar" at bounding box center [1058, 460] width 16 height 16
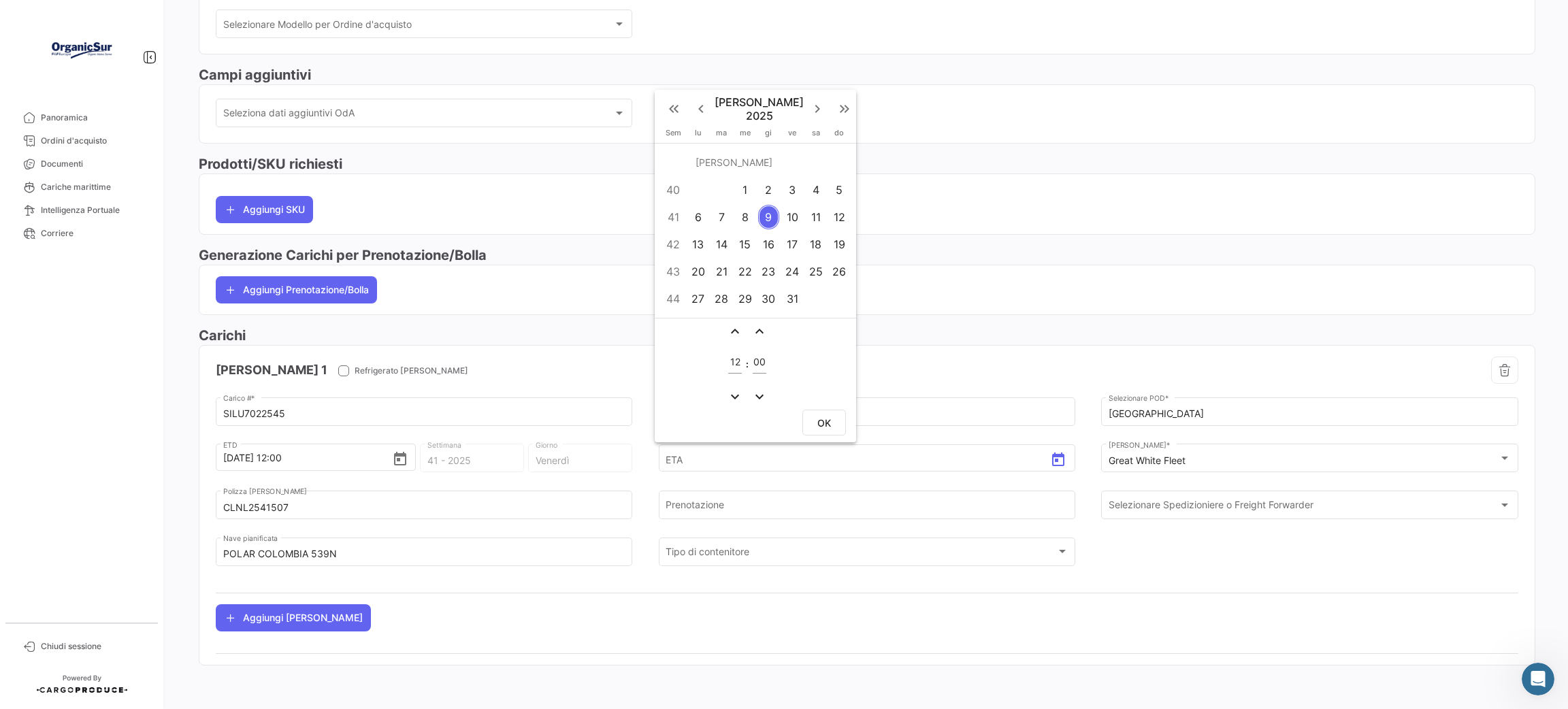
click at [797, 296] on div "31" at bounding box center [791, 298] width 21 height 24
click at [830, 416] on span "OK" at bounding box center [823, 422] width 14 height 12
type input "[DATE] 12:00"
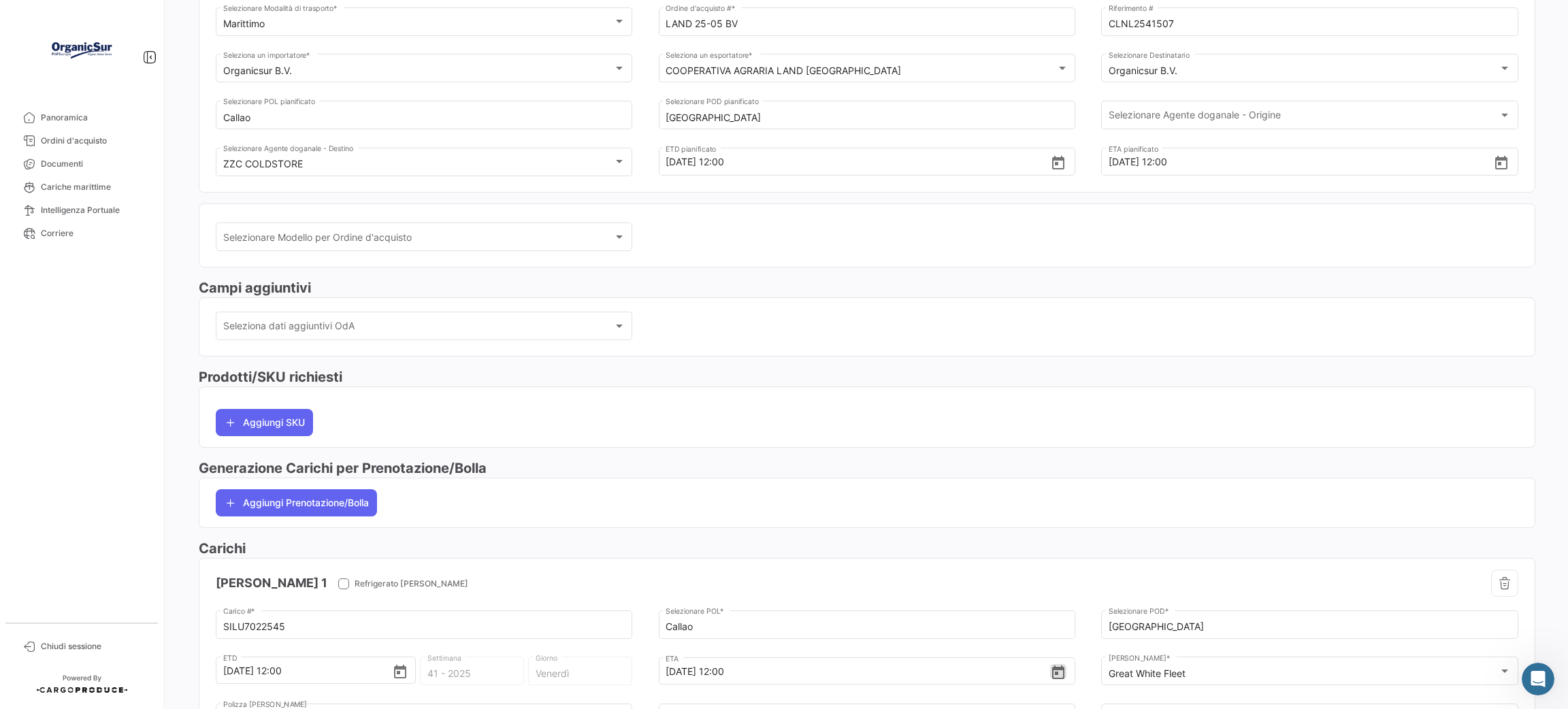
scroll to position [0, 0]
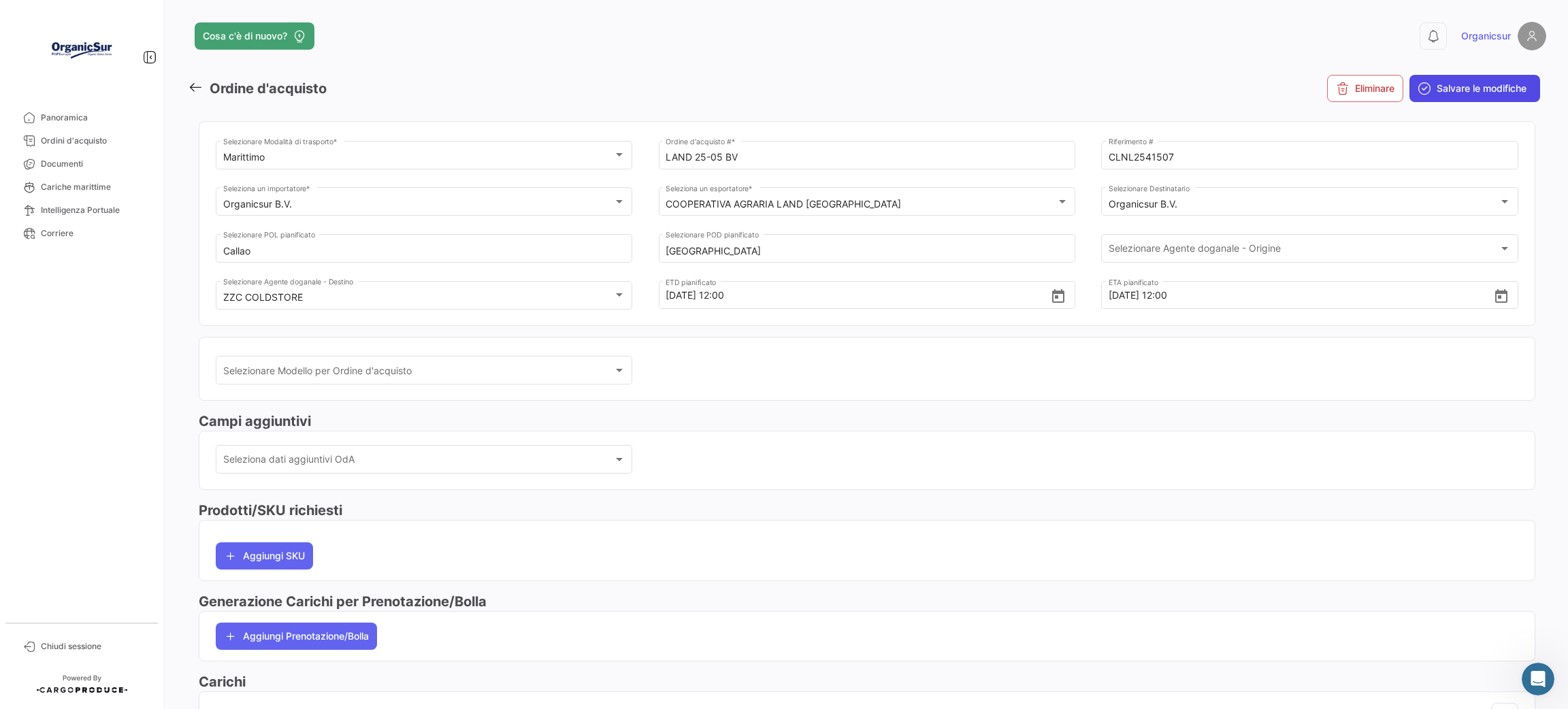
click at [1416, 96] on button "Salvare le modifiche" at bounding box center [1475, 89] width 131 height 27
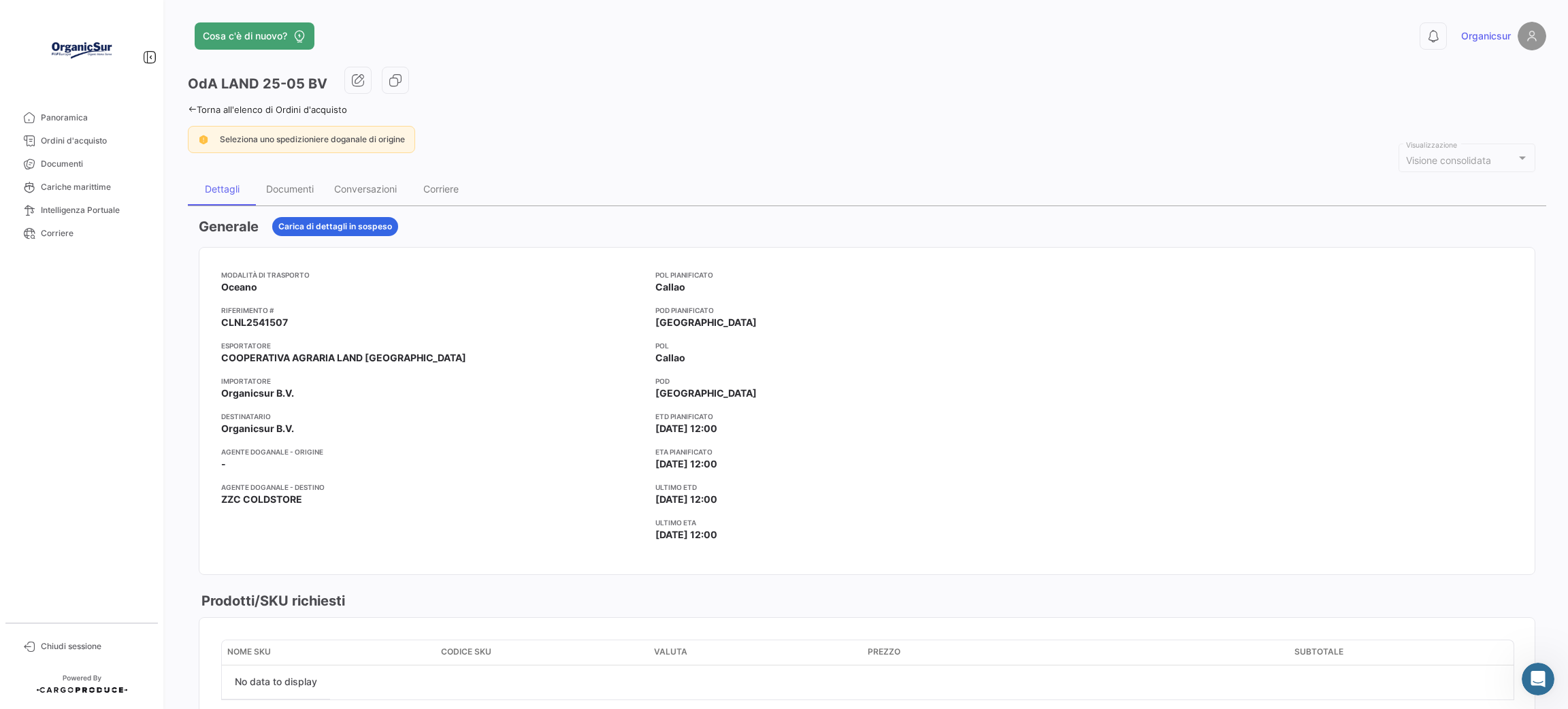
click at [222, 106] on link "Torna all'elenco di Ordini d'acquisto" at bounding box center [268, 110] width 160 height 11
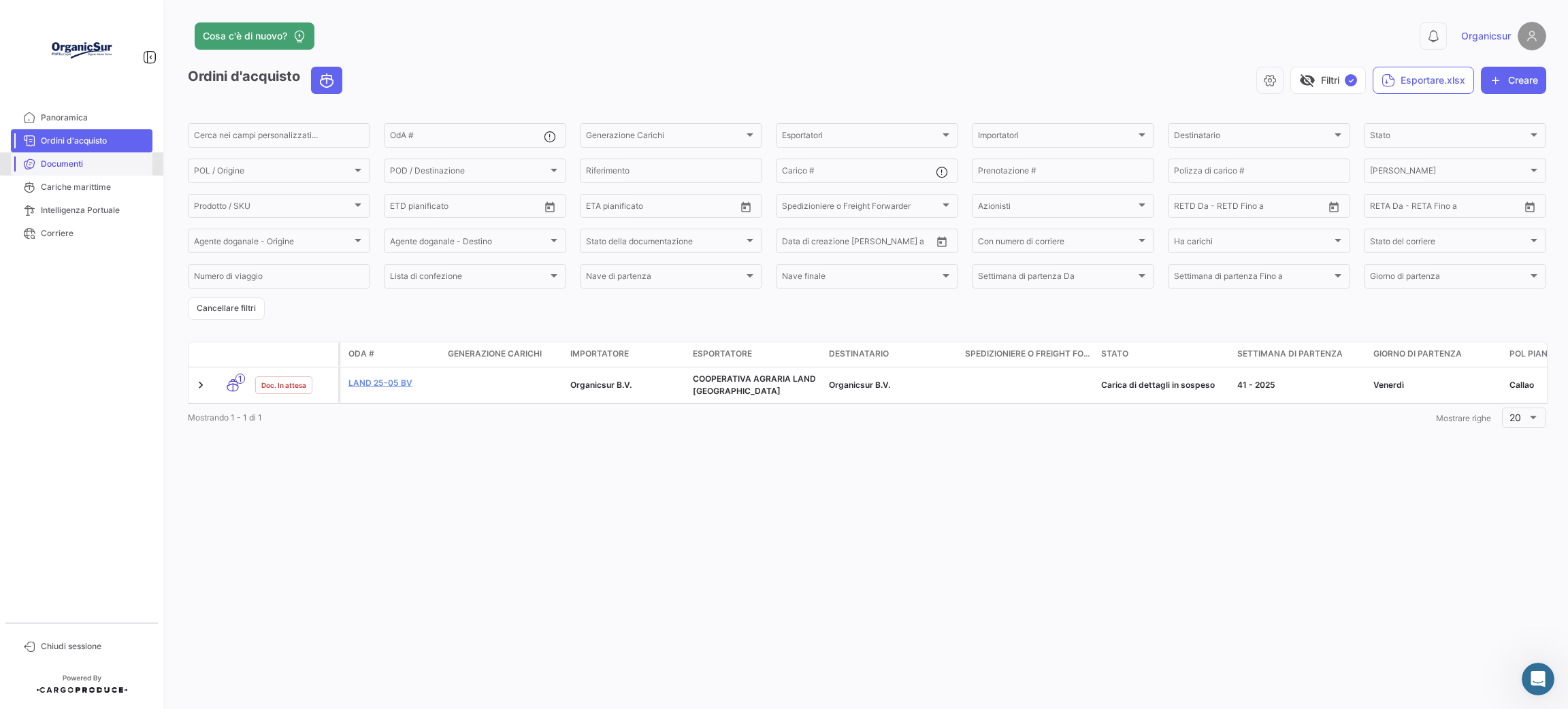
click at [113, 160] on span "Documenti" at bounding box center [93, 164] width 106 height 13
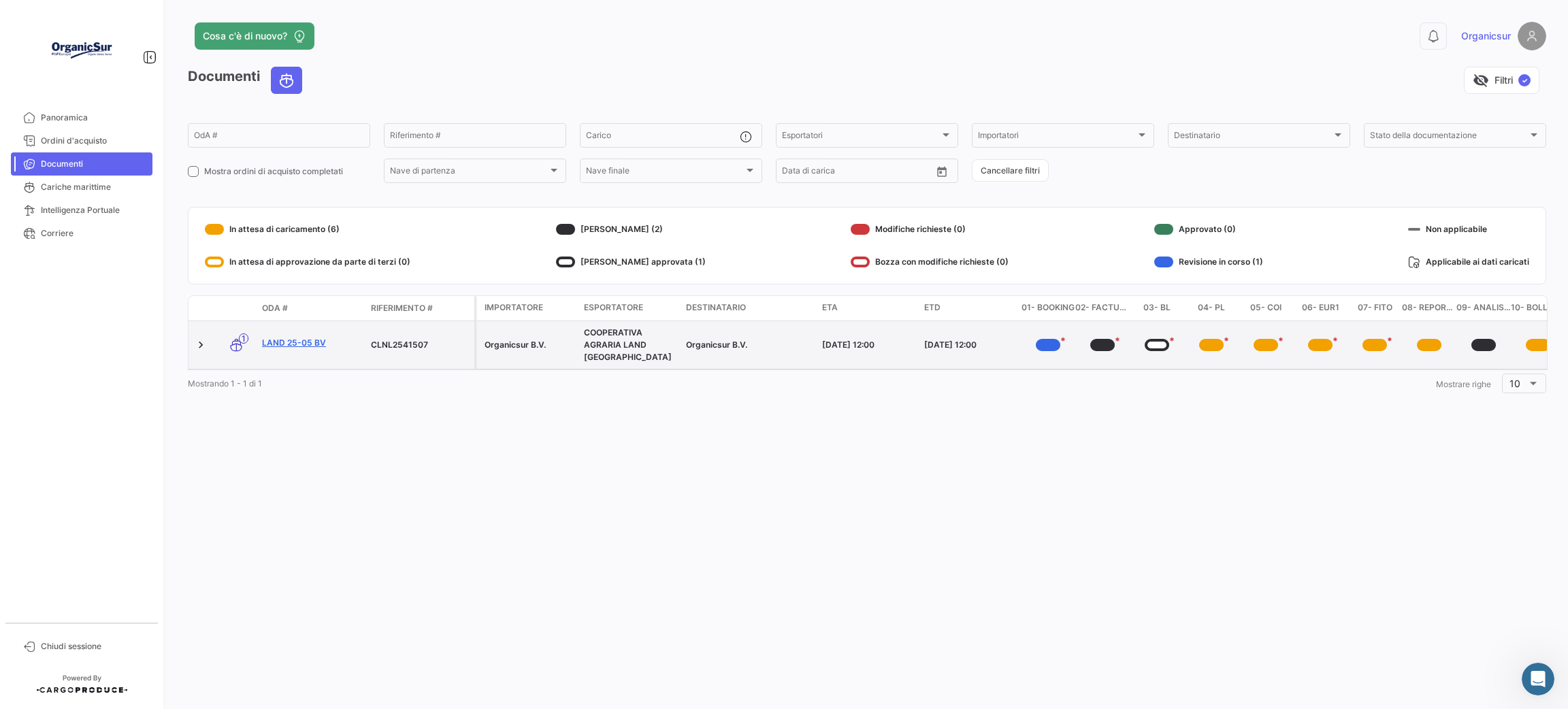
click at [297, 336] on link "LAND 25-05 BV" at bounding box center [311, 343] width 98 height 13
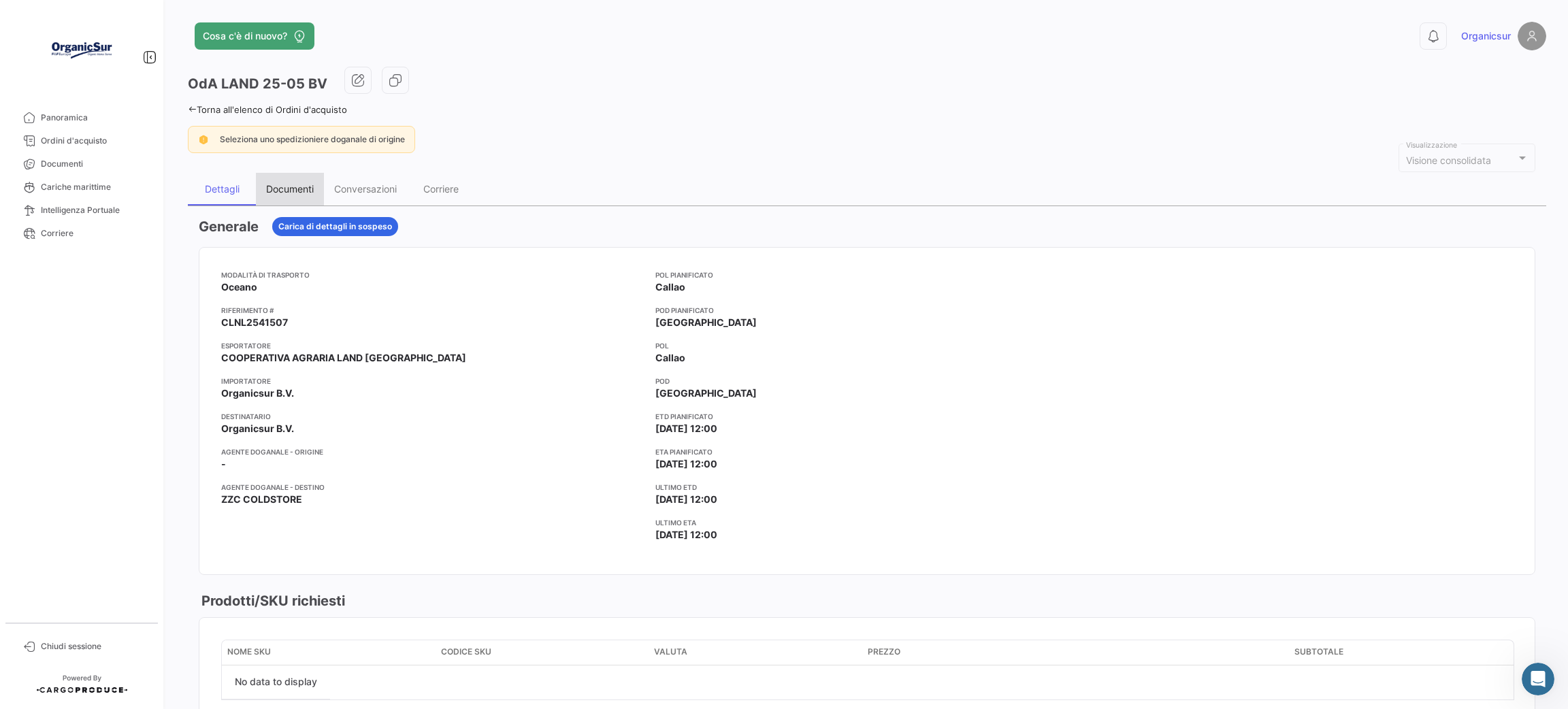
click at [291, 182] on div "Documenti" at bounding box center [289, 189] width 68 height 33
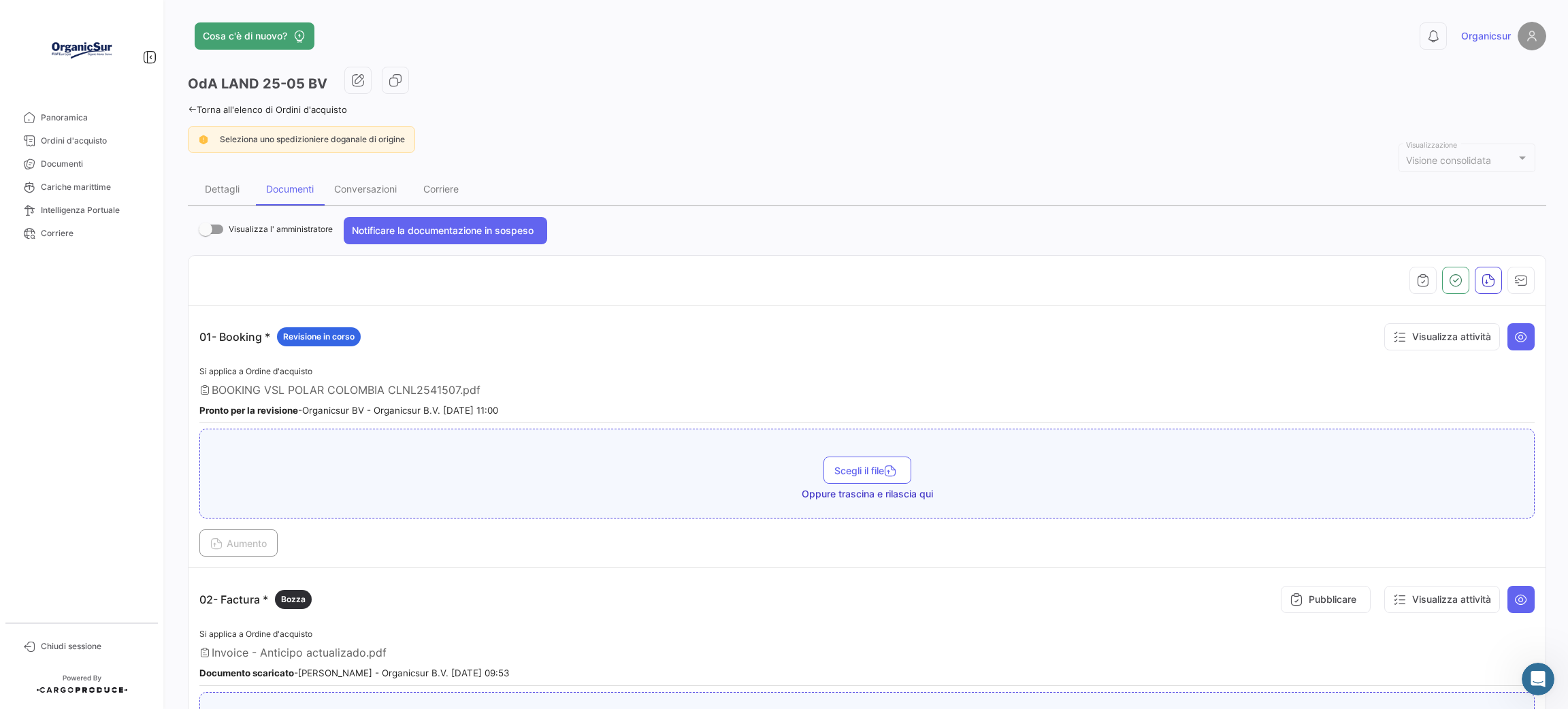
scroll to position [102, 0]
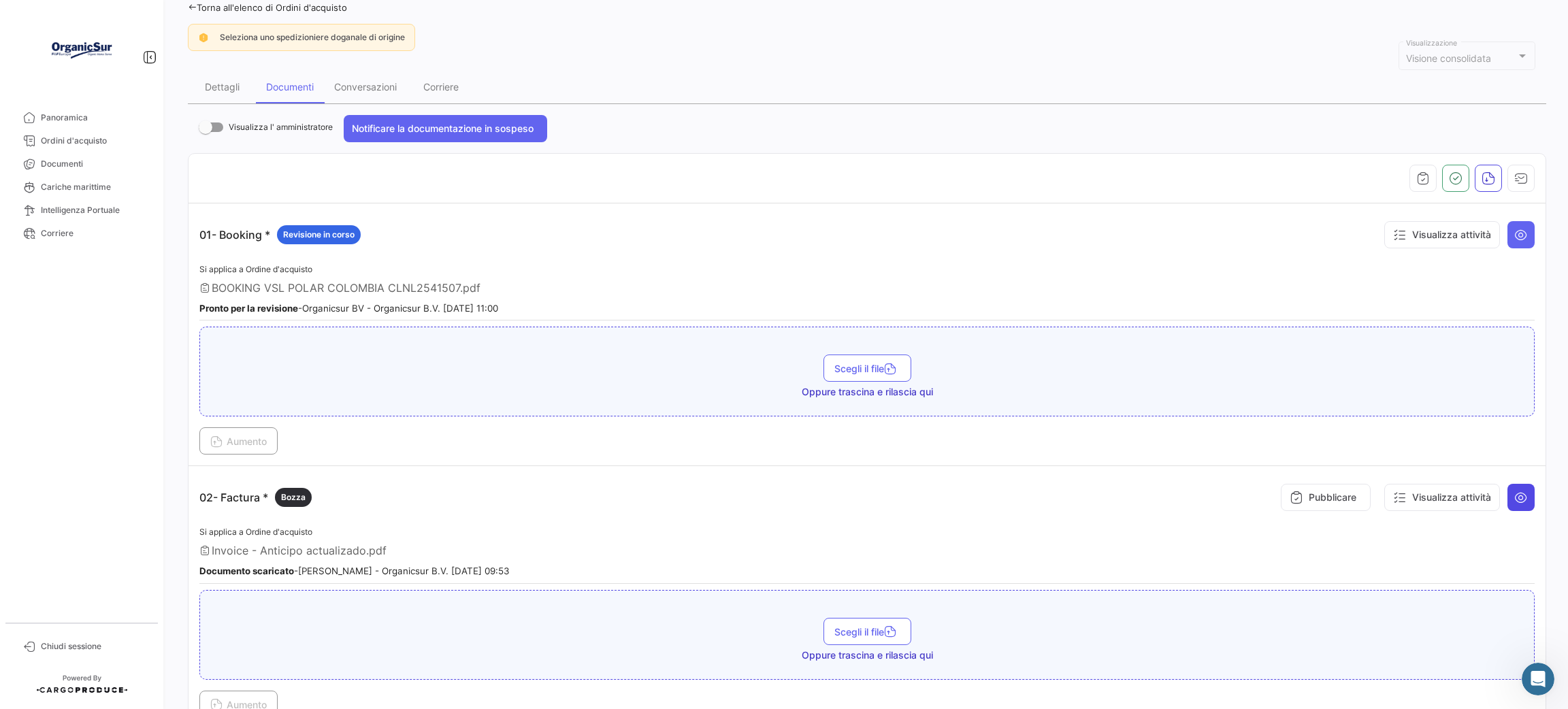
click at [1514, 497] on icon at bounding box center [1520, 497] width 14 height 14
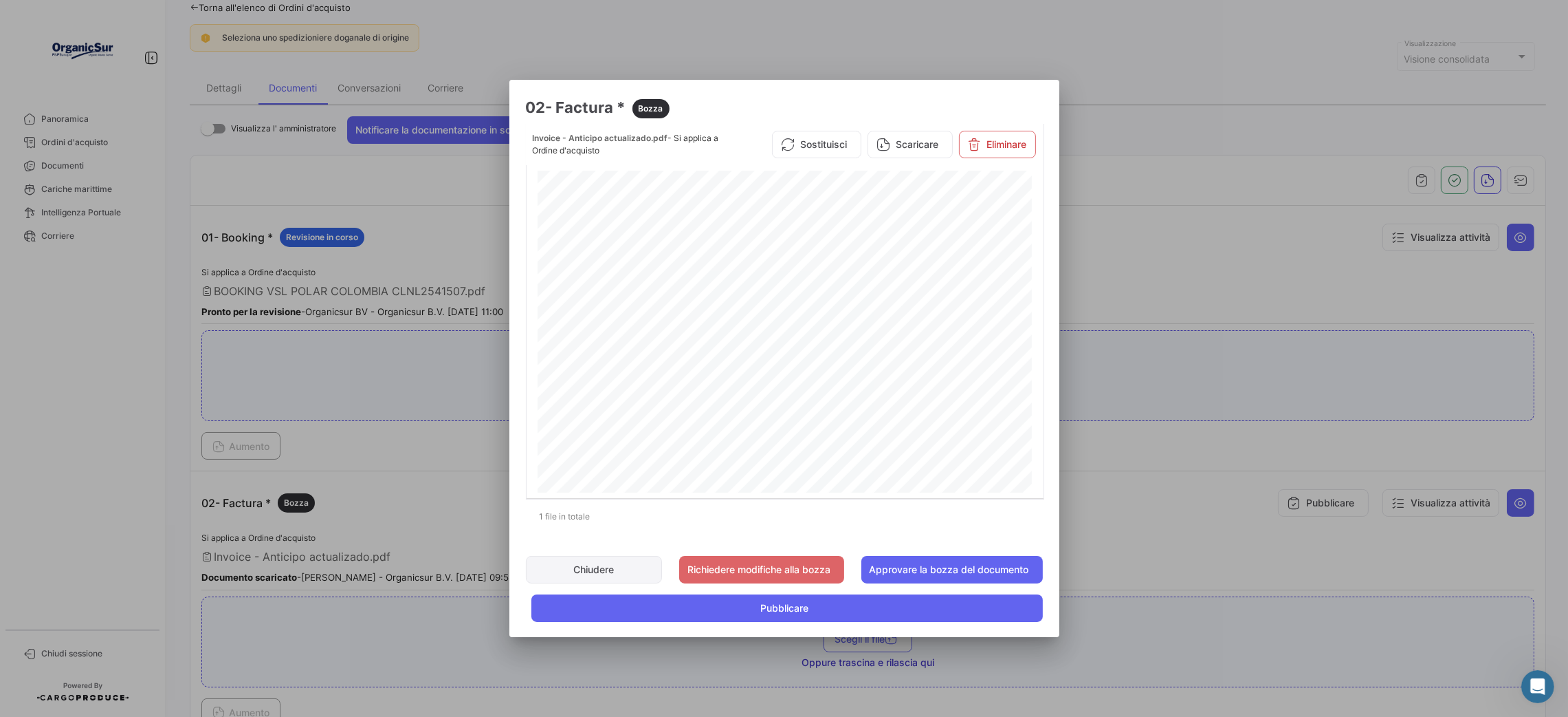
click at [598, 576] on button "Chiudere" at bounding box center [594, 569] width 137 height 28
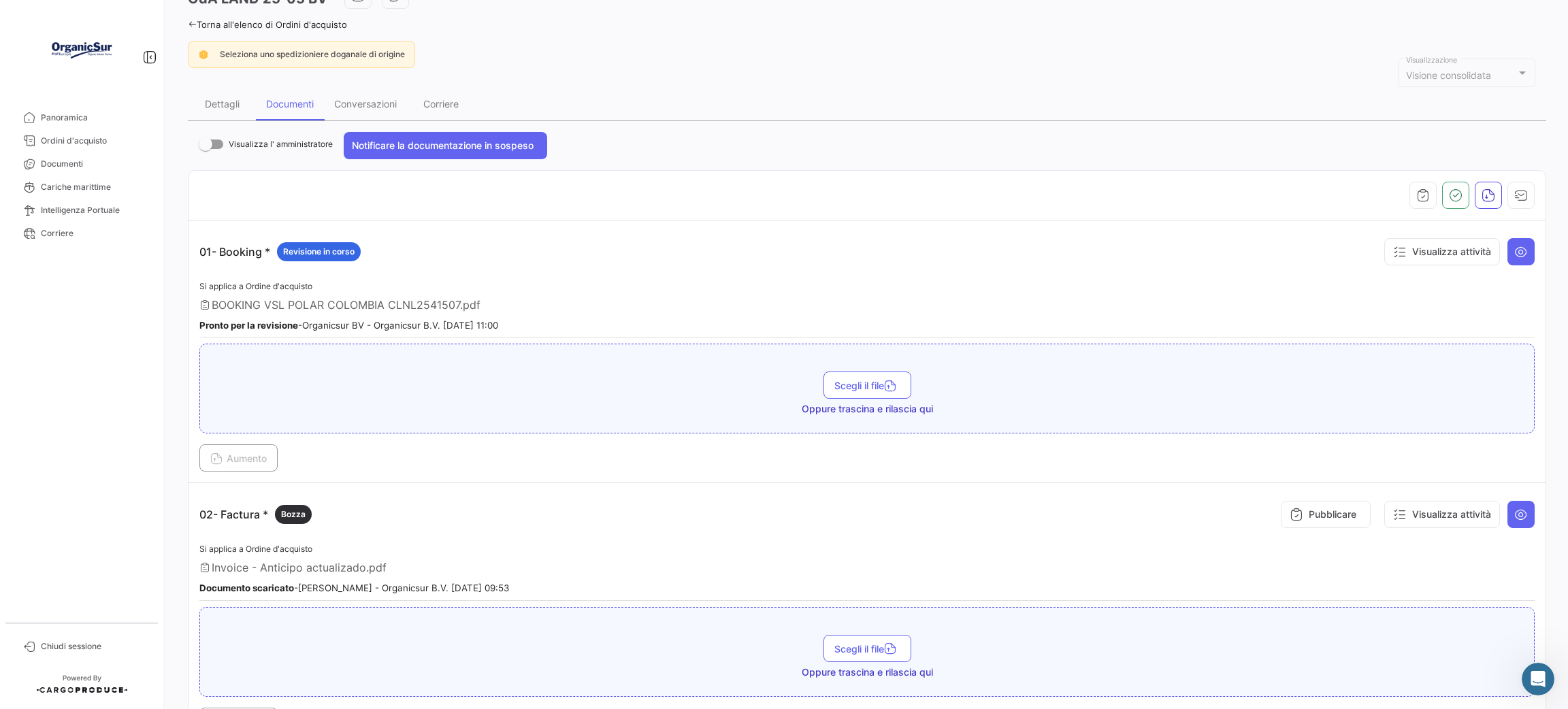
scroll to position [0, 0]
